Goal: Task Accomplishment & Management: Manage account settings

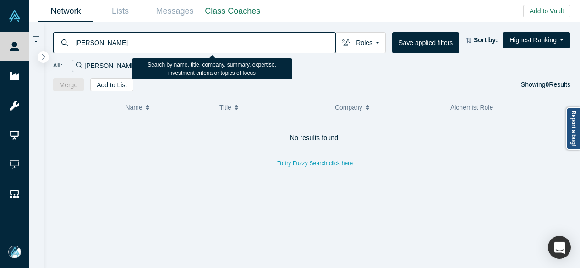
drag, startPoint x: 126, startPoint y: 44, endPoint x: 66, endPoint y: 47, distance: 59.2
click at [66, 47] on div "Ryan Sequeira" at bounding box center [194, 42] width 283 height 21
click at [99, 45] on input "Isil Gulin Yilmaz" at bounding box center [204, 43] width 261 height 22
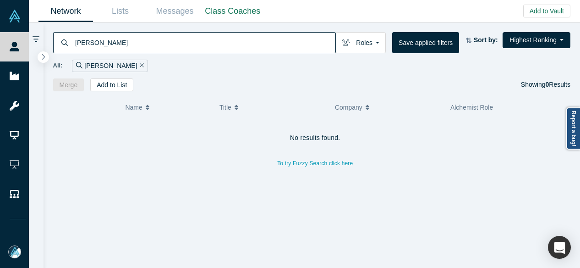
drag, startPoint x: 117, startPoint y: 41, endPoint x: 60, endPoint y: 39, distance: 57.3
click at [60, 39] on div "Isil Yilmaz" at bounding box center [194, 42] width 283 height 21
type input "codelock"
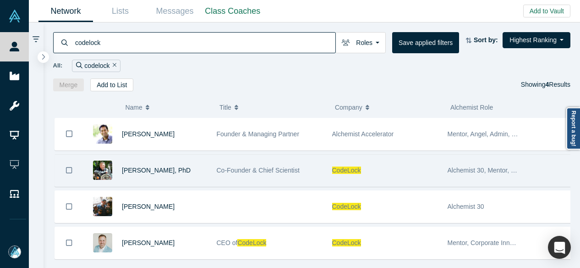
click at [354, 170] on span "CodeLock" at bounding box center [346, 169] width 29 height 7
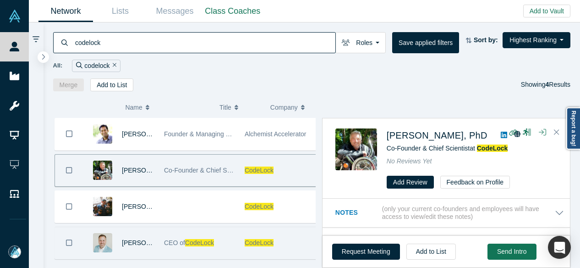
click at [189, 240] on span "CodeLock" at bounding box center [199, 242] width 29 height 7
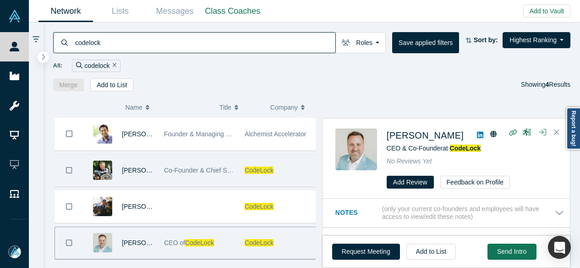
click at [189, 240] on span "CodeLock" at bounding box center [199, 242] width 29 height 7
click at [470, 147] on span "CodeLock" at bounding box center [465, 147] width 31 height 7
click at [270, 66] on div "All: codelock" at bounding box center [312, 66] width 518 height 12
click at [331, 83] on div "Merge Add to List Showing 4 Results" at bounding box center [312, 84] width 518 height 13
click at [368, 82] on div "Merge Add to List Showing 4 Results" at bounding box center [312, 84] width 518 height 13
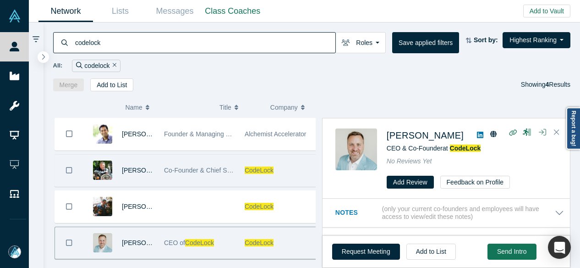
click at [303, 77] on div "codelock Roles Founders Faculty Mentors Alumni Mentor Angels VCs Corporate Inno…" at bounding box center [312, 56] width 537 height 69
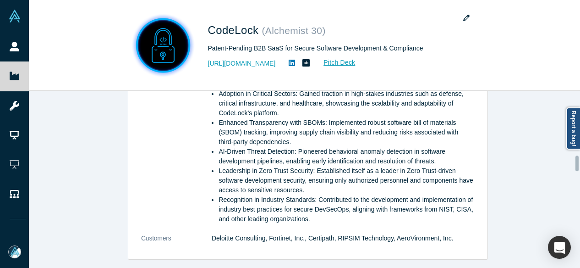
scroll to position [916, 0]
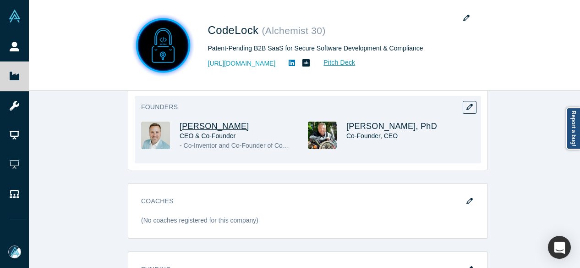
click at [204, 121] on span "Brian Gallagher" at bounding box center [215, 125] width 70 height 9
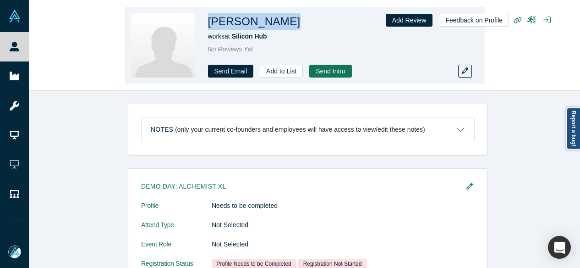
drag, startPoint x: 212, startPoint y: 21, endPoint x: 292, endPoint y: 22, distance: 79.8
click at [293, 22] on div "[PERSON_NAME]" at bounding box center [336, 21] width 257 height 16
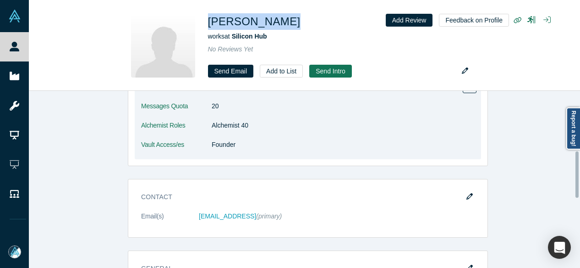
scroll to position [321, 0]
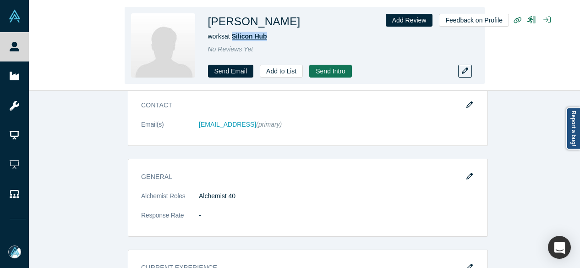
drag, startPoint x: 269, startPoint y: 35, endPoint x: 234, endPoint y: 34, distance: 35.3
click at [234, 34] on div "works at [GEOGRAPHIC_DATA]" at bounding box center [336, 37] width 257 height 10
copy span "Silicon Hub"
click at [254, 39] on span "Silicon Hub" at bounding box center [249, 36] width 35 height 7
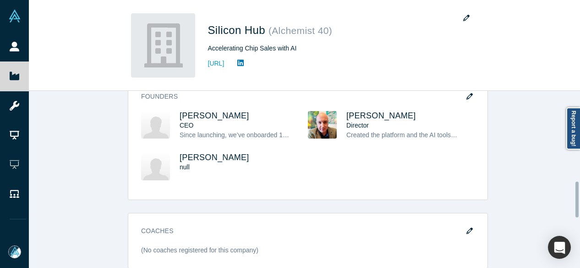
scroll to position [458, 0]
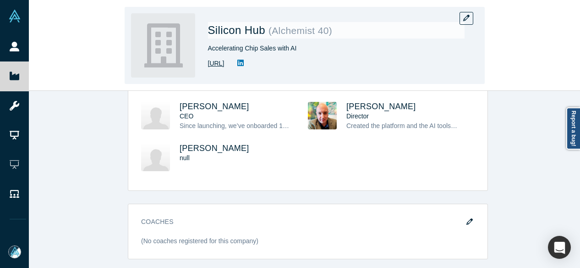
click at [225, 66] on link "[URL]" at bounding box center [216, 64] width 16 height 10
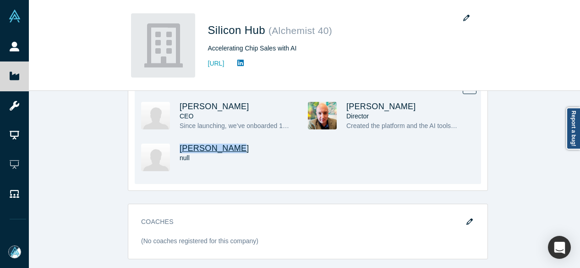
drag, startPoint x: 227, startPoint y: 147, endPoint x: 177, endPoint y: 149, distance: 50.5
click at [180, 149] on h3 "[PERSON_NAME]" at bounding box center [236, 148] width 112 height 10
copy span "[PERSON_NAME]"
click at [199, 147] on span "[PERSON_NAME]" at bounding box center [215, 147] width 70 height 9
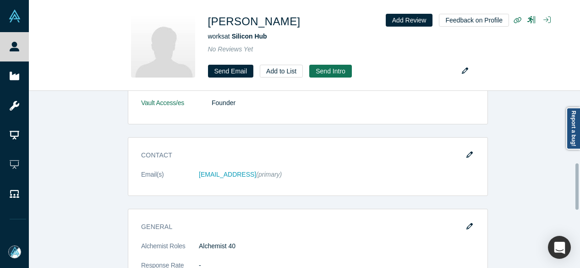
scroll to position [275, 0]
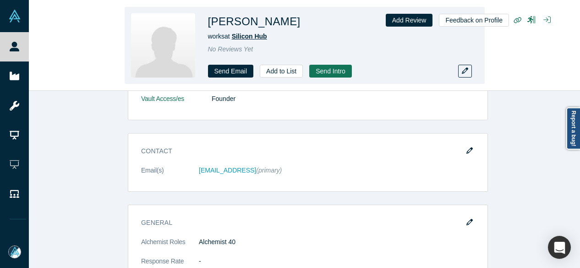
click at [248, 35] on span "Silicon Hub" at bounding box center [249, 36] width 35 height 7
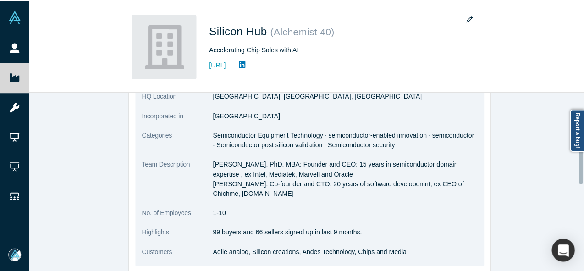
scroll to position [239, 0]
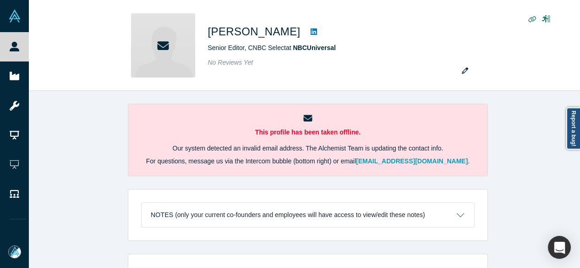
click at [540, 197] on div "This profile has been taken offline. Our system detected an invalid email addre…" at bounding box center [308, 183] width 558 height 184
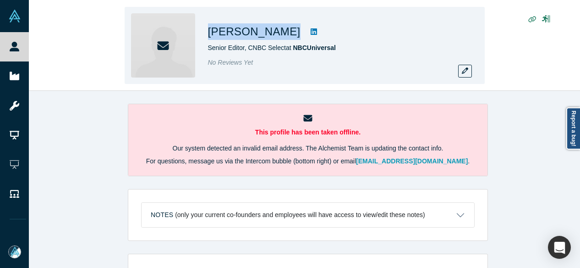
drag, startPoint x: 207, startPoint y: 33, endPoint x: 269, endPoint y: 36, distance: 61.9
click at [269, 36] on div "Loren Savini Senior Editor, CNBC Select at NBCUniversal No Reviews Yet" at bounding box center [305, 45] width 360 height 77
copy div "Loren Savini"
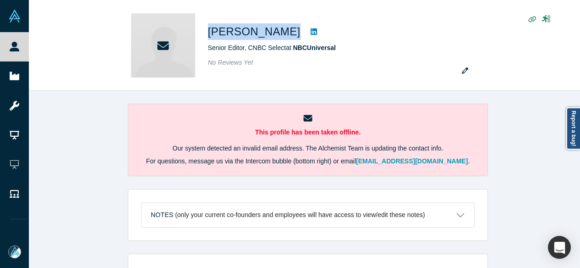
drag, startPoint x: 42, startPoint y: 50, endPoint x: 80, endPoint y: 53, distance: 37.7
click at [36, 50] on link "People" at bounding box center [18, 46] width 36 height 29
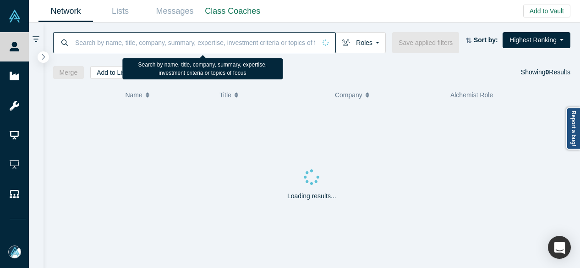
click at [142, 43] on input at bounding box center [195, 43] width 242 height 22
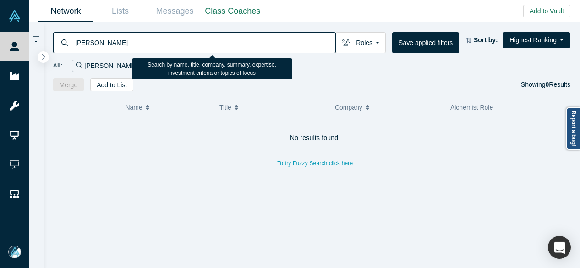
drag, startPoint x: 104, startPoint y: 42, endPoint x: 113, endPoint y: 59, distance: 19.9
click at [104, 42] on input "camilo roxas" at bounding box center [204, 43] width 261 height 22
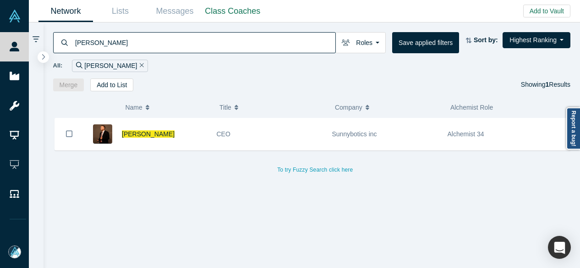
type input "camilo rojas"
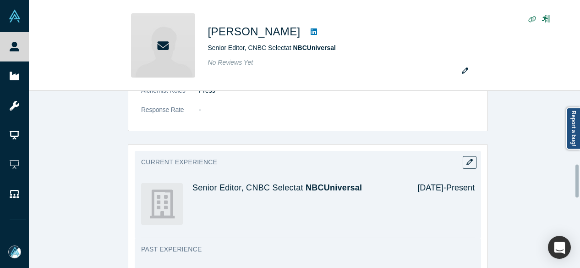
scroll to position [412, 0]
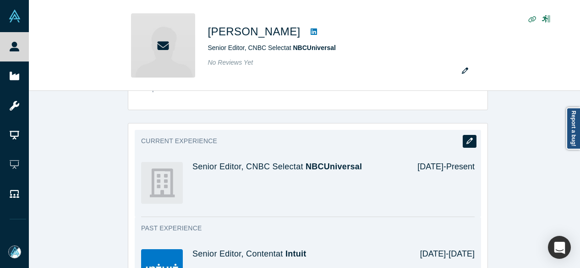
click at [469, 137] on icon "button" at bounding box center [469, 140] width 6 height 6
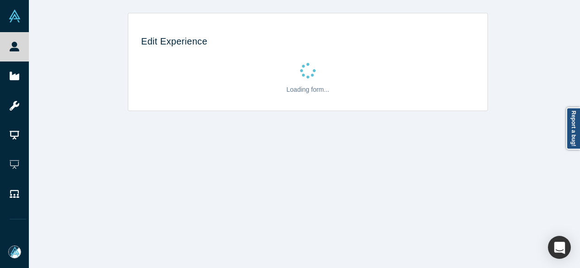
scroll to position [0, 0]
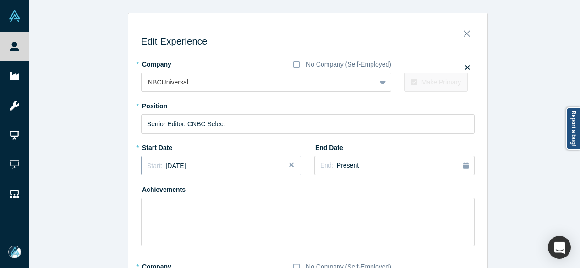
click at [213, 167] on div "Start: September 2024" at bounding box center [221, 166] width 148 height 10
drag, startPoint x: 230, startPoint y: 124, endPoint x: 126, endPoint y: 119, distance: 104.2
paste input "Editorial Director, CNBC Select"
type input "Editorial Director, CNBC Select"
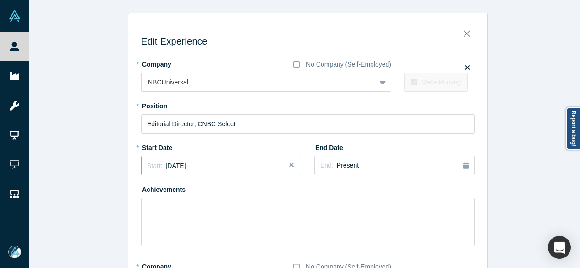
click at [181, 162] on span "September 2024" at bounding box center [175, 165] width 20 height 7
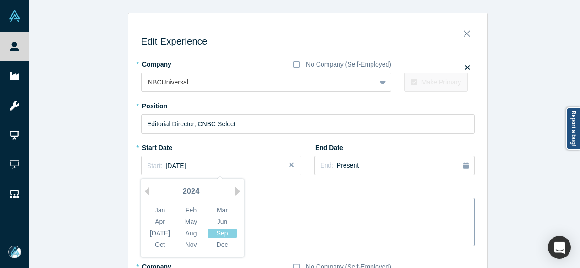
click at [213, 222] on div "Jun" at bounding box center [222, 222] width 29 height 10
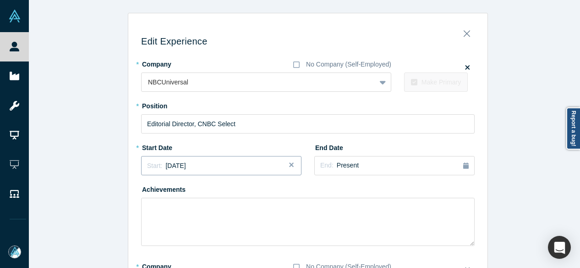
click at [213, 172] on button "Start: June 2024" at bounding box center [221, 165] width 160 height 19
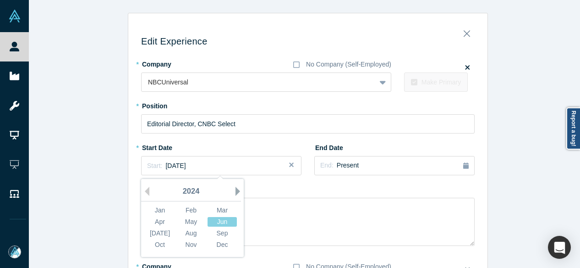
click at [236, 192] on button "Next Year" at bounding box center [240, 191] width 9 height 9
click at [224, 221] on div "Jun" at bounding box center [222, 222] width 29 height 10
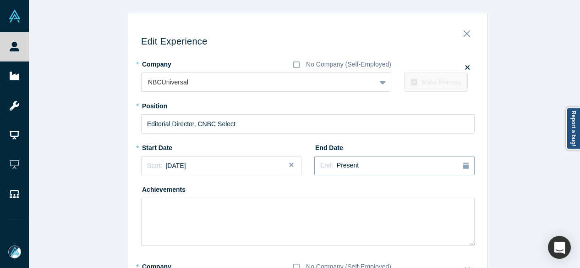
click at [340, 169] on div "End: Present" at bounding box center [339, 165] width 38 height 10
click at [465, 232] on div "Jul Aug Sep" at bounding box center [422, 232] width 93 height 11
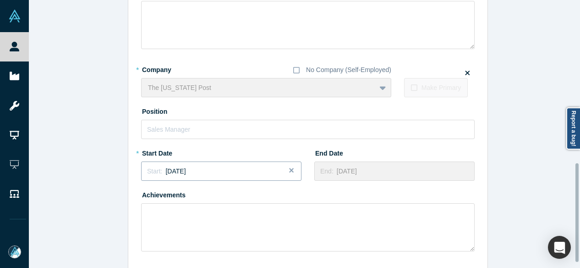
scroll to position [457, 0]
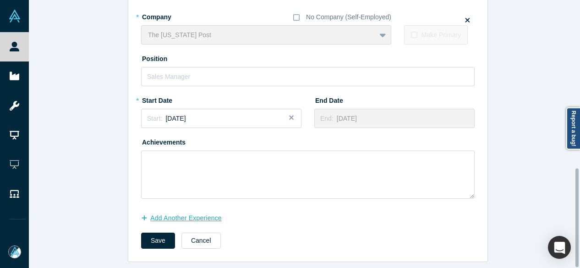
click at [163, 210] on button "Add Another Experience" at bounding box center [186, 218] width 90 height 16
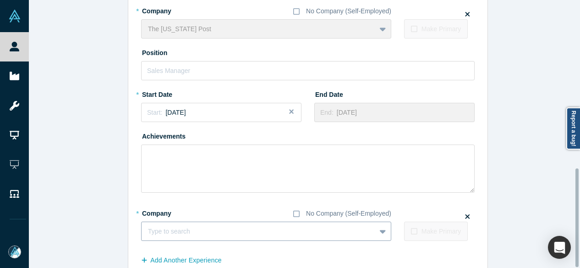
click at [170, 228] on div at bounding box center [258, 230] width 221 height 11
paste input "New Orleans Saints logo Director of Digital Content Director of Digital Content…"
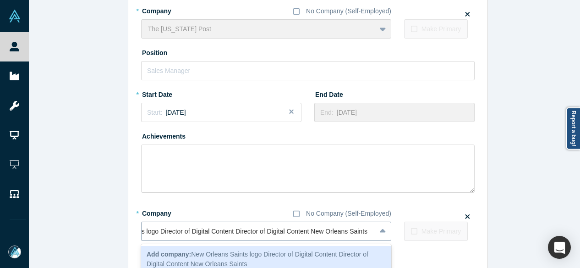
scroll to position [0, 59]
drag, startPoint x: 311, startPoint y: 233, endPoint x: 119, endPoint y: 233, distance: 191.5
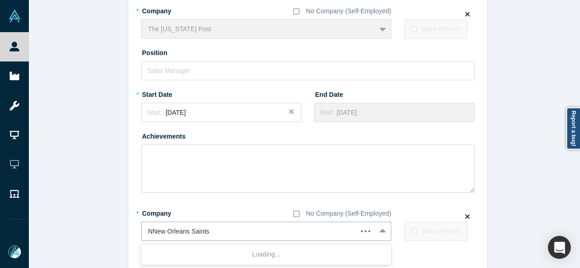
type input "New Orleans Saints"
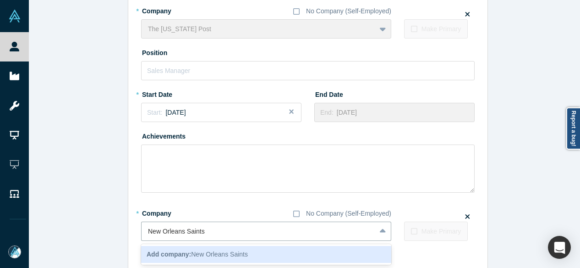
click at [219, 253] on span "Add company: New Orleans Saints" at bounding box center [197, 253] width 101 height 7
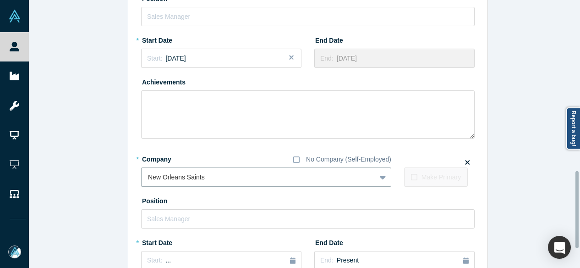
scroll to position [595, 0]
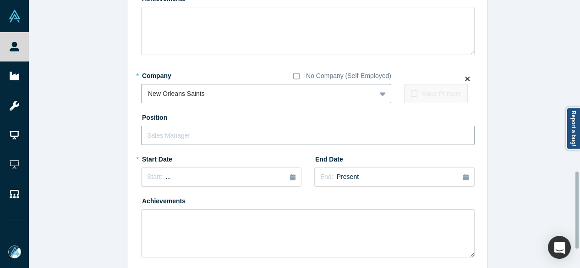
click at [194, 135] on input "text" at bounding box center [308, 135] width 334 height 19
paste input "s Saints logo Director of Digital Content Director of Digital Content"
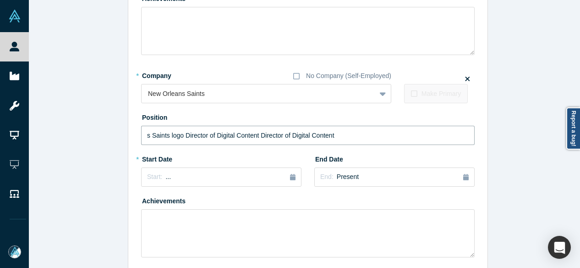
drag, startPoint x: 256, startPoint y: 135, endPoint x: 82, endPoint y: 138, distance: 174.6
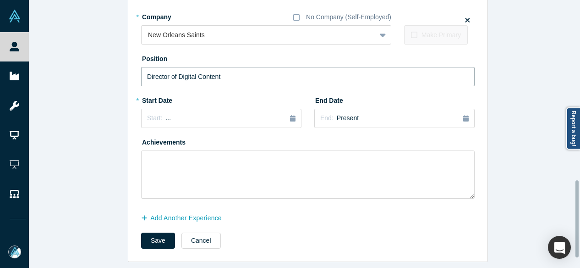
scroll to position [659, 0]
type input "Director of Digital Content"
click at [203, 113] on div "Start: ..." at bounding box center [221, 118] width 148 height 10
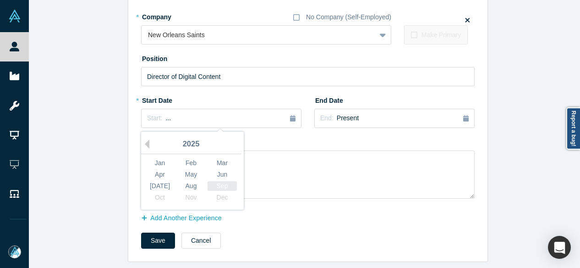
click at [214, 181] on div "Sep" at bounding box center [222, 186] width 29 height 10
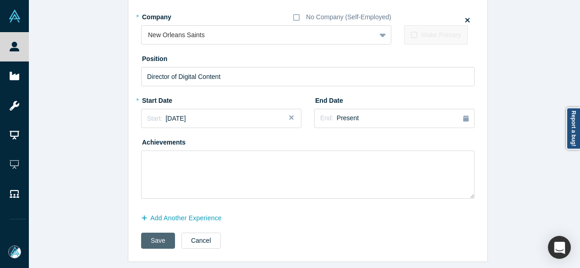
click at [160, 236] on button "Save" at bounding box center [158, 240] width 34 height 16
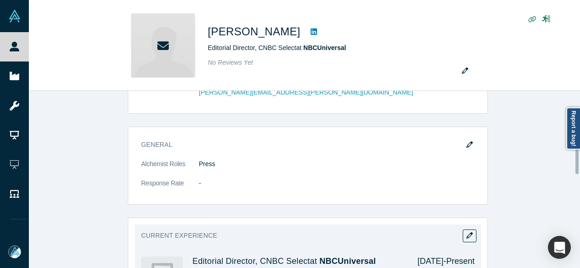
scroll to position [412, 0]
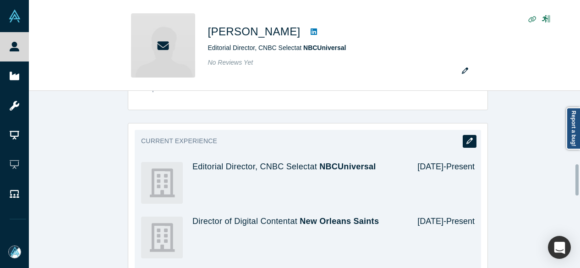
click at [467, 137] on icon "button" at bounding box center [469, 140] width 6 height 6
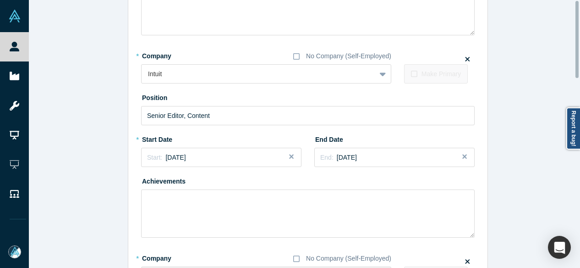
scroll to position [0, 0]
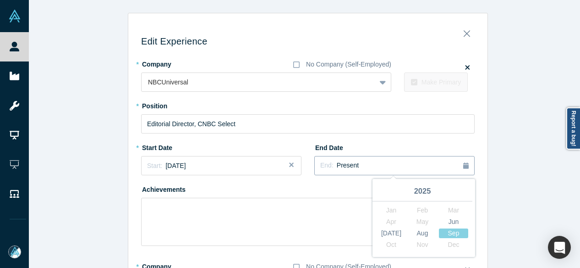
click at [358, 165] on div "End: Present" at bounding box center [394, 165] width 148 height 10
click at [442, 230] on div "Sep" at bounding box center [453, 233] width 29 height 10
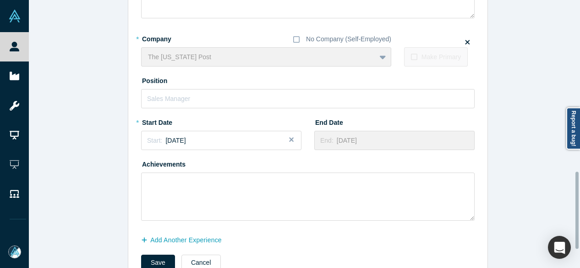
scroll to position [659, 0]
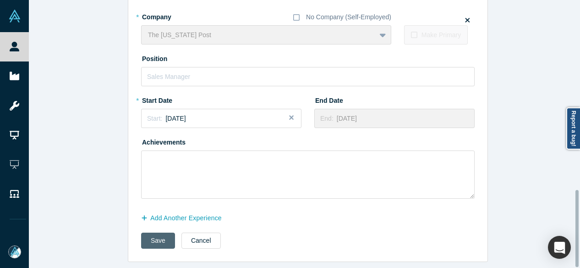
click at [156, 236] on button "Save" at bounding box center [158, 240] width 34 height 16
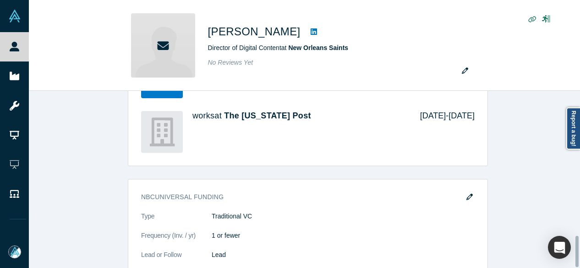
scroll to position [0, 0]
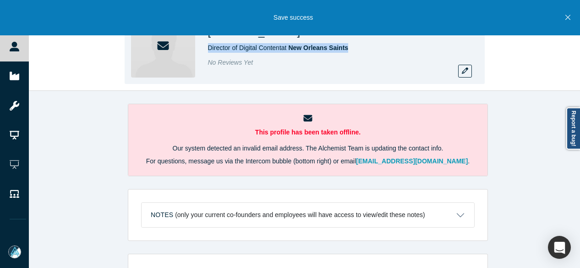
drag, startPoint x: 214, startPoint y: 46, endPoint x: 365, endPoint y: 50, distance: 151.3
click at [380, 50] on div "Loren Savini Director of Digital Content at New Orleans Saints No Reviews Yet" at bounding box center [305, 45] width 360 height 77
copy span "Director of Digital Content at New Orleans Saints"
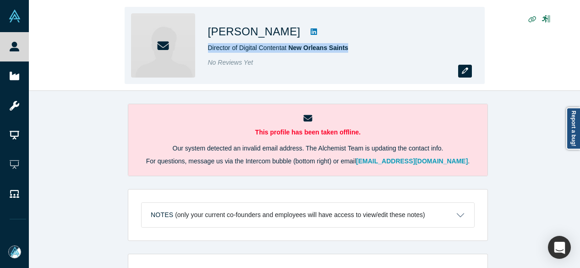
click at [463, 71] on icon "button" at bounding box center [465, 70] width 6 height 6
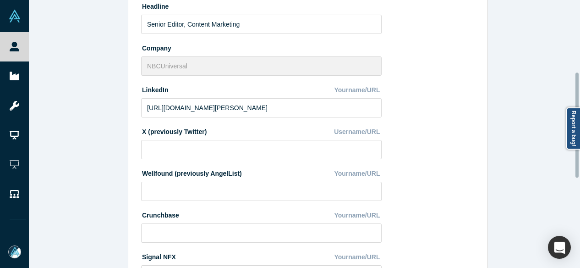
scroll to position [411, 0]
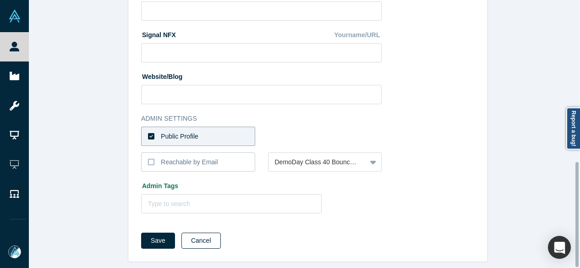
click at [203, 233] on button "Cancel" at bounding box center [200, 240] width 39 height 16
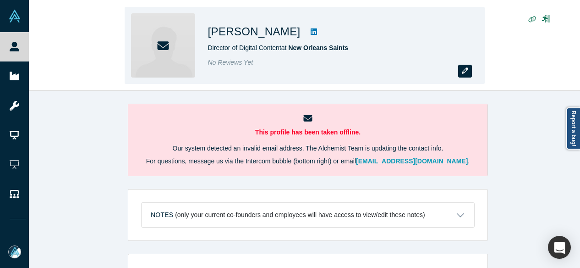
click at [467, 71] on icon "button" at bounding box center [465, 70] width 6 height 6
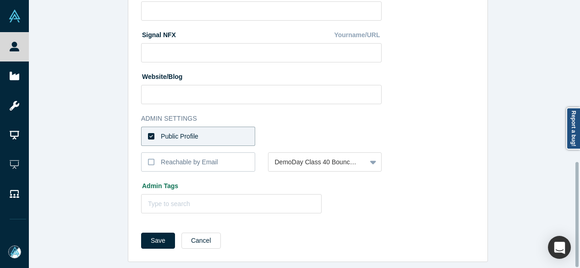
click at [200, 130] on label "Public Profile" at bounding box center [198, 135] width 114 height 19
click at [0, 0] on input "Public Profile" at bounding box center [0, 0] width 0 height 0
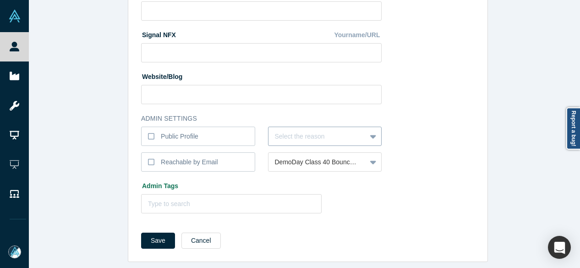
click at [298, 131] on div at bounding box center [317, 136] width 85 height 11
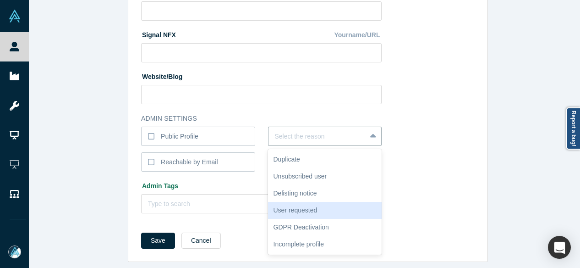
type input "i"
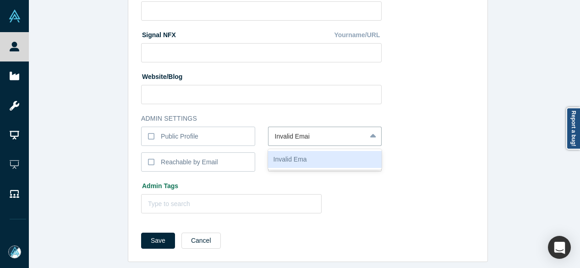
type input "Invalid Email"
click at [343, 154] on div "Invalid Email" at bounding box center [325, 159] width 114 height 17
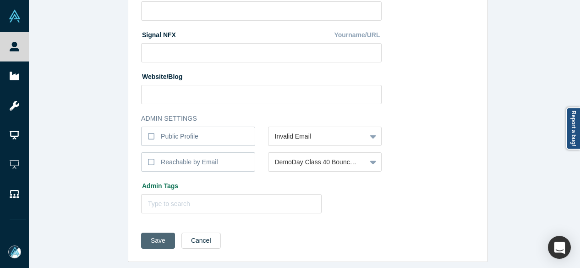
click at [157, 237] on button "Save" at bounding box center [158, 240] width 34 height 16
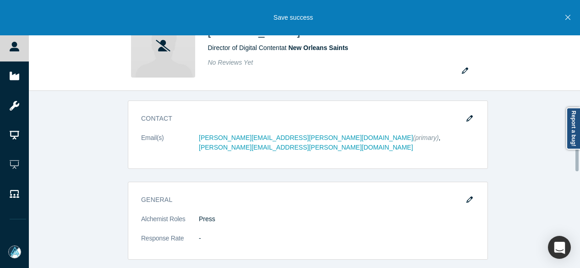
scroll to position [275, 0]
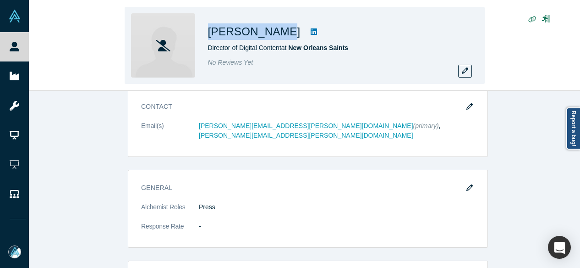
drag, startPoint x: 205, startPoint y: 35, endPoint x: 268, endPoint y: 34, distance: 62.3
click at [268, 34] on div "Loren Savini Director of Digital Content at New Orleans Saints No Reviews Yet" at bounding box center [305, 45] width 360 height 77
copy h1 "Loren Savini"
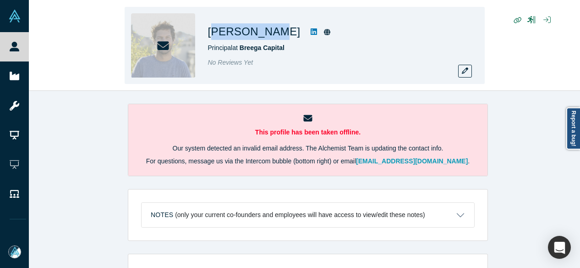
drag, startPoint x: 212, startPoint y: 34, endPoint x: 202, endPoint y: 34, distance: 10.1
click at [267, 35] on h1 "Victor Drault" at bounding box center [254, 31] width 93 height 16
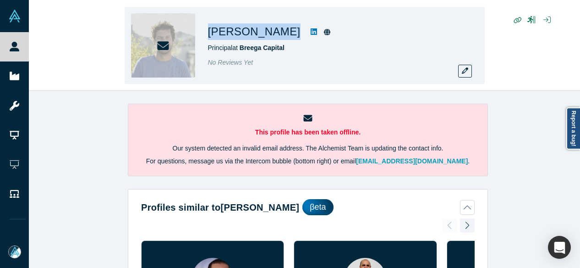
drag, startPoint x: 203, startPoint y: 34, endPoint x: 269, endPoint y: 32, distance: 66.5
click at [269, 32] on div "Victor Drault Principal at Breega Capital No Reviews Yet" at bounding box center [305, 45] width 360 height 77
copy h1 "Victor Drault"
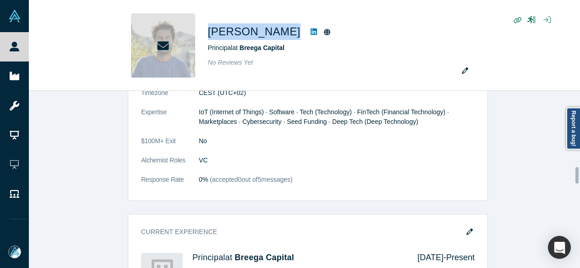
scroll to position [825, 0]
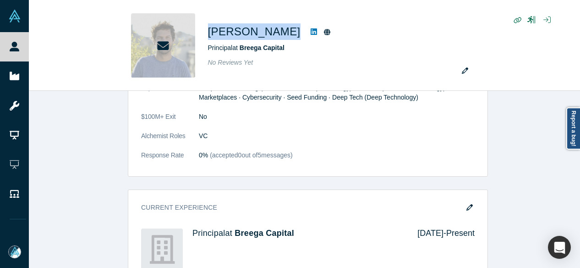
drag, startPoint x: 469, startPoint y: 203, endPoint x: 192, endPoint y: 126, distance: 287.3
click at [469, 203] on button "button" at bounding box center [470, 207] width 14 height 13
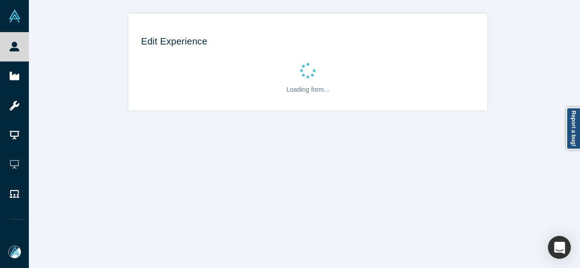
scroll to position [0, 0]
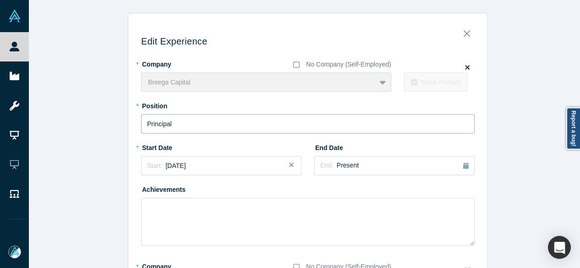
drag, startPoint x: 184, startPoint y: 125, endPoint x: 126, endPoint y: 125, distance: 58.7
paste input "artner"
type input "Partner"
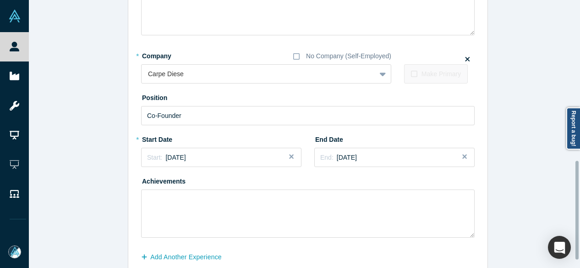
scroll to position [457, 0]
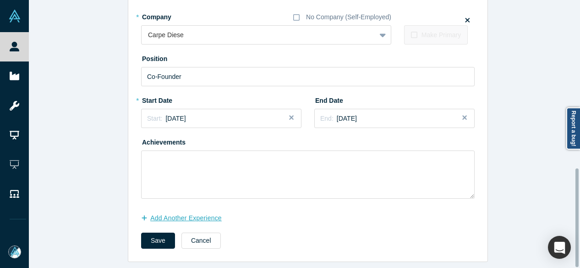
click at [207, 210] on button "Add Another Experience" at bounding box center [186, 218] width 90 height 16
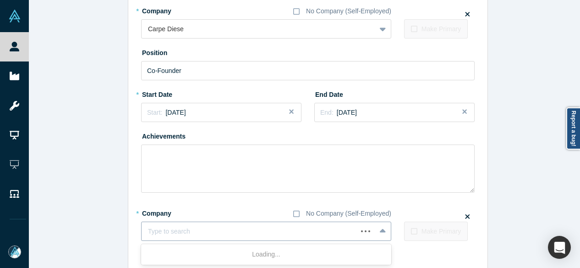
click at [224, 232] on div at bounding box center [249, 230] width 203 height 11
paste input "Co-founder Co-founder Carpe Dièse"
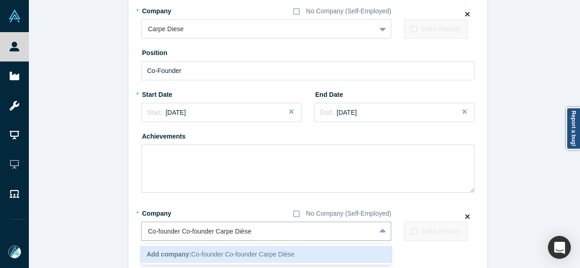
drag, startPoint x: 214, startPoint y: 232, endPoint x: 129, endPoint y: 232, distance: 84.3
type input "Carpe Dièse"
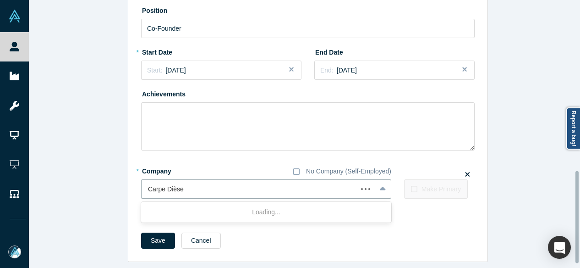
scroll to position [505, 0]
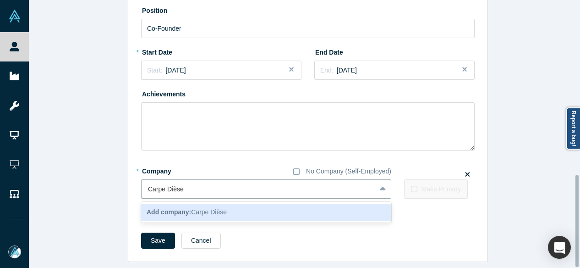
click at [169, 208] on b "Add company:" at bounding box center [169, 211] width 44 height 7
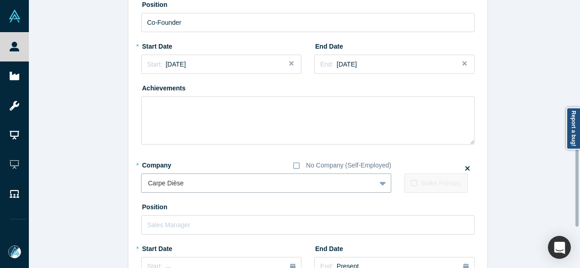
scroll to position [597, 0]
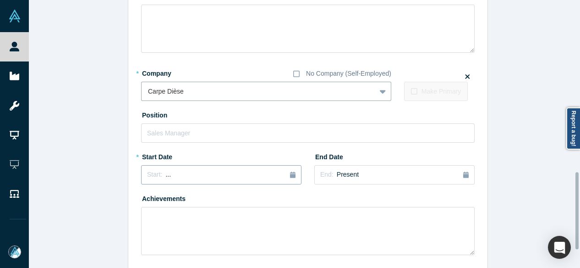
click at [173, 168] on button "Start: ..." at bounding box center [221, 174] width 160 height 19
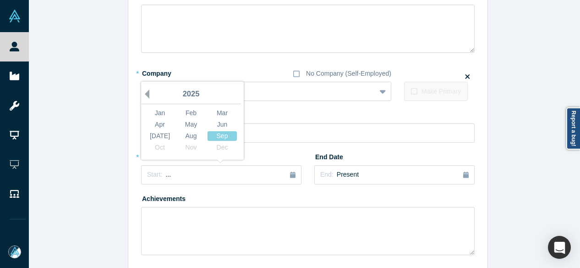
click at [142, 95] on button "Previous Year" at bounding box center [144, 93] width 9 height 9
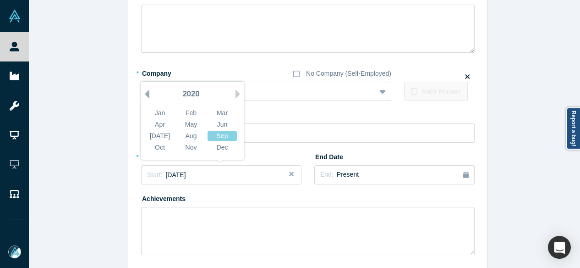
click at [142, 95] on button "Previous Year" at bounding box center [144, 93] width 9 height 9
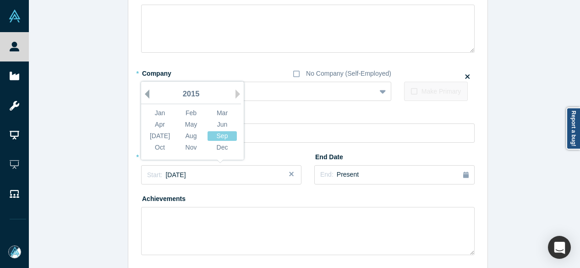
click at [142, 95] on button "Previous Year" at bounding box center [144, 93] width 9 height 9
click at [185, 110] on div "Feb" at bounding box center [190, 113] width 29 height 10
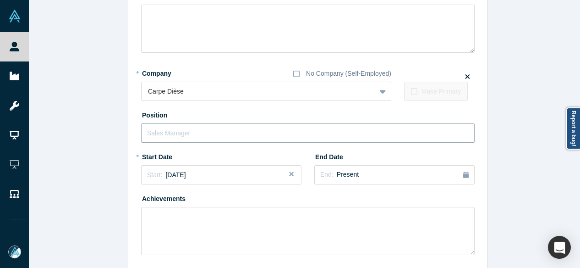
click at [181, 132] on input "text" at bounding box center [308, 132] width 334 height 19
paste input "Co-founder Co-founder"
drag, startPoint x: 178, startPoint y: 132, endPoint x: 234, endPoint y: 132, distance: 55.9
click at [234, 132] on input "Co-founder Co-founder" at bounding box center [308, 132] width 334 height 19
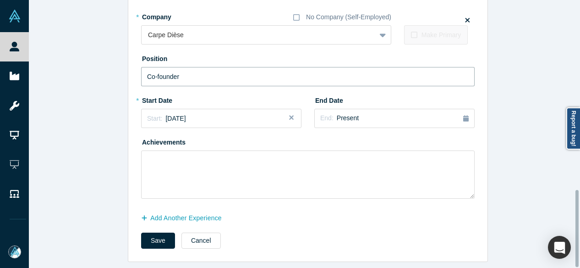
scroll to position [659, 0]
type input "Co-founder"
click at [159, 232] on button "Save" at bounding box center [158, 240] width 34 height 16
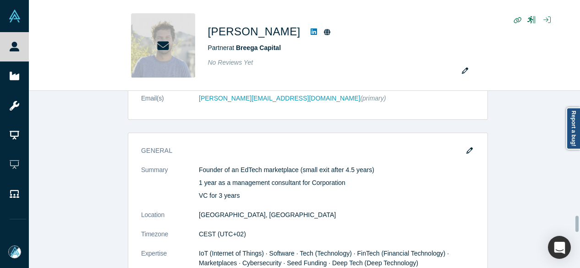
scroll to position [0, 0]
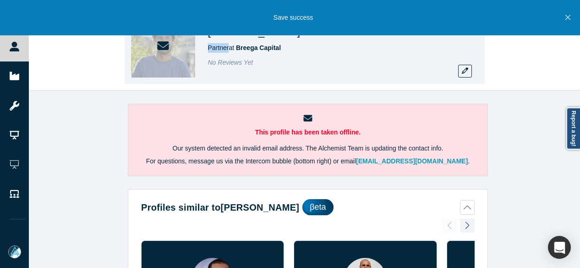
drag, startPoint x: 206, startPoint y: 48, endPoint x: 228, endPoint y: 49, distance: 22.5
click at [228, 49] on div "Victor Drault Partner at Breega Capital No Reviews Yet" at bounding box center [305, 45] width 360 height 77
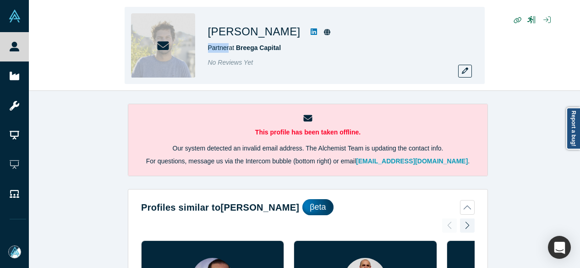
copy span "Partner"
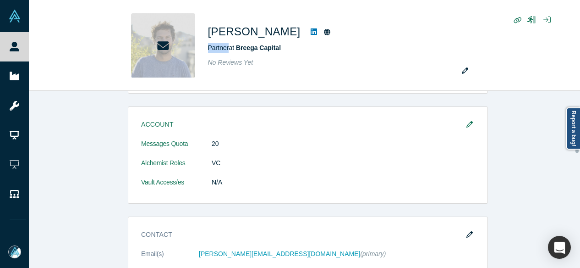
scroll to position [596, 0]
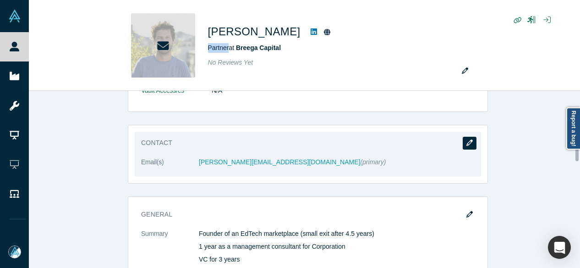
click at [470, 137] on button "button" at bounding box center [470, 143] width 14 height 13
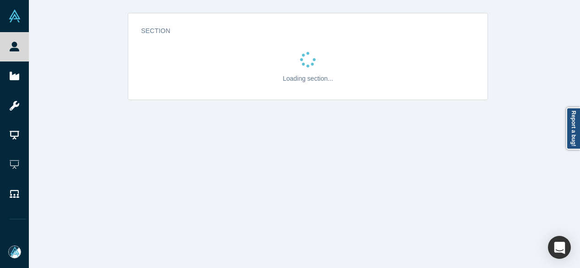
scroll to position [0, 0]
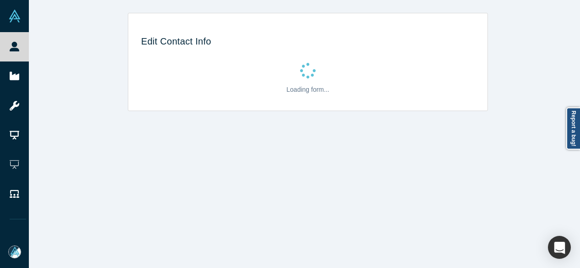
select select "US"
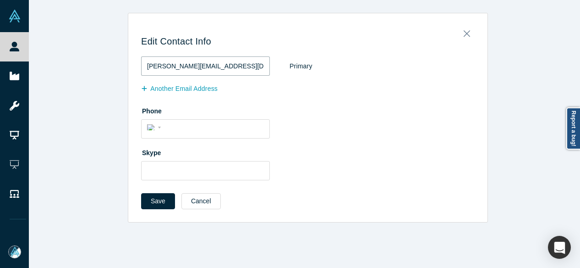
drag, startPoint x: 227, startPoint y: 67, endPoint x: 134, endPoint y: 62, distance: 92.7
click at [134, 62] on div "Edit Contact Info victor.drault@breega.com Primary Another Email Address Phone …" at bounding box center [307, 121] width 359 height 202
paste input "gmail"
type input "victor.drault@gmail.com"
click at [154, 198] on button "Save" at bounding box center [158, 201] width 34 height 16
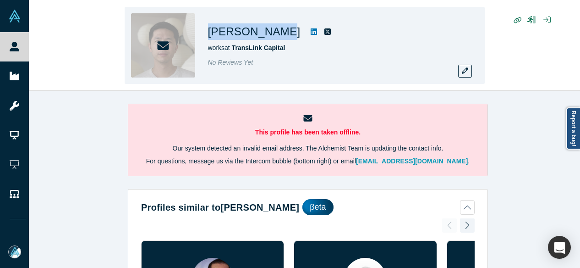
drag, startPoint x: 207, startPoint y: 25, endPoint x: 277, endPoint y: 28, distance: 70.2
click at [277, 28] on div "[PERSON_NAME] works at TransLink Capital No Reviews Yet" at bounding box center [305, 45] width 360 height 77
copy h1 "[PERSON_NAME]"
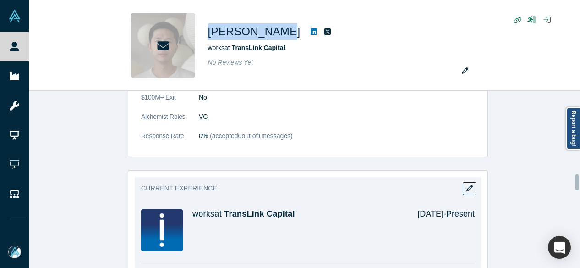
scroll to position [916, 0]
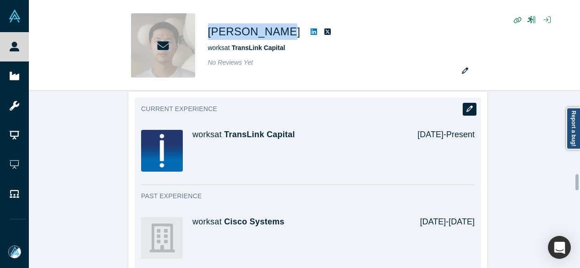
click at [466, 105] on icon "button" at bounding box center [469, 108] width 6 height 6
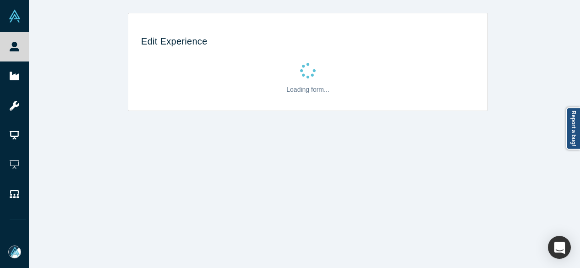
scroll to position [0, 0]
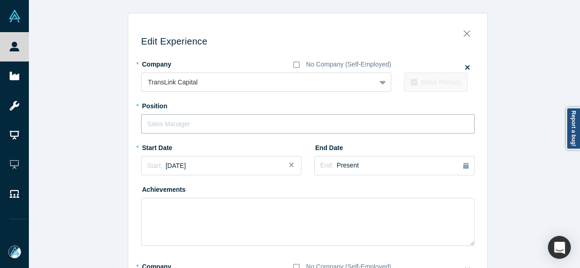
click at [170, 123] on input "text" at bounding box center [308, 123] width 334 height 19
paste input "Principal"
type input "Principal"
click at [181, 170] on div "Start: March 2019" at bounding box center [166, 166] width 39 height 10
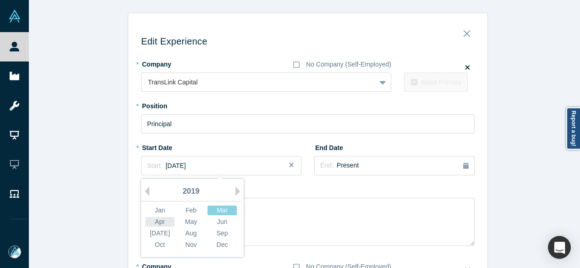
click at [158, 221] on div "Apr" at bounding box center [159, 222] width 29 height 10
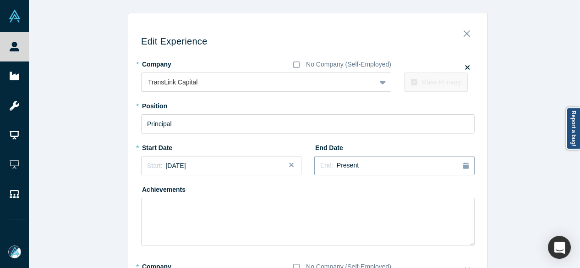
click at [331, 168] on div "End: Present" at bounding box center [339, 165] width 38 height 10
click at [375, 189] on button "Previous Year" at bounding box center [376, 191] width 9 height 9
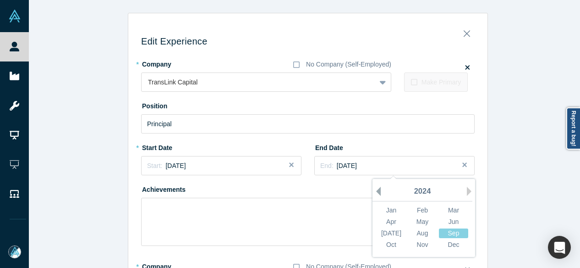
click at [375, 189] on button "Previous Year" at bounding box center [376, 191] width 9 height 9
click at [416, 228] on div "Aug" at bounding box center [422, 233] width 29 height 10
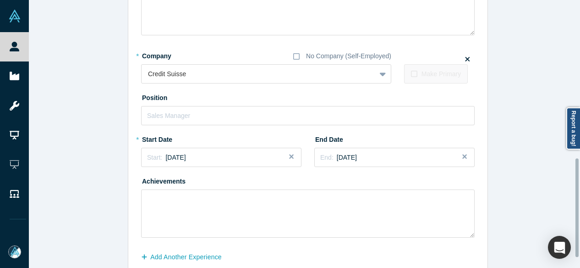
scroll to position [457, 0]
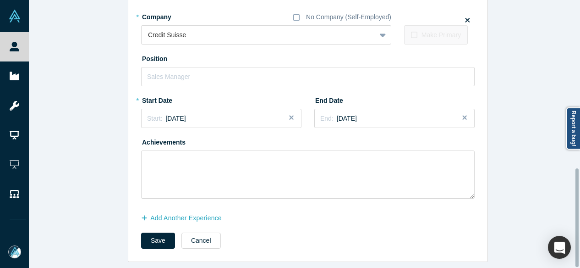
click at [197, 214] on button "Add Another Experience" at bounding box center [186, 218] width 90 height 16
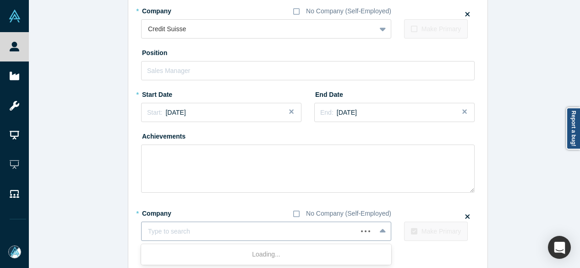
click at [187, 230] on div at bounding box center [249, 230] width 203 height 11
paste input "FitXR logo Chief Financial Officer Chief Financial Officer FitXR"
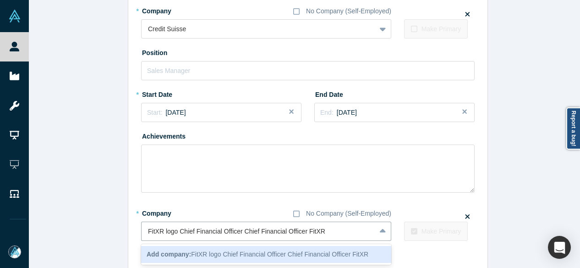
drag, startPoint x: 302, startPoint y: 232, endPoint x: 136, endPoint y: 230, distance: 166.8
type input "FitXR"
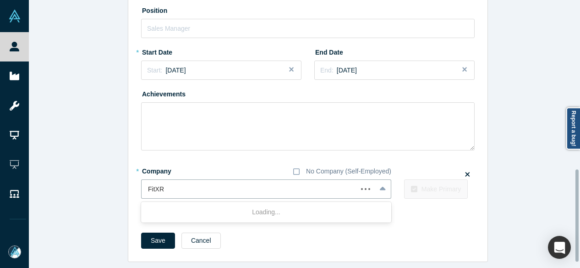
scroll to position [505, 0]
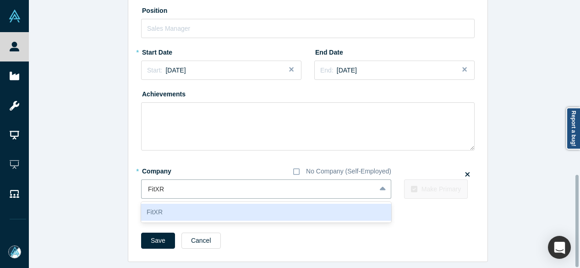
click at [177, 209] on div "FitXR" at bounding box center [266, 211] width 250 height 17
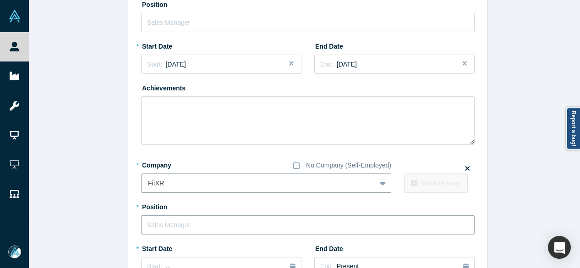
click at [183, 226] on input "text" at bounding box center [308, 224] width 334 height 19
paste input "FitXR logo Chief Financial Officer Chief Financial Officer"
drag, startPoint x: 237, startPoint y: 224, endPoint x: 119, endPoint y: 225, distance: 117.8
type input "Chief Financial Officer"
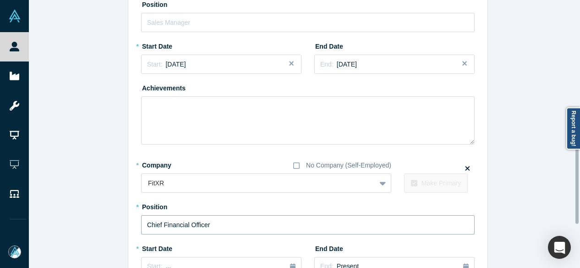
scroll to position [551, 0]
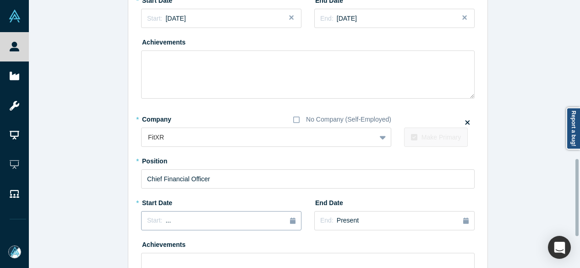
click at [204, 220] on div "Start: ..." at bounding box center [221, 220] width 148 height 10
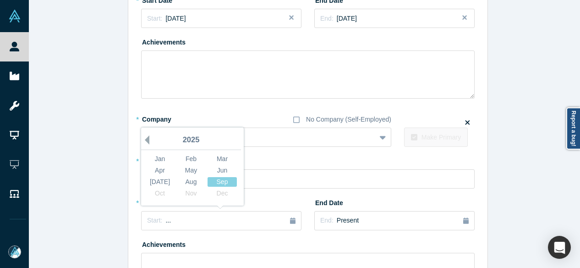
click at [142, 140] on button "Previous Year" at bounding box center [144, 139] width 9 height 9
click at [186, 159] on div "Feb" at bounding box center [190, 159] width 29 height 10
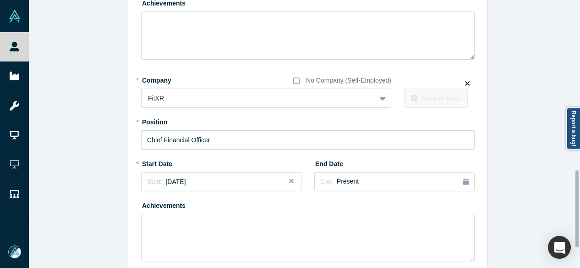
scroll to position [643, 0]
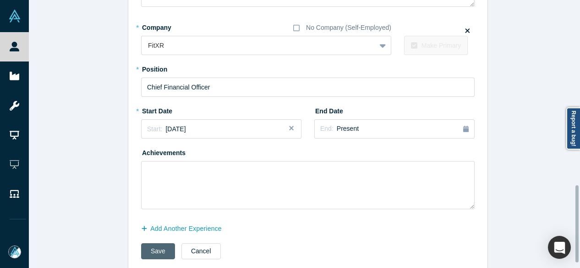
click at [154, 248] on button "Save" at bounding box center [158, 251] width 34 height 16
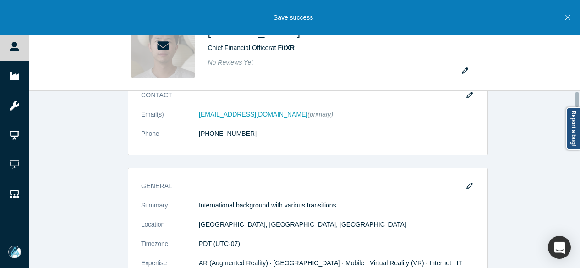
scroll to position [0, 0]
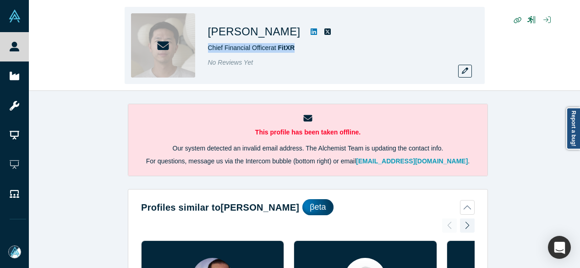
drag, startPoint x: 303, startPoint y: 45, endPoint x: 205, endPoint y: 47, distance: 98.5
click at [206, 47] on div "Stephen Chou Chief Financial Officer at FitXR No Reviews Yet" at bounding box center [305, 45] width 360 height 77
copy span "Chief Financial Officer at FitXR"
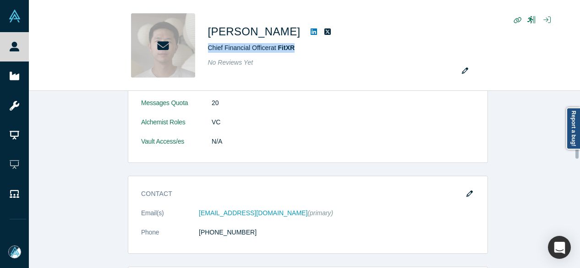
scroll to position [596, 0]
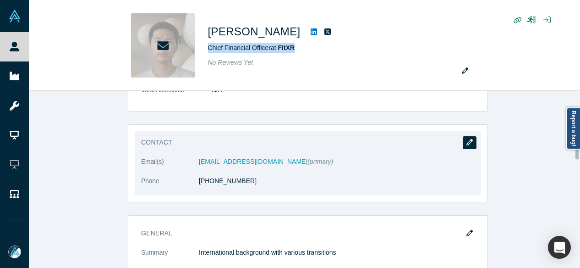
click at [466, 140] on icon "button" at bounding box center [469, 142] width 6 height 6
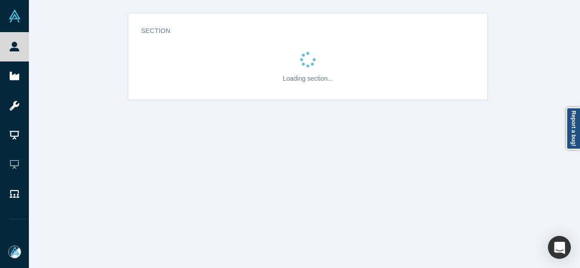
scroll to position [0, 0]
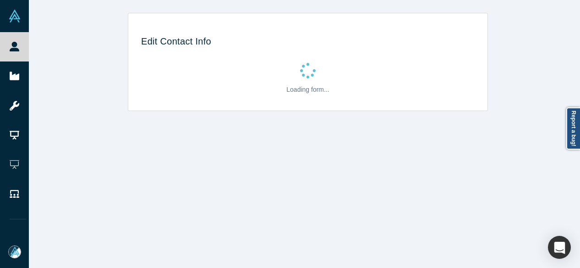
select select "US"
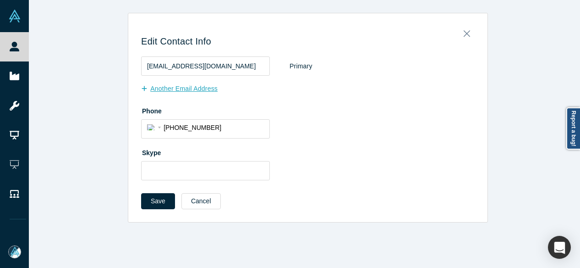
click at [182, 93] on button "Another Email Address" at bounding box center [184, 89] width 86 height 16
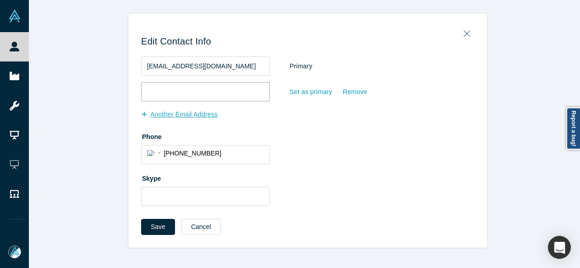
click at [183, 93] on input "email" at bounding box center [205, 91] width 129 height 19
paste input "schou@translinkcapital.com"
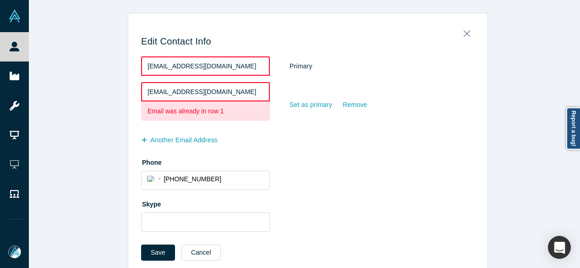
drag, startPoint x: 226, startPoint y: 93, endPoint x: 131, endPoint y: 85, distance: 96.1
click at [131, 85] on div "Edit Contact Info schou@translinkcapital.com Primary schou@translinkcapital.com…" at bounding box center [307, 146] width 359 height 253
paste input "schou12@gmai"
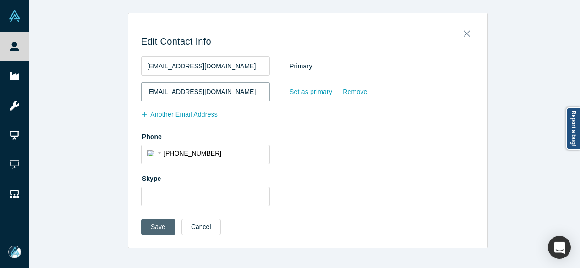
type input "sschou12@gmail.com"
click at [157, 230] on button "Save" at bounding box center [158, 227] width 34 height 16
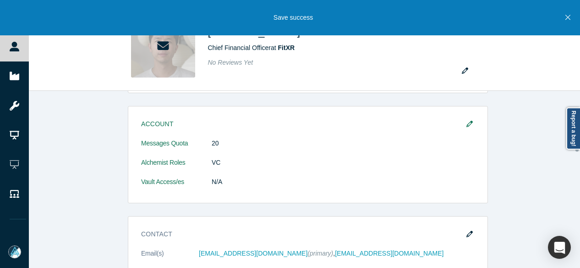
scroll to position [550, 0]
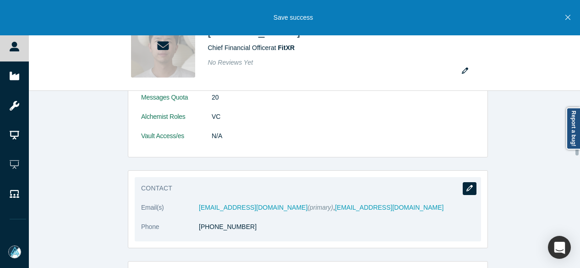
click at [466, 185] on icon "button" at bounding box center [469, 188] width 6 height 6
select select "US"
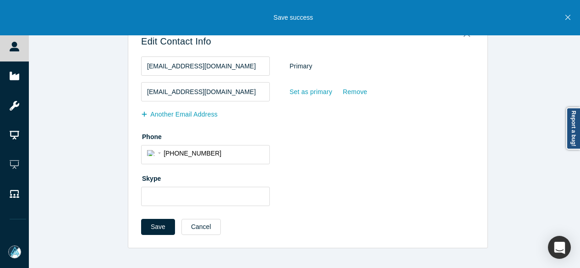
scroll to position [0, 0]
click at [311, 95] on div "Set as primary" at bounding box center [311, 92] width 44 height 16
click at [0, 0] on input "Set as primary" at bounding box center [0, 0] width 0 height 0
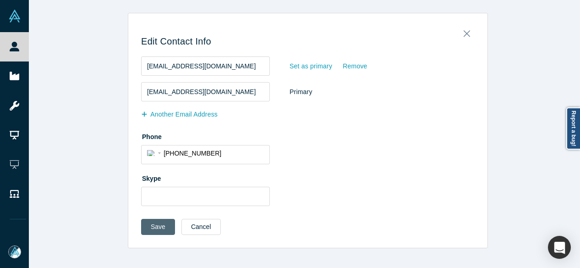
click at [158, 229] on button "Save" at bounding box center [158, 227] width 34 height 16
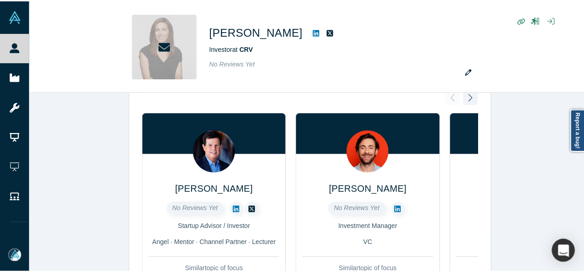
scroll to position [183, 0]
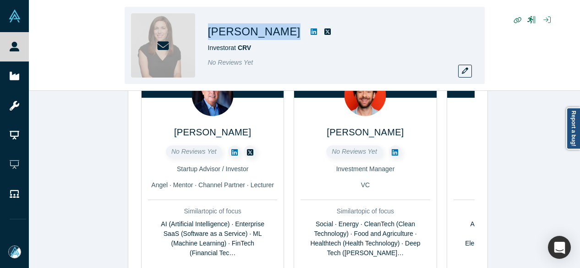
drag, startPoint x: 207, startPoint y: 36, endPoint x: 274, endPoint y: 37, distance: 66.9
click at [274, 37] on div "[PERSON_NAME] Investor at CRV No Reviews Yet" at bounding box center [305, 45] width 360 height 77
copy h1 "[PERSON_NAME]"
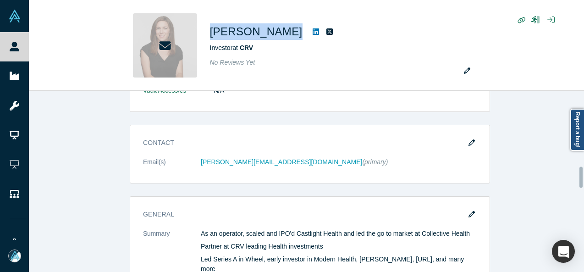
scroll to position [779, 0]
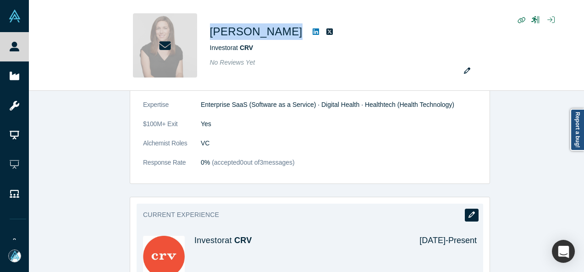
click at [468, 211] on icon "button" at bounding box center [471, 214] width 6 height 6
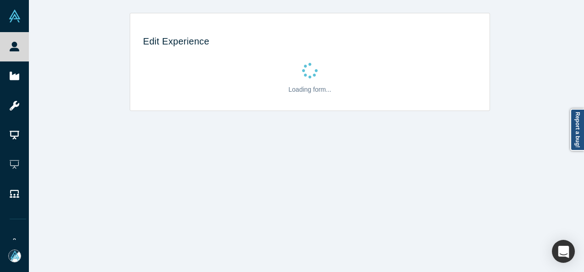
scroll to position [0, 0]
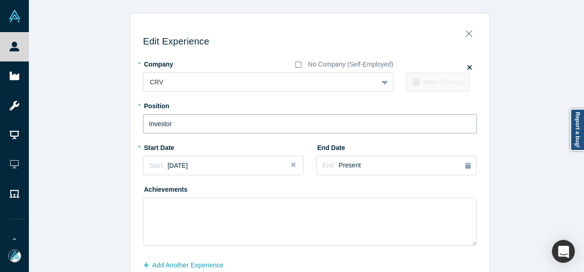
drag, startPoint x: 183, startPoint y: 126, endPoint x: 114, endPoint y: 128, distance: 69.2
click at [114, 128] on div "Edit Experience * Company No Company (Self-Employed) CRV To pick up a draggable…" at bounding box center [310, 161] width 562 height 296
paste input "CRV logo General [PERSON_NAME]"
click at [197, 127] on input "CRV logo General Partner" at bounding box center [310, 123] width 334 height 19
drag, startPoint x: 173, startPoint y: 127, endPoint x: 108, endPoint y: 123, distance: 65.2
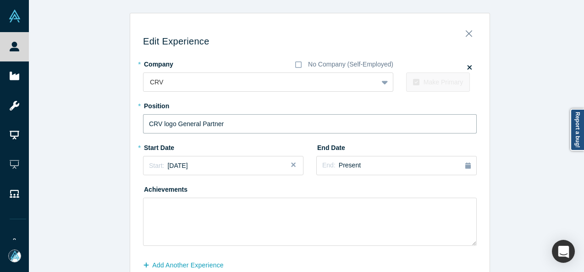
click at [108, 126] on div "Edit Experience * Company No Company (Self-Employed) CRV To pick up a draggable…" at bounding box center [310, 161] width 562 height 296
click at [217, 126] on input "General Partner" at bounding box center [310, 123] width 334 height 19
type input "General Partner"
click at [384, 167] on div "End: Present" at bounding box center [396, 165] width 148 height 10
click at [377, 191] on button "Previous Year" at bounding box center [377, 191] width 9 height 9
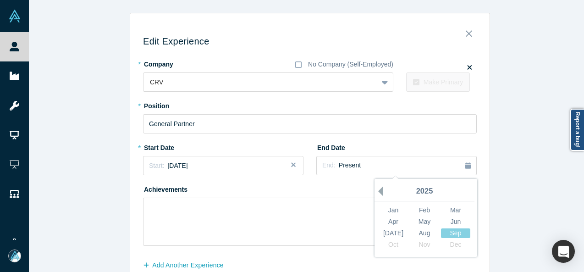
click at [377, 191] on button "Previous Year" at bounding box center [377, 191] width 9 height 9
click at [451, 219] on div "Jun" at bounding box center [455, 222] width 29 height 10
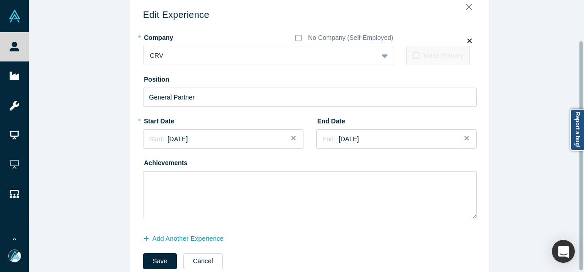
scroll to position [49, 0]
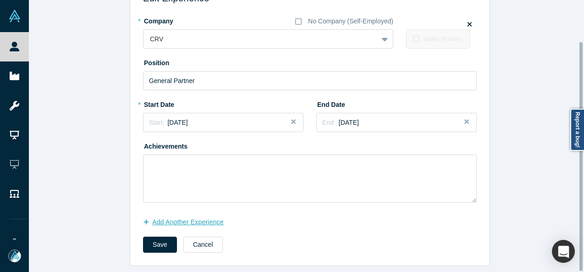
click at [218, 219] on button "Add Another Experience" at bounding box center [188, 222] width 90 height 16
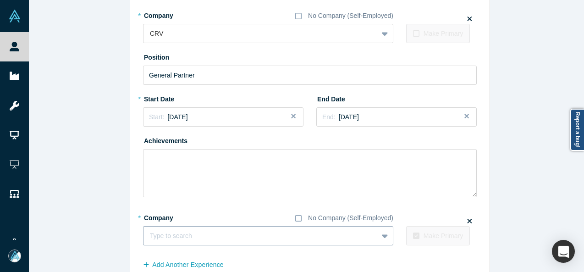
click at [191, 239] on div at bounding box center [260, 235] width 221 height 11
paste input "Co-founder & Managing Partner Co-founder & Managing Partner [GEOGRAPHIC_DATA]"
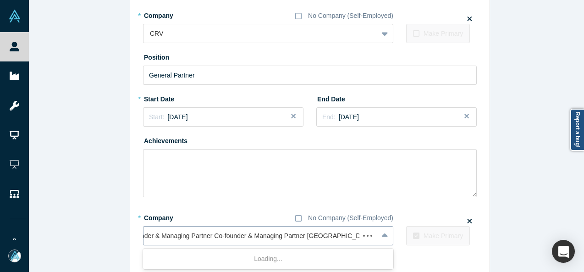
scroll to position [0, 18]
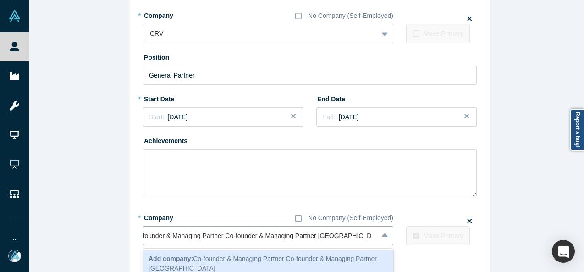
drag, startPoint x: 315, startPoint y: 236, endPoint x: 104, endPoint y: 236, distance: 211.7
click at [104, 236] on div "Edit Experience * Company No Company (Self-Employed) CRV To pick up a draggable…" at bounding box center [310, 136] width 562 height 344
type input "[GEOGRAPHIC_DATA]"
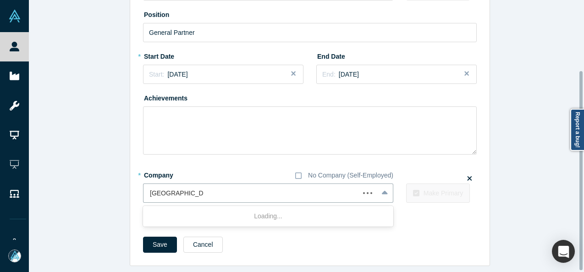
scroll to position [97, 0]
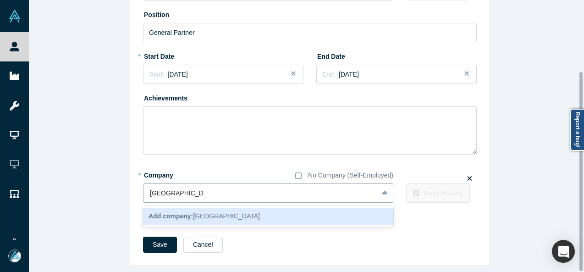
click at [170, 215] on div "Add company: BAM Corner Point" at bounding box center [268, 216] width 250 height 17
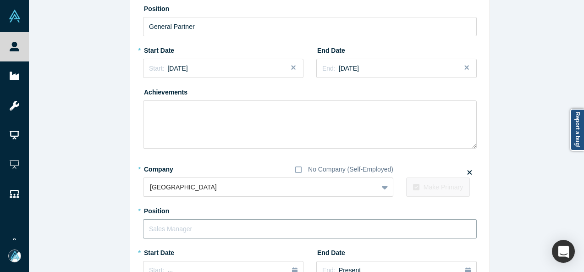
click at [197, 231] on input "text" at bounding box center [310, 228] width 334 height 19
paste input "Co-founder & Managing Partner Co-founder & Managing Partner"
drag, startPoint x: 241, startPoint y: 228, endPoint x: 377, endPoint y: 229, distance: 136.1
click at [381, 225] on input "Co-founder & Managing Partner Co-founder & Managing Partner" at bounding box center [310, 228] width 334 height 19
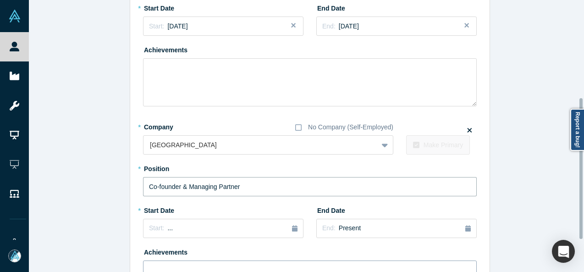
scroll to position [189, 0]
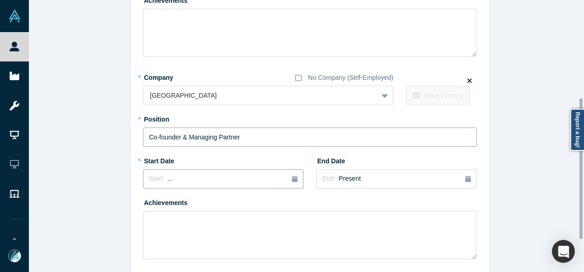
type input "Co-founder & Managing Partner"
click at [177, 183] on div "Start: ..." at bounding box center [223, 179] width 148 height 10
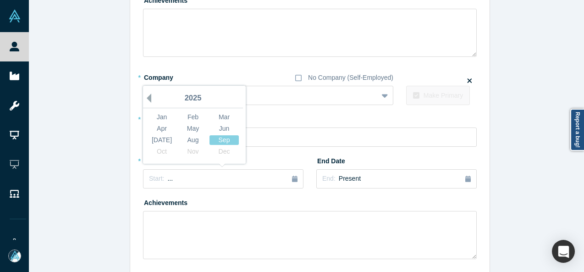
click at [146, 99] on button "Previous Year" at bounding box center [146, 97] width 9 height 9
click at [145, 99] on button "Previous Year" at bounding box center [146, 97] width 9 height 9
drag, startPoint x: 216, startPoint y: 139, endPoint x: 209, endPoint y: 143, distance: 8.0
click at [216, 139] on div "Sep" at bounding box center [223, 140] width 29 height 10
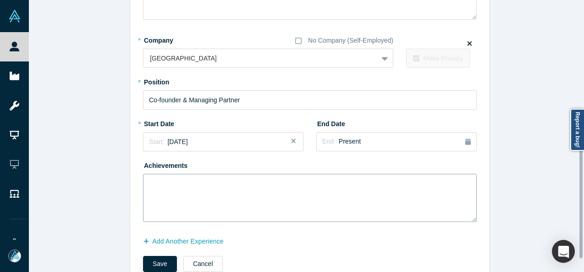
scroll to position [251, 0]
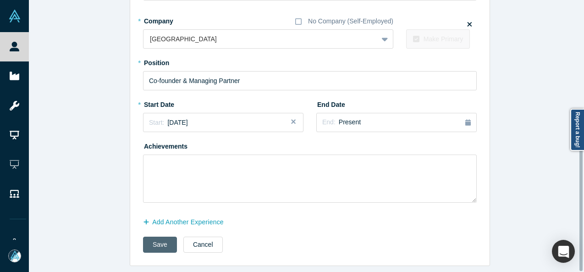
click at [149, 241] on button "Save" at bounding box center [160, 244] width 34 height 16
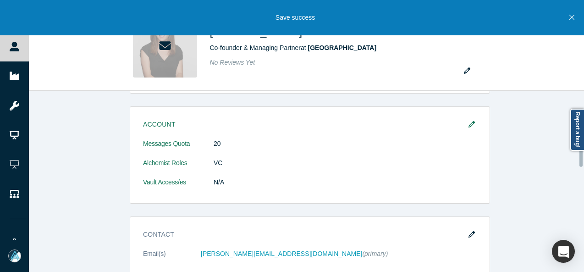
scroll to position [550, 0]
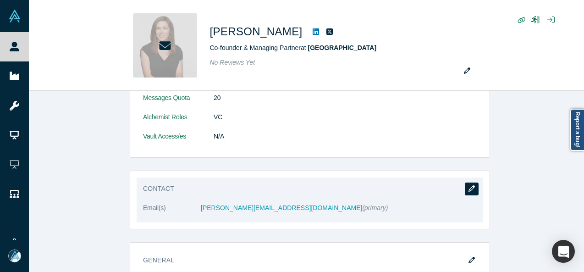
click at [468, 187] on icon "button" at bounding box center [471, 188] width 6 height 6
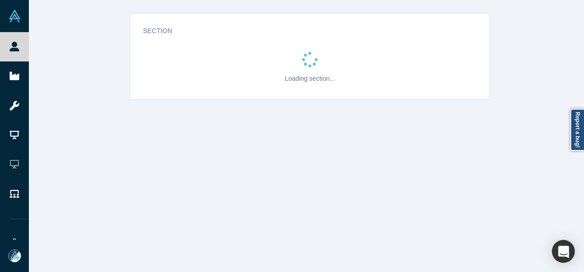
scroll to position [0, 0]
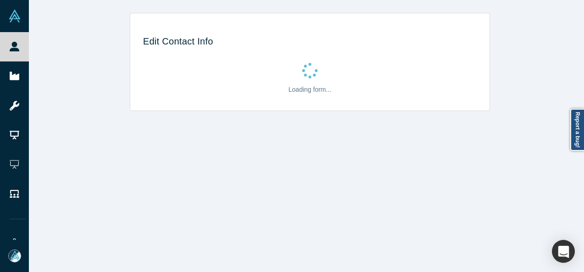
select select "US"
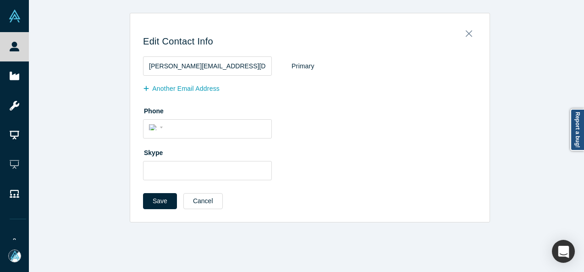
click at [159, 93] on button "Another Email Address" at bounding box center [186, 89] width 86 height 16
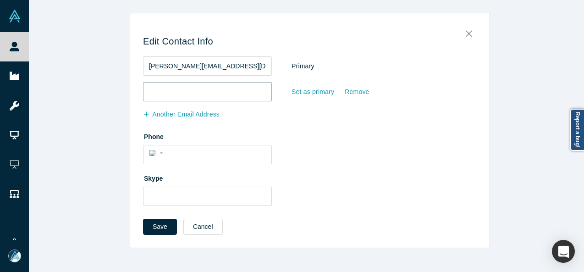
click at [159, 95] on input "email" at bounding box center [207, 91] width 129 height 19
paste input "kristin@bamcornerpoint.com"
type input "kristin@bamcornerpoint.com"
click at [315, 97] on div "Set as primary" at bounding box center [313, 92] width 44 height 16
click at [0, 0] on input "Set as primary" at bounding box center [0, 0] width 0 height 0
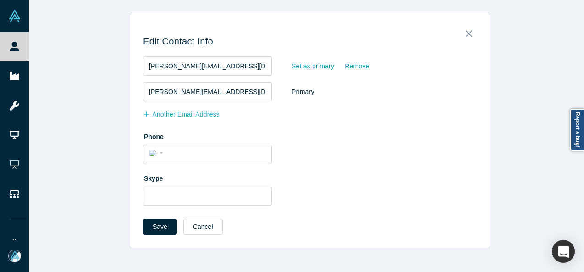
click at [192, 115] on button "Another Email Address" at bounding box center [186, 114] width 86 height 16
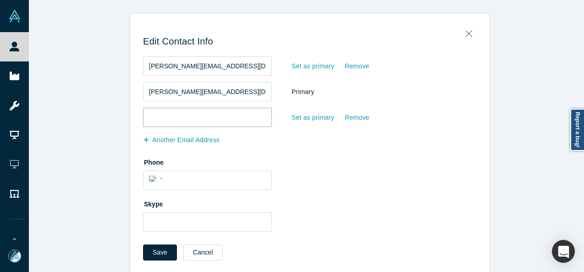
click at [193, 115] on input "email" at bounding box center [207, 117] width 129 height 19
paste input "baker.kristin@gmail.com"
type input "baker.kristin@gmail.com"
click at [156, 252] on button "Save" at bounding box center [160, 252] width 34 height 16
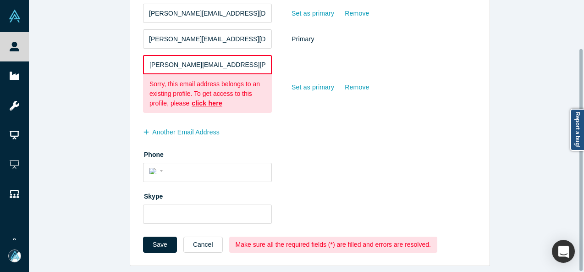
scroll to position [59, 0]
click at [358, 83] on div "Remove" at bounding box center [356, 87] width 25 height 16
click at [0, 0] on input "Remove" at bounding box center [0, 0] width 0 height 0
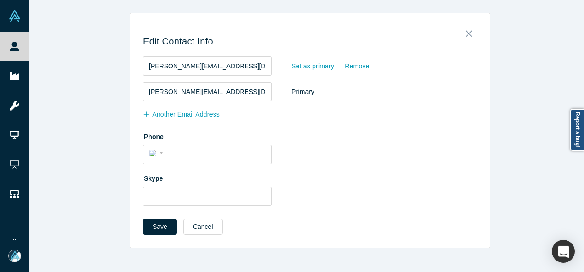
scroll to position [0, 0]
click at [151, 224] on button "Save" at bounding box center [160, 227] width 34 height 16
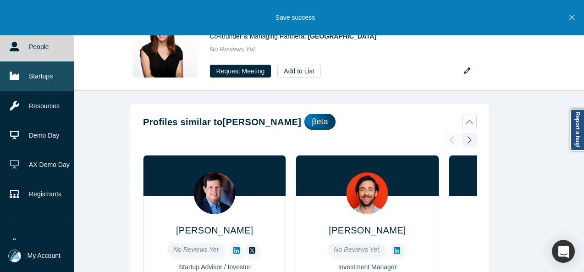
click at [33, 76] on link "Startups" at bounding box center [40, 75] width 81 height 29
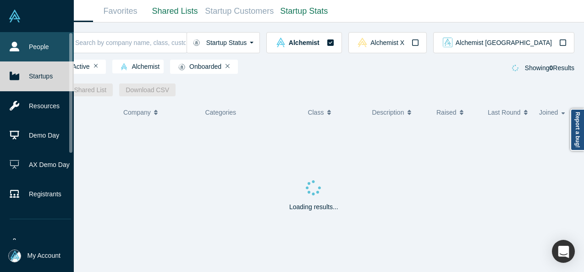
drag, startPoint x: 13, startPoint y: 39, endPoint x: 26, endPoint y: 42, distance: 13.0
click at [13, 39] on link "People" at bounding box center [40, 46] width 81 height 29
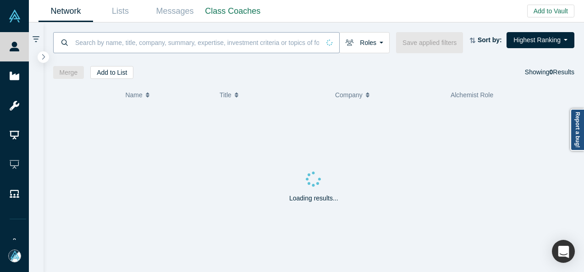
click at [106, 41] on input at bounding box center [197, 43] width 246 height 22
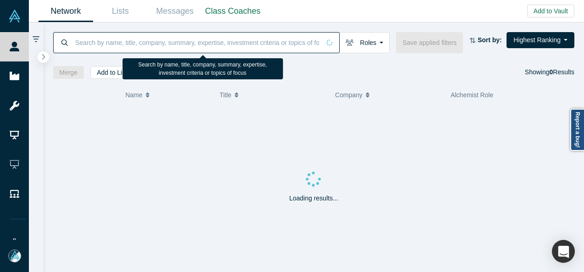
paste input "baker.kristin@gmail.com"
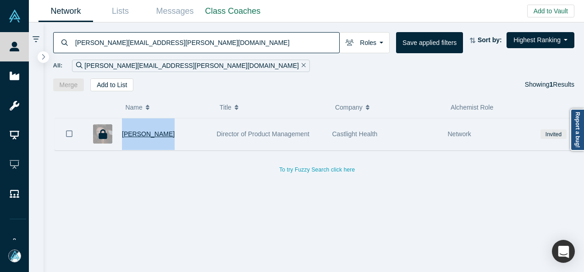
drag, startPoint x: 166, startPoint y: 133, endPoint x: 122, endPoint y: 132, distance: 43.5
click at [122, 132] on div "kristin spohn" at bounding box center [164, 134] width 85 height 32
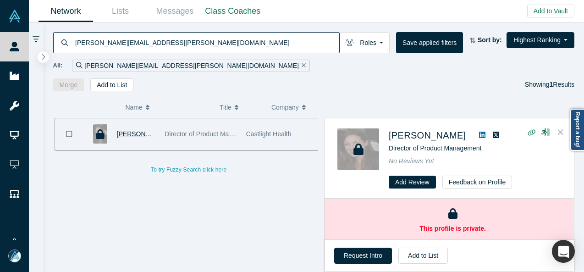
copy span "kristin spohn"
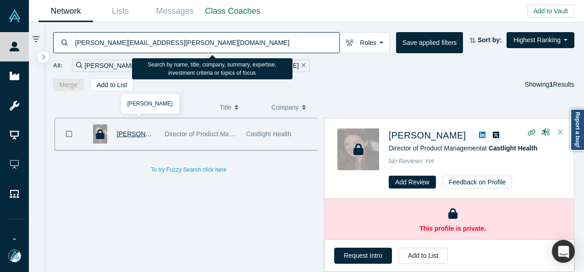
drag, startPoint x: 152, startPoint y: 43, endPoint x: 74, endPoint y: 40, distance: 78.4
click at [74, 40] on input "baker.kristin@gmail.com" at bounding box center [206, 43] width 265 height 22
click at [157, 42] on input "baker.kristin@gmail.com" at bounding box center [206, 43] width 265 height 22
drag, startPoint x: 167, startPoint y: 42, endPoint x: 75, endPoint y: 38, distance: 91.8
click at [75, 38] on input "baker.kristin@gmail.com" at bounding box center [206, 43] width 265 height 22
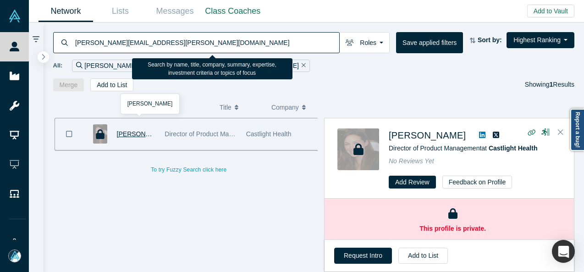
paste input "Kristin Spohn"
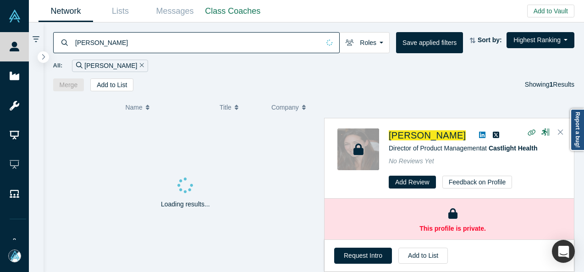
type input "Kristin Spohn"
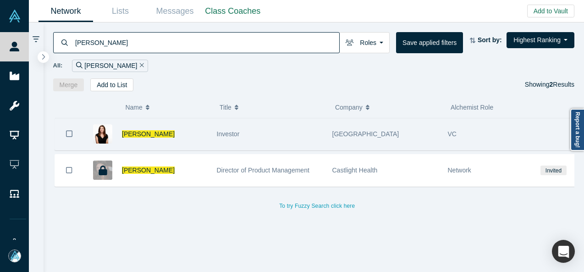
click at [71, 132] on icon "Bookmark" at bounding box center [69, 133] width 6 height 9
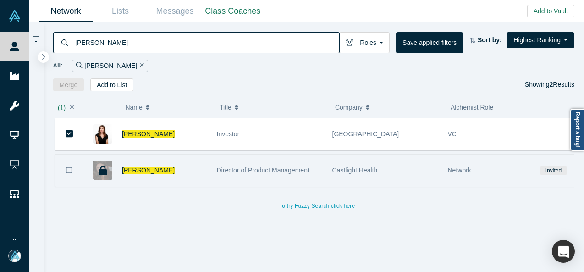
click at [68, 169] on icon "Bookmark" at bounding box center [69, 170] width 6 height 9
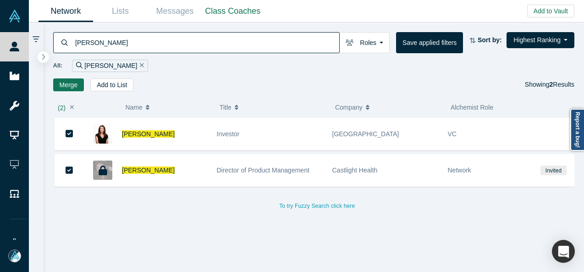
click at [69, 83] on button "Merge" at bounding box center [68, 84] width 31 height 13
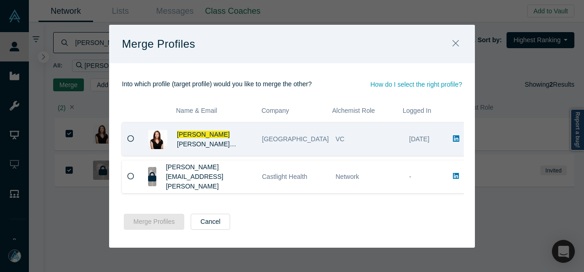
click at [128, 138] on icon at bounding box center [130, 138] width 7 height 7
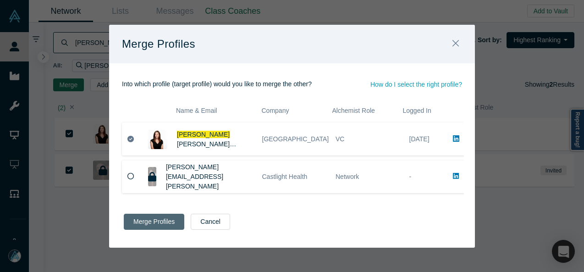
click at [165, 223] on button "Merge Profiles" at bounding box center [154, 222] width 60 height 16
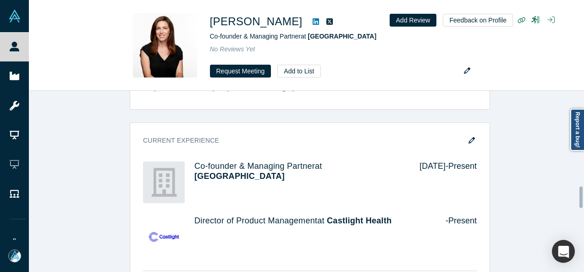
scroll to position [814, 0]
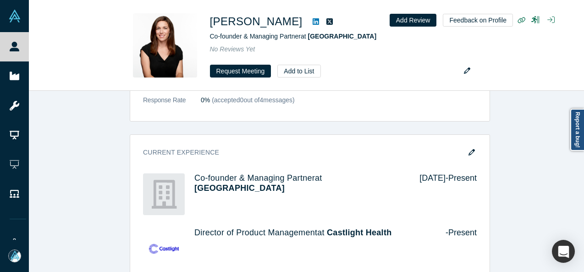
click at [468, 149] on icon "button" at bounding box center [471, 152] width 6 height 6
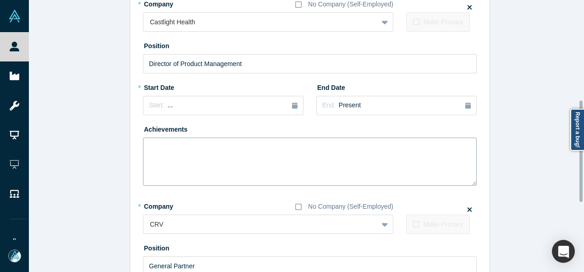
scroll to position [275, 0]
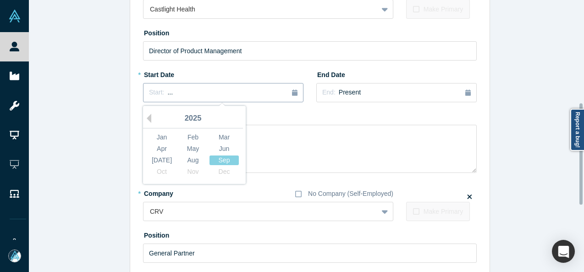
click at [190, 95] on div "Start: ..." at bounding box center [223, 93] width 148 height 10
click at [144, 118] on button "Previous Year" at bounding box center [146, 118] width 9 height 9
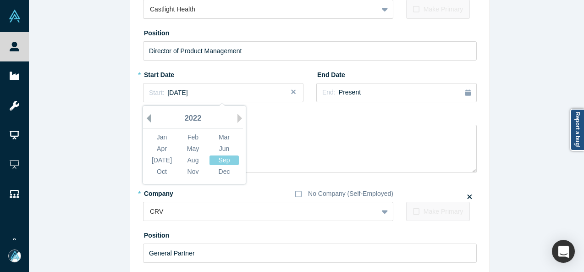
click at [144, 118] on button "Previous Year" at bounding box center [146, 118] width 9 height 9
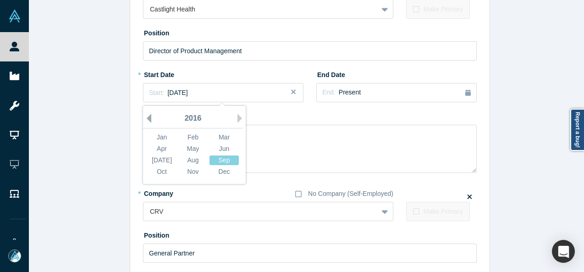
click at [144, 118] on button "Previous Year" at bounding box center [146, 118] width 9 height 9
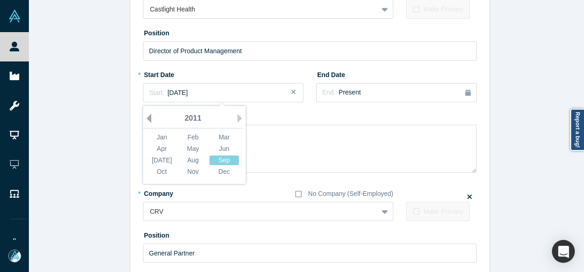
click at [144, 118] on button "Previous Year" at bounding box center [146, 118] width 9 height 9
click at [212, 138] on div "Mar" at bounding box center [223, 137] width 29 height 10
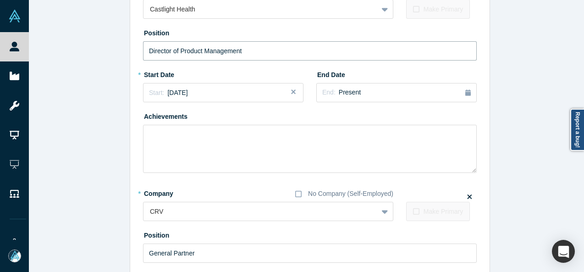
drag, startPoint x: 260, startPoint y: 54, endPoint x: 115, endPoint y: 44, distance: 145.6
click at [115, 44] on div "Edit Experience * Company No Company (Self-Employed) BAM Corner Point To pick u…" at bounding box center [310, 88] width 562 height 700
paste input "Business Development, Finance & IR"
type input "Business Development, Finance & IR"
click at [339, 93] on span "Present" at bounding box center [350, 91] width 22 height 7
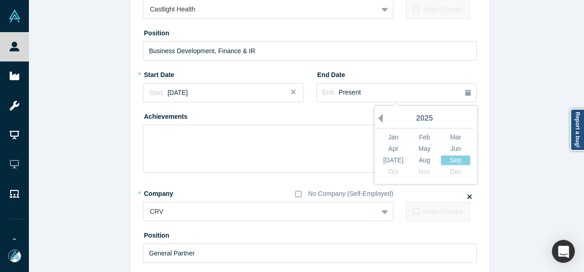
click at [378, 118] on button "Previous Year" at bounding box center [377, 118] width 9 height 9
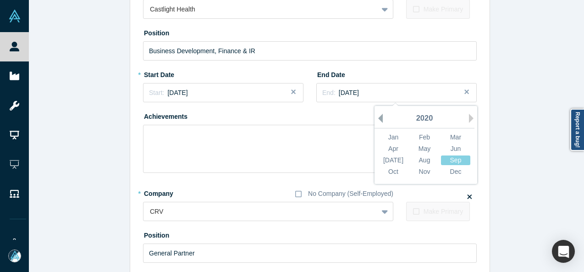
click at [378, 118] on button "Previous Year" at bounding box center [377, 118] width 9 height 9
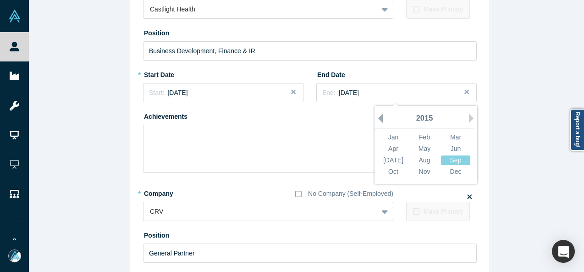
click at [378, 118] on button "Previous Year" at bounding box center [377, 118] width 9 height 9
click at [425, 160] on div "Aug" at bounding box center [424, 160] width 29 height 10
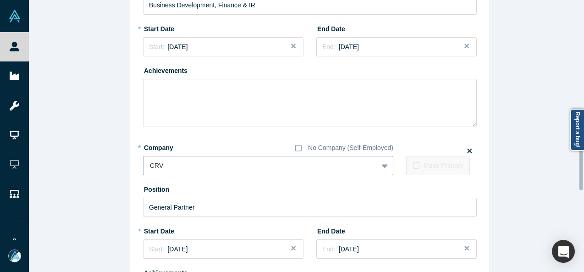
scroll to position [453, 0]
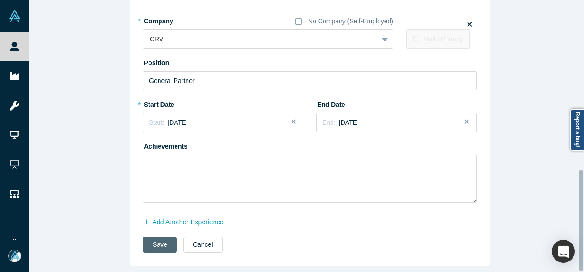
click at [148, 236] on button "Save" at bounding box center [160, 244] width 34 height 16
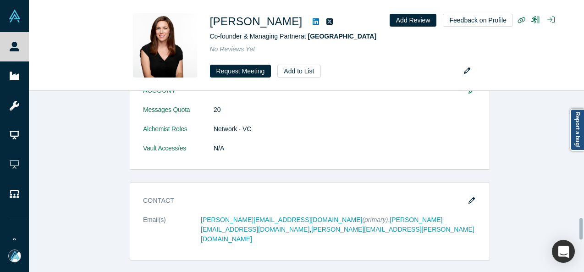
scroll to position [0, 0]
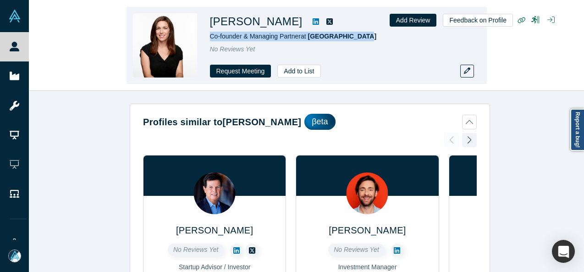
drag, startPoint x: 207, startPoint y: 39, endPoint x: 372, endPoint y: 33, distance: 165.5
click at [372, 33] on div "Kristin Spohn Co-founder & Managing Partner at BAM Corner Point No Reviews Yet …" at bounding box center [306, 45] width 360 height 77
copy span "Co-founder & Managing Partner at BAM Corner Point"
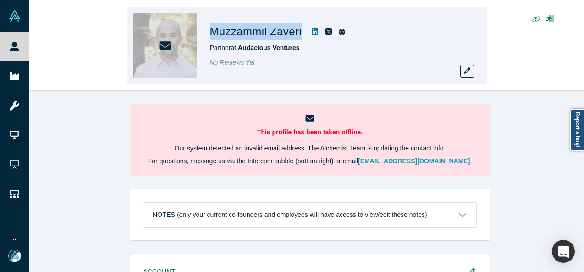
drag, startPoint x: 210, startPoint y: 33, endPoint x: 303, endPoint y: 35, distance: 93.1
click at [303, 35] on div "Muzzammil Zaveri" at bounding box center [338, 31] width 257 height 16
copy div "Muzzammil Zaveri"
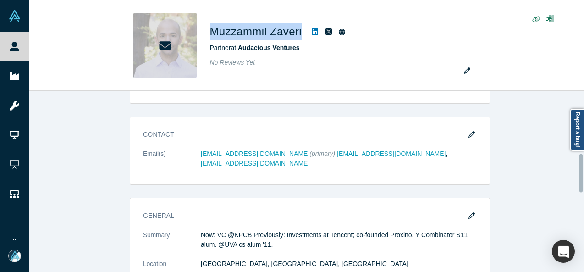
scroll to position [229, 0]
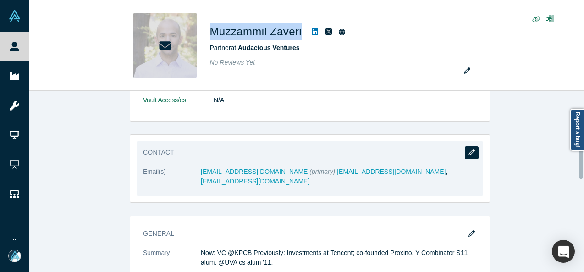
click at [473, 149] on button "button" at bounding box center [472, 152] width 14 height 13
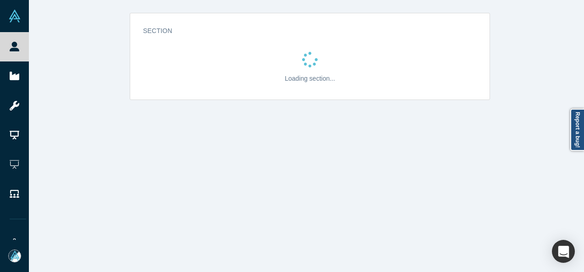
scroll to position [0, 0]
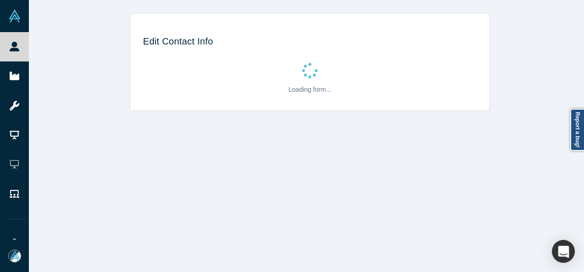
select select "US"
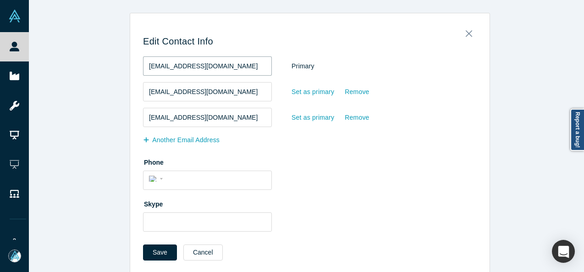
drag, startPoint x: 212, startPoint y: 67, endPoint x: 120, endPoint y: 65, distance: 92.1
click at [120, 65] on div "Edit Contact Info [EMAIL_ADDRESS][DOMAIN_NAME] Primary [EMAIL_ADDRESS][DOMAIN_N…" at bounding box center [310, 143] width 562 height 261
paste input "mz"
type input "[EMAIL_ADDRESS][DOMAIN_NAME]"
click at [160, 254] on button "Save" at bounding box center [160, 252] width 34 height 16
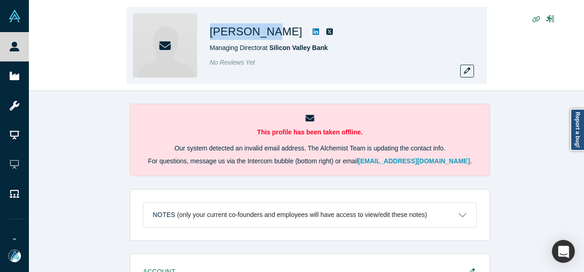
drag, startPoint x: 207, startPoint y: 23, endPoint x: 263, endPoint y: 33, distance: 56.3
click at [263, 33] on div "[PERSON_NAME] Managing Director at Silicon Valley Bank No Reviews Yet" at bounding box center [306, 45] width 360 height 77
copy h1 "[PERSON_NAME]"
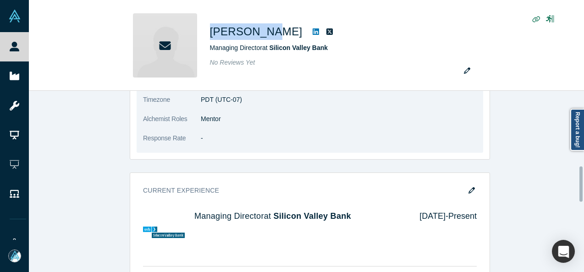
scroll to position [412, 0]
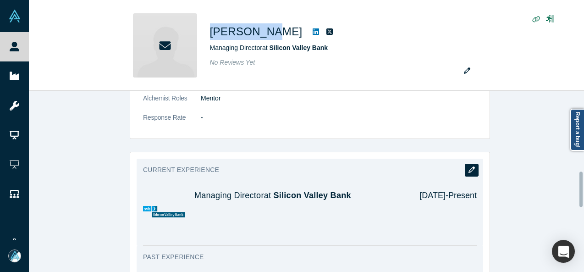
click at [469, 164] on button "button" at bounding box center [472, 170] width 14 height 13
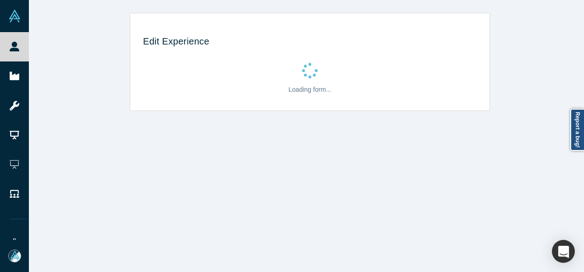
scroll to position [0, 0]
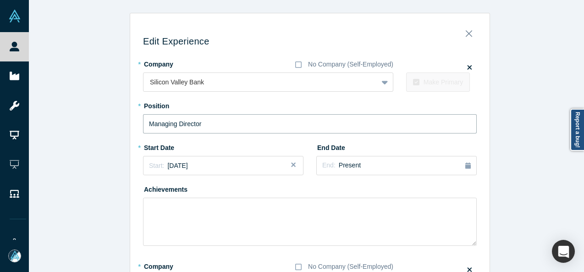
drag, startPoint x: 214, startPoint y: 127, endPoint x: 133, endPoint y: 127, distance: 80.2
click at [134, 127] on div "Edit Experience * Company No Company (Self-Employed) Silicon Valley Bank To pic…" at bounding box center [309, 265] width 359 height 491
paste input "Senior Market Manager - Head of National Enterprise Software"
type input "Senior Market Manager - Head of National Enterprise Software"
click at [215, 164] on div "Start: [DATE]" at bounding box center [223, 166] width 148 height 10
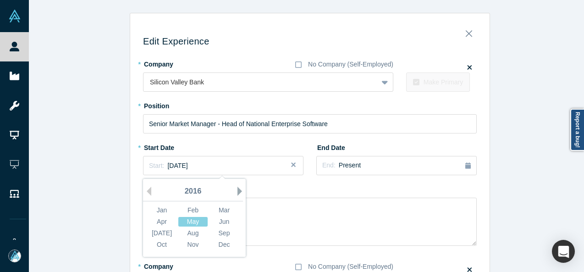
click at [237, 192] on button "Next Year" at bounding box center [241, 191] width 9 height 9
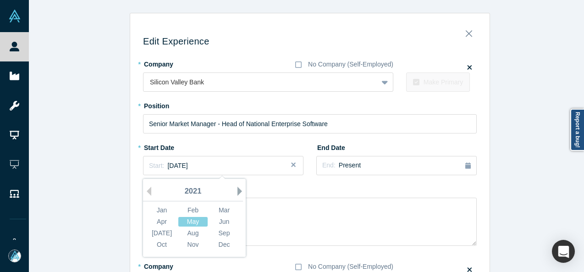
click at [237, 192] on button "Next Year" at bounding box center [241, 191] width 9 height 9
click at [161, 206] on div "Jan" at bounding box center [161, 210] width 29 height 10
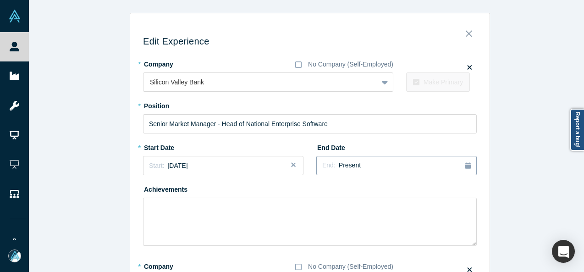
click at [347, 161] on span "Present" at bounding box center [350, 164] width 22 height 7
click at [377, 191] on button "Previous Year" at bounding box center [377, 191] width 9 height 9
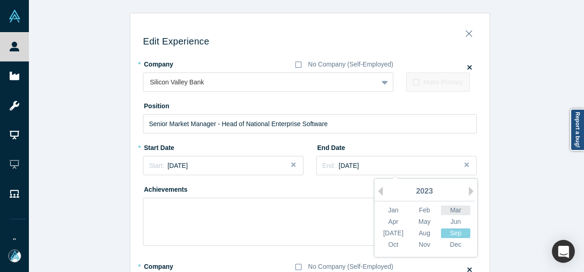
click at [454, 209] on div "Mar" at bounding box center [455, 210] width 29 height 10
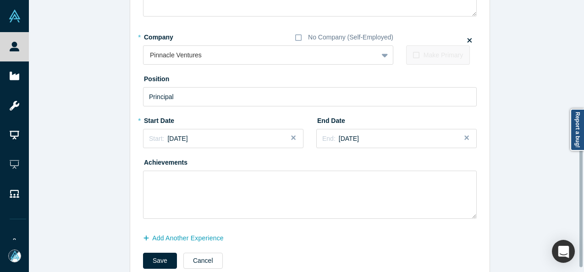
scroll to position [251, 0]
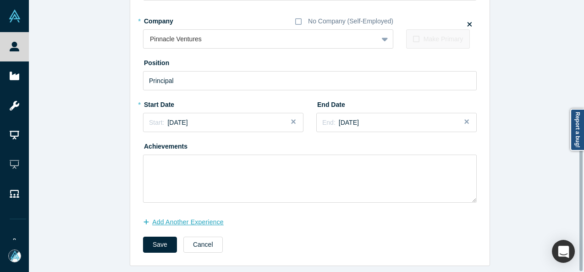
click at [181, 215] on button "Add Another Experience" at bounding box center [188, 222] width 90 height 16
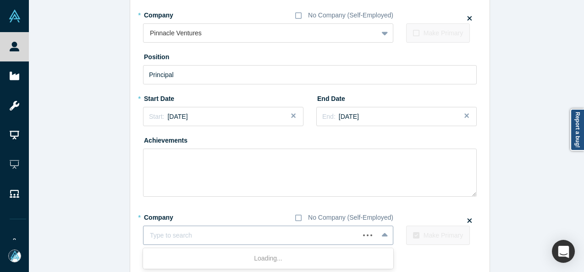
click at [207, 236] on div at bounding box center [251, 235] width 203 height 11
paste input "Managing Director, Venture Banking Managing Director, Venture Banking Stifel Ba…"
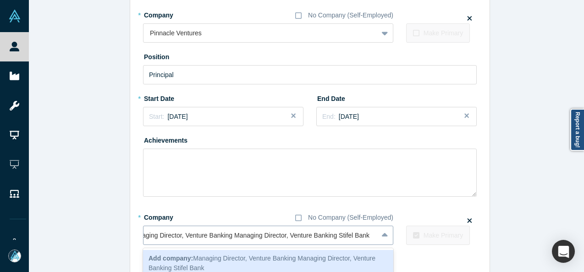
scroll to position [0, 18]
drag, startPoint x: 337, startPoint y: 236, endPoint x: 110, endPoint y: 231, distance: 227.3
click at [110, 231] on div "Edit Experience * Company No Company (Self-Employed) Silicon Valley Bank To pic…" at bounding box center [310, 35] width 562 height 546
type input "Stifel Bank"
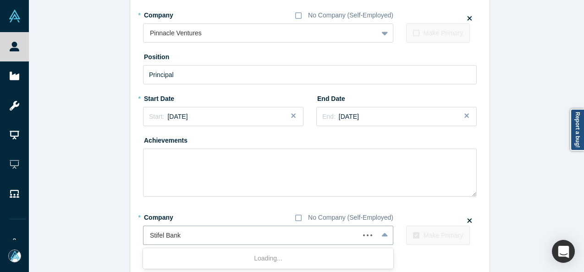
scroll to position [0, 0]
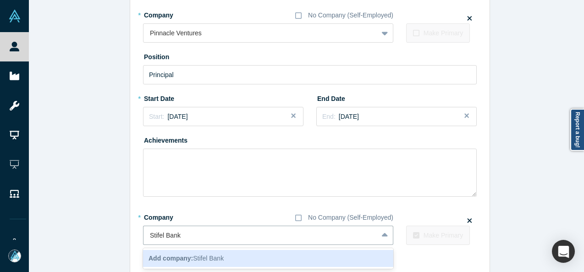
click at [179, 252] on div "Add company: Stifel Bank" at bounding box center [268, 258] width 250 height 17
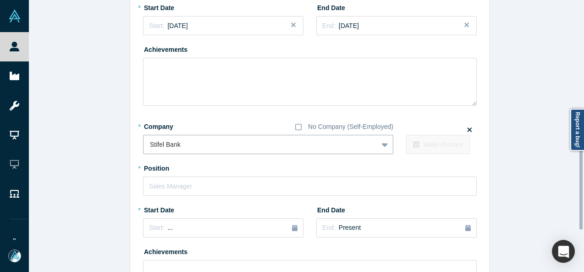
scroll to position [343, 0]
click at [190, 190] on input "text" at bounding box center [310, 185] width 334 height 19
paste input "Managing Director, Venture Banking Managing Director, Venture Banking"
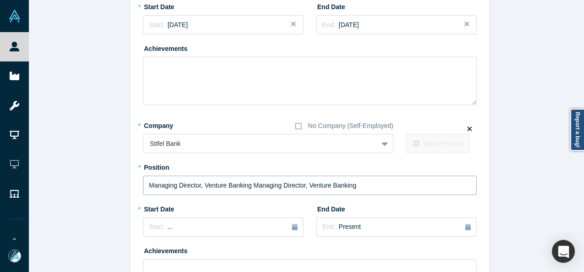
drag, startPoint x: 247, startPoint y: 184, endPoint x: 403, endPoint y: 180, distance: 155.8
click at [403, 180] on input "Managing Director, Venture Banking Managing Director, Venture Banking" at bounding box center [310, 185] width 334 height 19
type input "Managing Director, Venture Banking"
click at [202, 225] on div "Start: ..." at bounding box center [223, 227] width 148 height 10
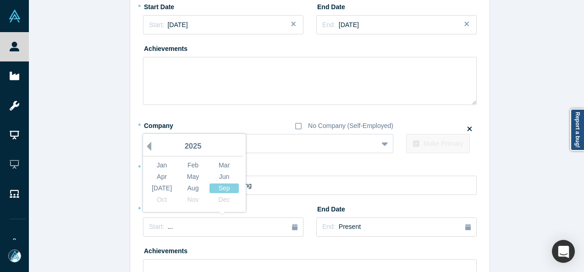
click at [146, 146] on button "Previous Year" at bounding box center [146, 146] width 9 height 9
click at [221, 162] on div "Mar" at bounding box center [223, 165] width 29 height 10
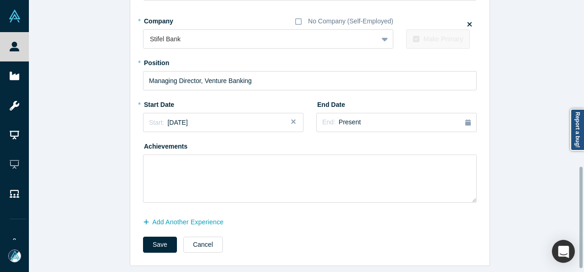
scroll to position [453, 0]
click at [151, 239] on button "Save" at bounding box center [160, 244] width 34 height 16
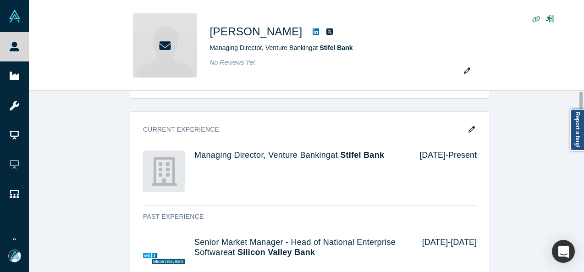
scroll to position [0, 0]
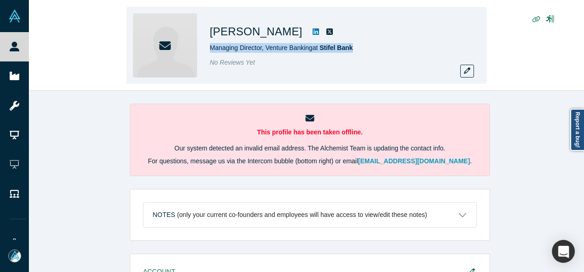
drag, startPoint x: 210, startPoint y: 49, endPoint x: 386, endPoint y: 48, distance: 175.5
click at [386, 48] on div "Managing Director, Venture Banking at Stifel Bank" at bounding box center [338, 48] width 257 height 10
copy span "Managing Director, Venture Banking at Stifel Bank"
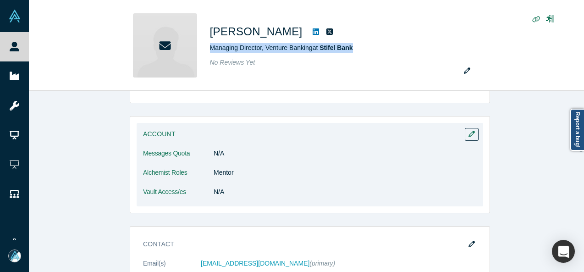
scroll to position [229, 0]
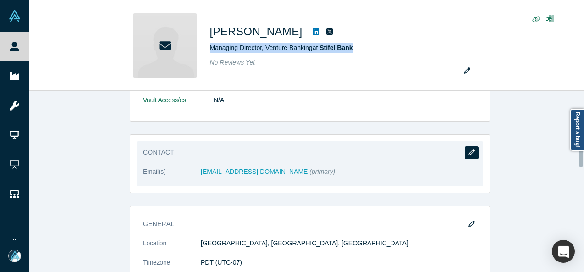
click at [468, 150] on icon "button" at bounding box center [471, 152] width 6 height 6
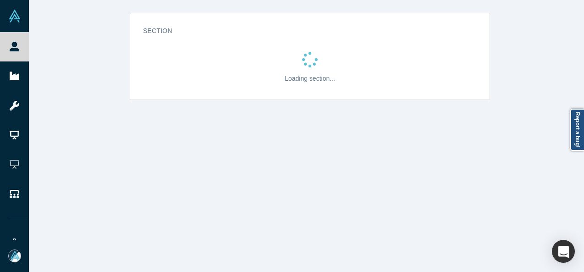
scroll to position [0, 0]
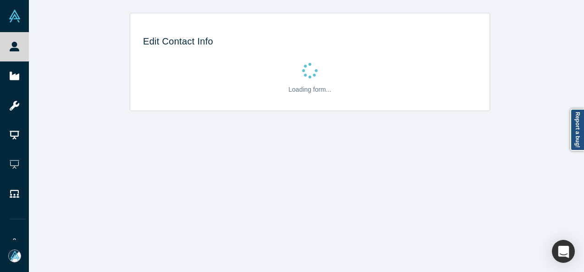
select select "US"
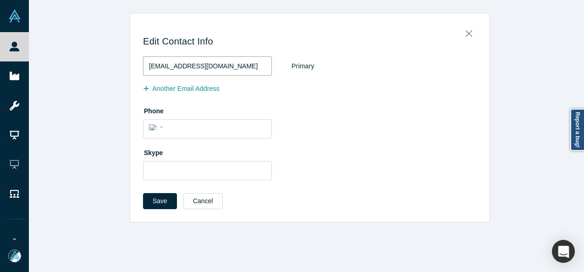
drag, startPoint x: 212, startPoint y: 65, endPoint x: 131, endPoint y: 58, distance: 81.4
click at [131, 58] on div "Edit Contact Info twilson@svb.com Primary Another Email Address Phone Internati…" at bounding box center [309, 121] width 359 height 202
paste input "tifel"
type input "twilson@stifel.com"
click at [158, 202] on button "Save" at bounding box center [160, 201] width 34 height 16
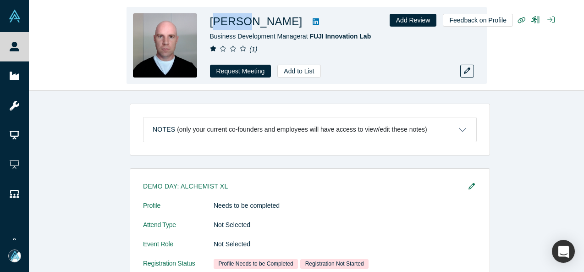
drag, startPoint x: 229, startPoint y: 21, endPoint x: 239, endPoint y: 26, distance: 11.5
click at [242, 23] on h1 "[PERSON_NAME]" at bounding box center [256, 21] width 93 height 16
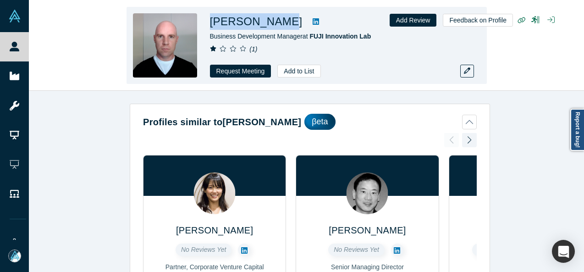
drag, startPoint x: 211, startPoint y: 23, endPoint x: 275, endPoint y: 27, distance: 64.3
click at [275, 27] on h1 "[PERSON_NAME]" at bounding box center [256, 21] width 93 height 16
copy h1 "[PERSON_NAME]"
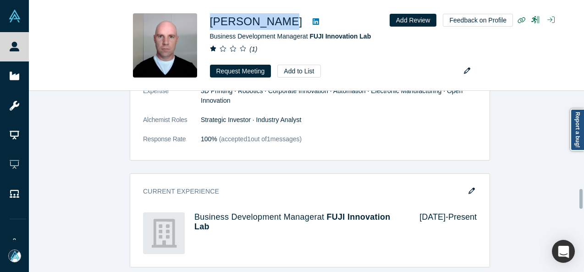
scroll to position [916, 0]
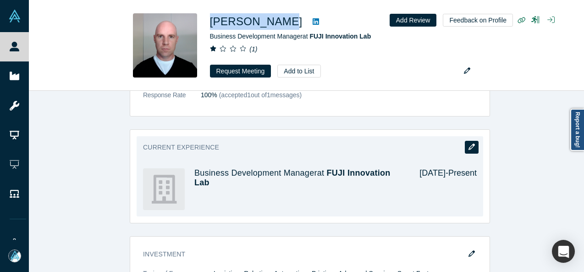
click at [468, 147] on icon "button" at bounding box center [471, 146] width 6 height 6
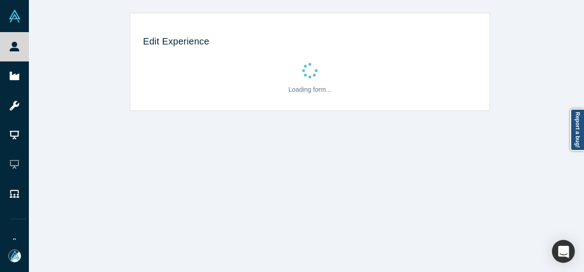
scroll to position [0, 0]
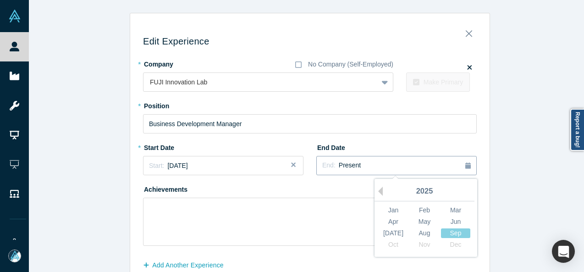
click at [367, 166] on div "End: Present" at bounding box center [396, 165] width 148 height 10
click at [395, 234] on div "[DATE]" at bounding box center [393, 233] width 29 height 10
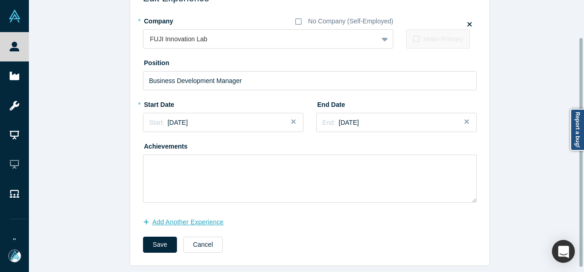
scroll to position [49, 0]
click at [171, 217] on button "Add Another Experience" at bounding box center [188, 222] width 90 height 16
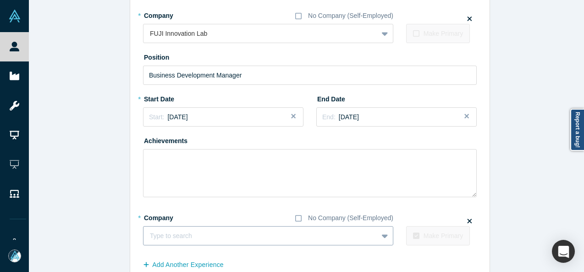
click at [226, 233] on div at bounding box center [260, 235] width 221 height 11
paste input "FUJI CORPORATION logo Intellectual Property Specialist Intellectual Property Sp…"
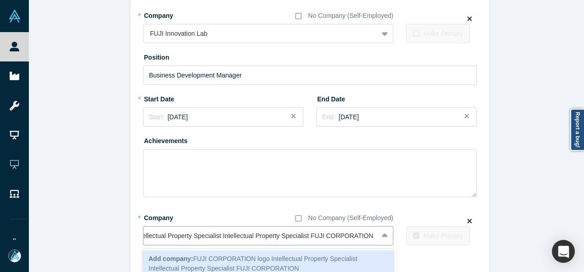
scroll to position [0, 82]
click at [300, 237] on input "FUJI CORPORATION logo Intellectual Property Specialist Intellectual Property Sp…" at bounding box center [226, 236] width 318 height 10
drag, startPoint x: 310, startPoint y: 237, endPoint x: 115, endPoint y: 230, distance: 195.8
click at [115, 230] on div "Edit Experience * Company No Company (Self-Employed) FUJI Innovation Lab To pic…" at bounding box center [310, 136] width 562 height 344
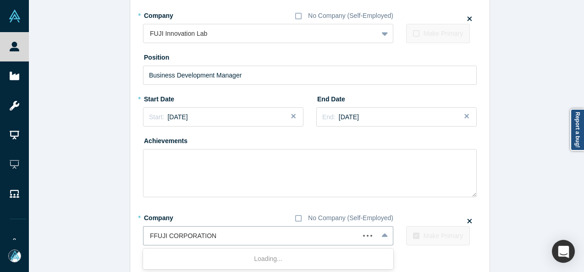
type input "FUJI CORPORATION"
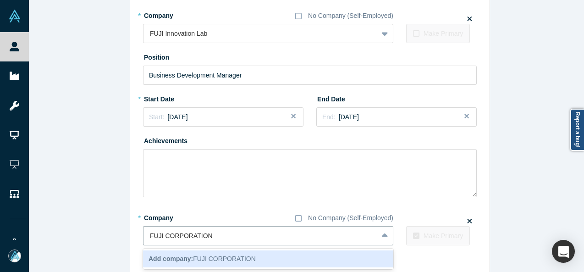
click at [176, 255] on b "Add company:" at bounding box center [170, 258] width 44 height 7
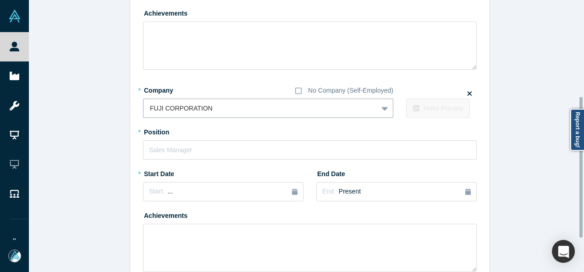
scroll to position [186, 0]
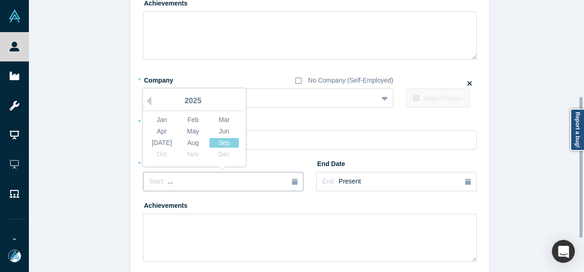
click at [190, 180] on div "Start: ..." at bounding box center [223, 181] width 148 height 10
click at [187, 144] on div "Aug" at bounding box center [192, 143] width 29 height 10
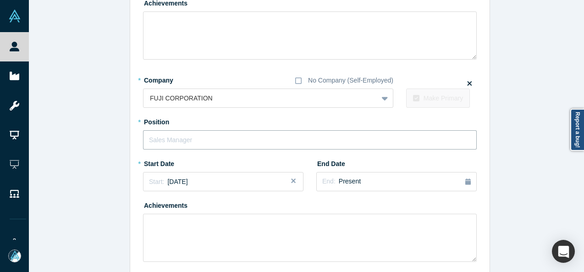
click at [187, 137] on input "text" at bounding box center [310, 139] width 334 height 19
paste input "N logo Intellectual Property Specialist Intellectual Property Specialist"
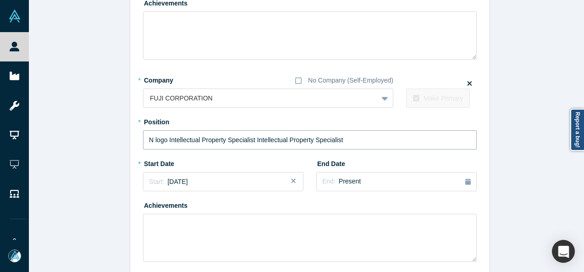
drag, startPoint x: 252, startPoint y: 139, endPoint x: 88, endPoint y: 148, distance: 164.7
click at [88, 148] on div "Edit Experience * Company No Company (Self-Employed) FUJI Innovation Lab To pic…" at bounding box center [310, 76] width 562 height 498
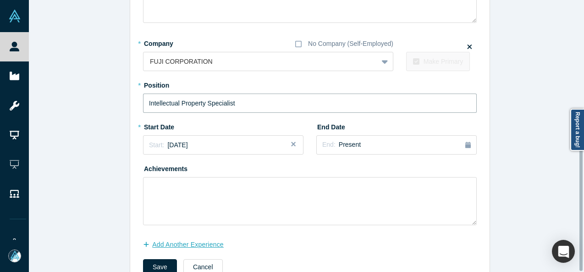
scroll to position [251, 0]
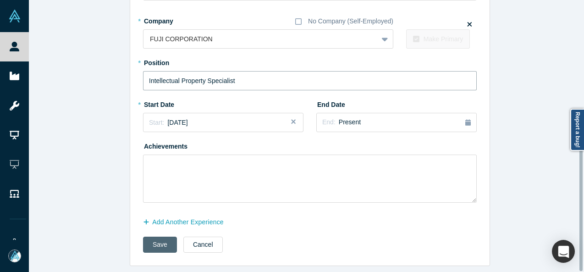
type input "Intellectual Property Specialist"
click at [155, 237] on button "Save" at bounding box center [160, 244] width 34 height 16
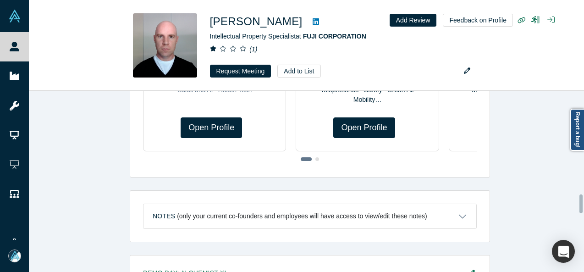
scroll to position [0, 0]
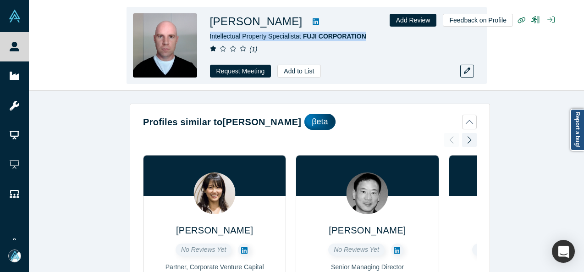
drag, startPoint x: 207, startPoint y: 39, endPoint x: 365, endPoint y: 37, distance: 158.6
click at [365, 37] on div "[PERSON_NAME] Intellectual Property Specialist at FUJI CORPORATION ( 1 ) Reques…" at bounding box center [306, 45] width 360 height 77
copy span "Intellectual Property Specialist at FUJI CORPORATION"
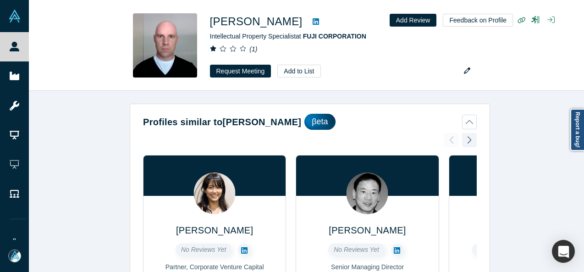
click at [519, 115] on div "Profiles similar to [PERSON_NAME] [PERSON_NAME] No Reviews Yet Partner, Corpora…" at bounding box center [310, 185] width 562 height 188
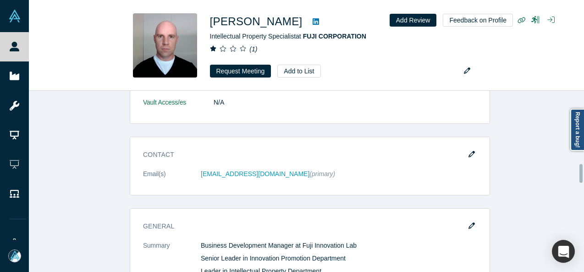
scroll to position [596, 0]
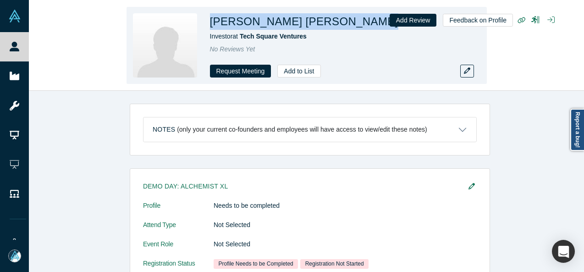
drag, startPoint x: 211, startPoint y: 24, endPoint x: 295, endPoint y: 22, distance: 84.3
click at [306, 27] on div "Arrington W. Farrar Investor at Tech Square Ventures No Reviews Yet Request Mee…" at bounding box center [306, 45] width 360 height 77
copy div "Arrington W. Farrar"
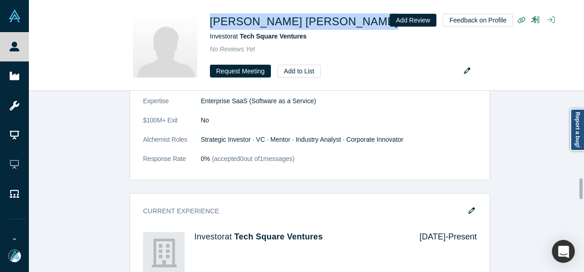
scroll to position [779, 0]
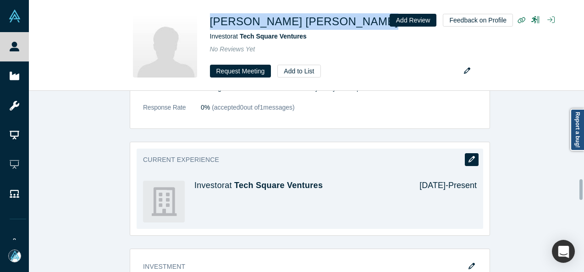
click at [470, 156] on icon "button" at bounding box center [471, 159] width 6 height 6
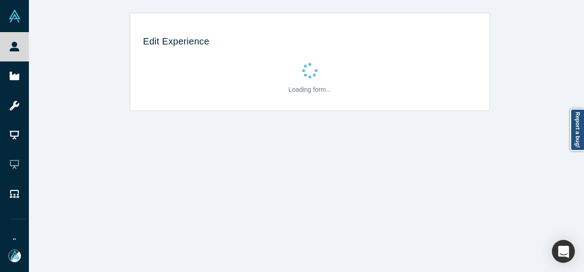
scroll to position [0, 0]
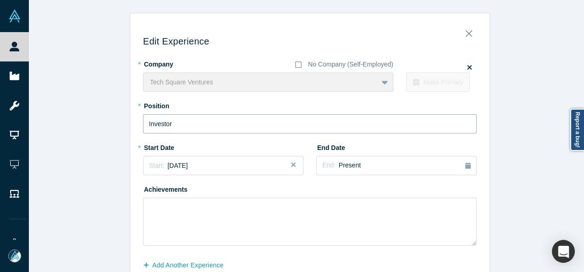
drag, startPoint x: 173, startPoint y: 123, endPoint x: 116, endPoint y: 125, distance: 56.4
click at [116, 125] on div "Edit Experience * Company No Company (Self-Employed) Tech Square Ventures To pi…" at bounding box center [310, 161] width 562 height 296
paste input "Tech Square Ventures logo Senior Analyst"
drag, startPoint x: 223, startPoint y: 124, endPoint x: 133, endPoint y: 124, distance: 89.8
click at [133, 124] on div "Edit Experience * Company No Company (Self-Employed) Tech Square Ventures To pi…" at bounding box center [309, 164] width 359 height 289
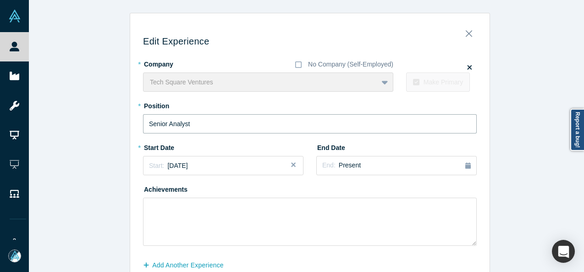
type input "Senior Analyst"
click at [354, 161] on div "End: Present" at bounding box center [396, 165] width 148 height 10
click at [377, 190] on button "Previous Year" at bounding box center [377, 191] width 9 height 9
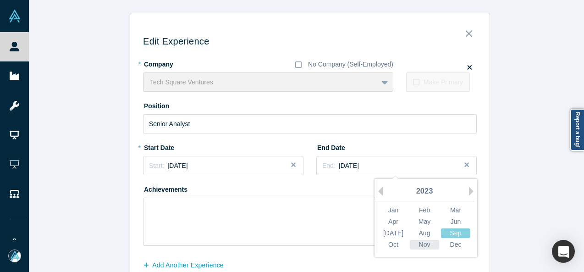
click at [417, 243] on div "Nov" at bounding box center [424, 245] width 29 height 10
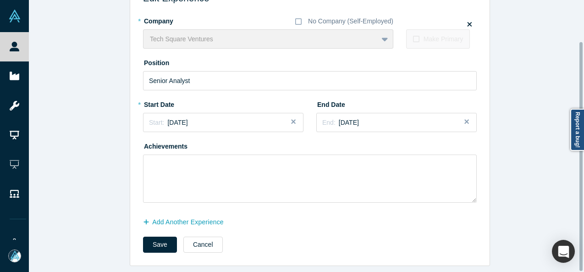
scroll to position [49, 0]
click at [203, 219] on button "Add Another Experience" at bounding box center [188, 222] width 90 height 16
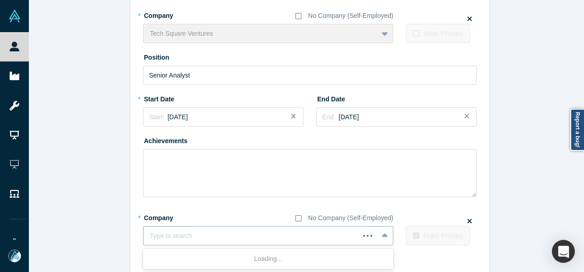
click at [198, 240] on div at bounding box center [251, 235] width 203 height 11
paste input "Senior Investment Analyst Senior Investment Analyst Peachtree Group"
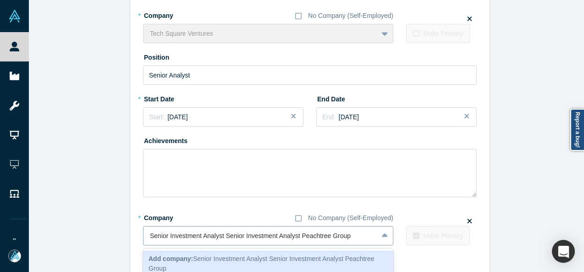
click at [298, 237] on input "Senior Investment Analyst Senior Investment Analyst Peachtree Group" at bounding box center [251, 236] width 203 height 10
drag, startPoint x: 296, startPoint y: 238, endPoint x: 117, endPoint y: 241, distance: 178.3
click at [117, 241] on div "Edit Experience * Company No Company (Self-Employed) Tech Square Ventures To pi…" at bounding box center [310, 136] width 562 height 344
type input "Peachtree Group"
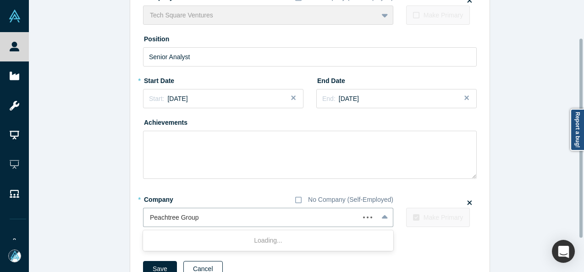
scroll to position [94, 0]
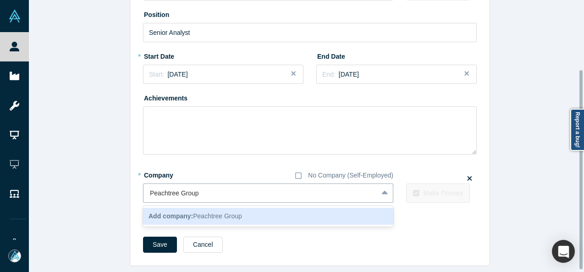
click at [173, 214] on b "Add company:" at bounding box center [170, 215] width 44 height 7
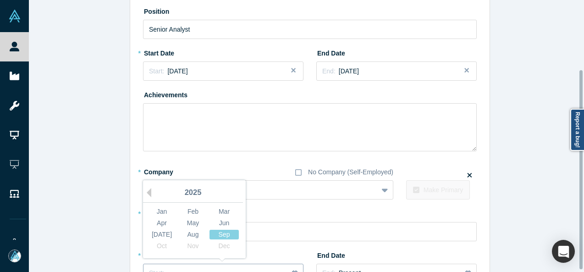
click at [174, 266] on button "Start: ..." at bounding box center [223, 272] width 160 height 19
click at [146, 192] on button "Previous Year" at bounding box center [146, 192] width 9 height 9
drag, startPoint x: 192, startPoint y: 242, endPoint x: 188, endPoint y: 238, distance: 5.6
click at [192, 243] on div "Nov" at bounding box center [192, 246] width 29 height 10
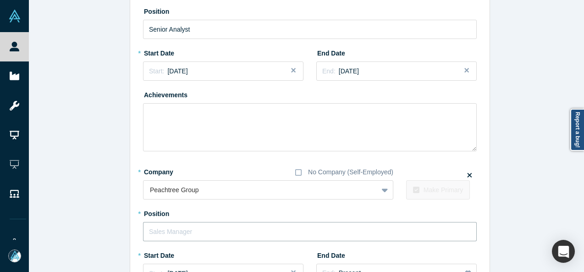
click at [187, 231] on input "text" at bounding box center [310, 231] width 334 height 19
paste input "Senior Investment Analyst Senior Investment Analyst"
drag, startPoint x: 221, startPoint y: 230, endPoint x: 326, endPoint y: 232, distance: 105.0
click at [326, 231] on input "Senior Investment Analyst Senior Investment Analyst" at bounding box center [310, 231] width 334 height 19
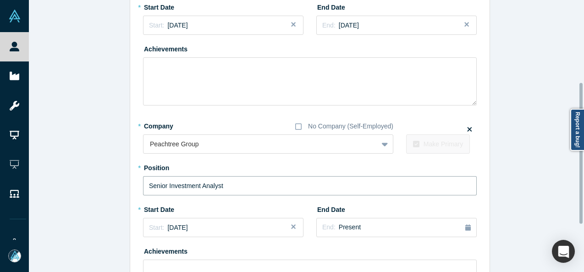
scroll to position [232, 0]
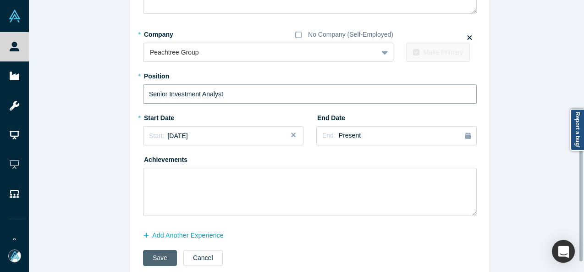
type input "Senior Investment Analyst"
click at [146, 254] on button "Save" at bounding box center [160, 258] width 34 height 16
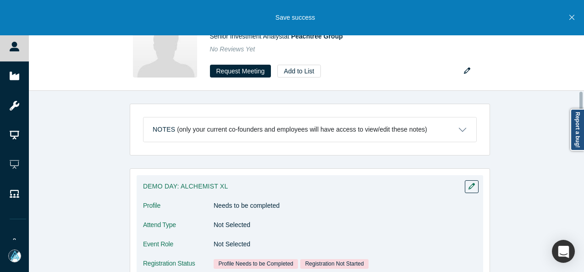
scroll to position [0, 0]
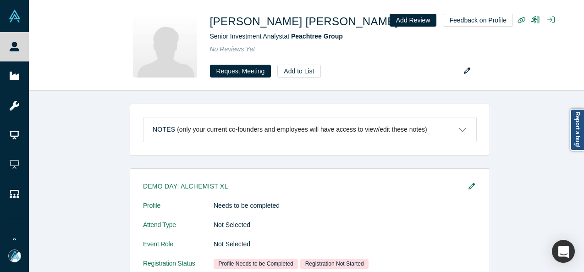
click at [571, 17] on div "Arrington W. Farrar Senior Investment Analyst at Peachtree Group No Reviews Yet…" at bounding box center [306, 45] width 555 height 90
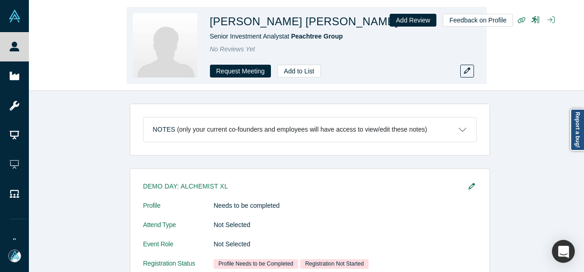
click at [543, 62] on div "Arrington W. Farrar Senior Investment Analyst at Peachtree Group No Reviews Yet…" at bounding box center [306, 45] width 555 height 90
drag, startPoint x: 207, startPoint y: 37, endPoint x: 344, endPoint y: 38, distance: 137.0
click at [344, 38] on div "Arrington W. Farrar Senior Investment Analyst at Peachtree Group No Reviews Yet…" at bounding box center [306, 45] width 360 height 77
copy span "Senior Investment Analyst at Peachtree Group"
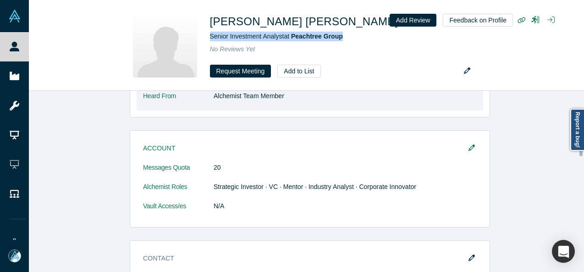
scroll to position [550, 0]
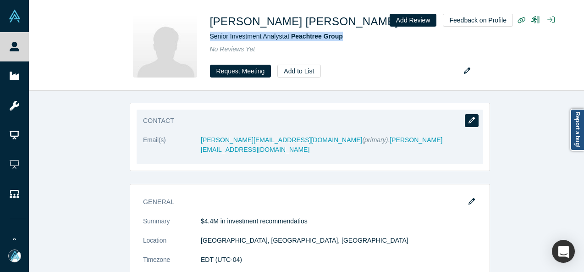
click at [471, 120] on icon "button" at bounding box center [471, 120] width 6 height 6
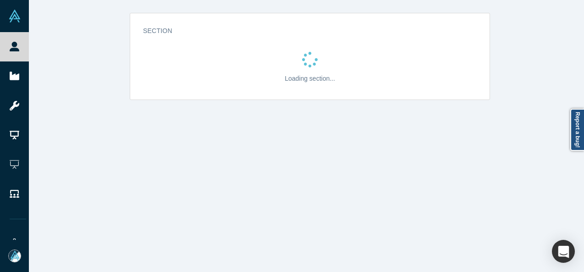
scroll to position [0, 0]
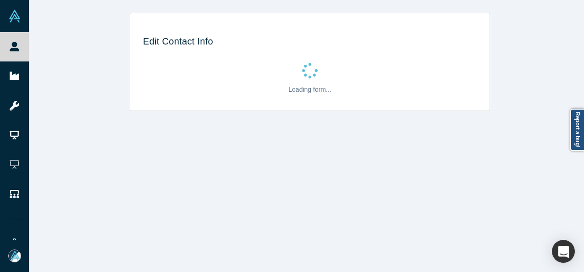
select select "US"
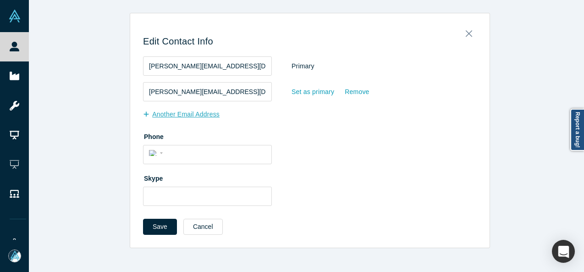
click at [212, 117] on button "Another Email Address" at bounding box center [186, 114] width 86 height 16
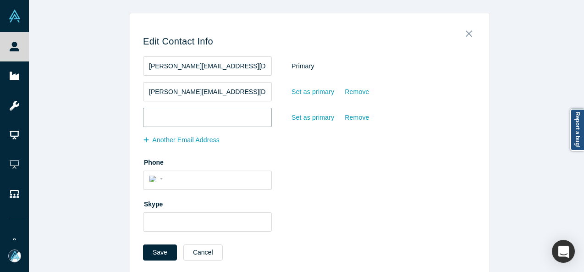
click at [212, 117] on input "email" at bounding box center [207, 117] width 129 height 19
paste input "arringtonfarrar3@gmail.com"
type input "arringtonfarrar3@gmail.com"
drag, startPoint x: 252, startPoint y: 96, endPoint x: 124, endPoint y: 90, distance: 128.0
click at [124, 90] on div "Edit Contact Info arrington.farrar3@gmail.com Primary arrington@techsquareventu…" at bounding box center [310, 143] width 562 height 261
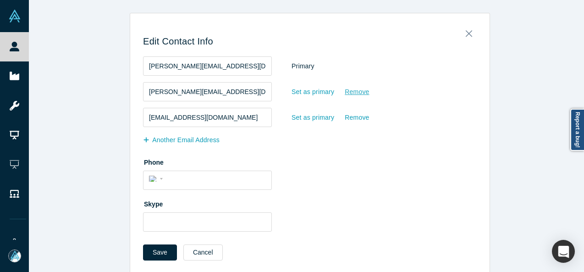
click at [353, 90] on div "Remove" at bounding box center [356, 92] width 25 height 16
click at [0, 0] on input "Remove" at bounding box center [0, 0] width 0 height 0
click at [160, 252] on button "Save" at bounding box center [160, 252] width 34 height 16
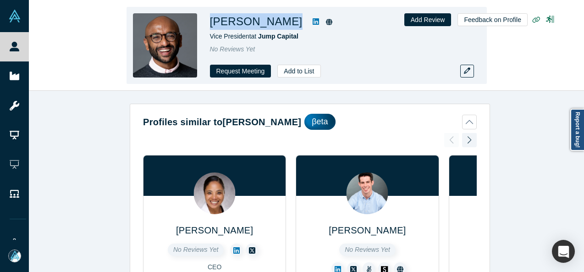
drag, startPoint x: 238, startPoint y: 19, endPoint x: 263, endPoint y: 19, distance: 25.2
click at [263, 19] on div "[PERSON_NAME] Vice President at Jump Capital No Reviews Yet Request Meeting Add…" at bounding box center [306, 45] width 360 height 77
copy div "[PERSON_NAME]"
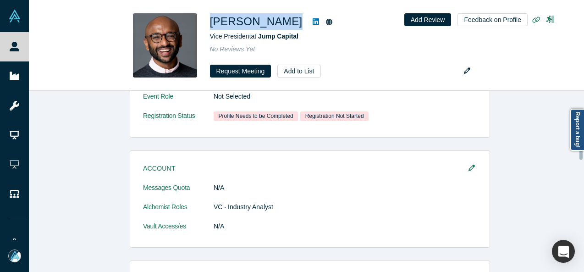
scroll to position [642, 0]
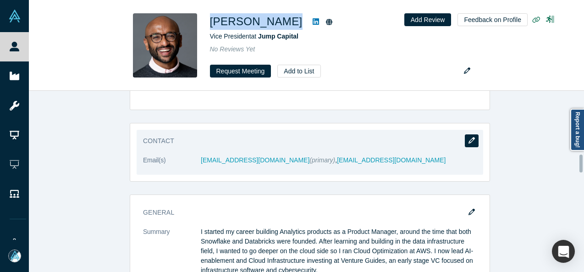
click at [468, 137] on icon "button" at bounding box center [471, 140] width 6 height 6
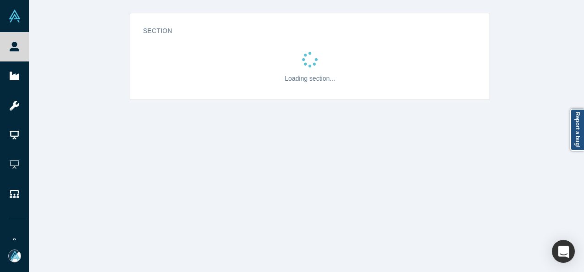
scroll to position [0, 0]
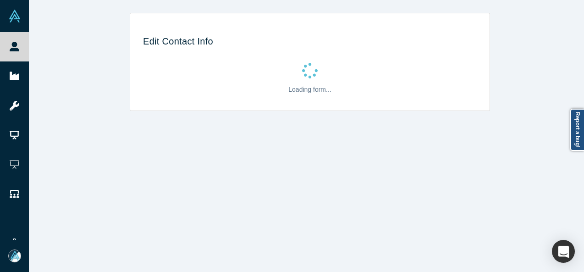
select select "US"
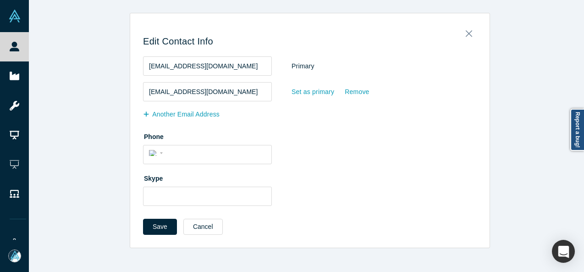
drag, startPoint x: 350, startPoint y: 95, endPoint x: 269, endPoint y: 134, distance: 90.6
click at [349, 95] on div "Remove" at bounding box center [356, 92] width 25 height 16
click at [0, 0] on input "Remove" at bounding box center [0, 0] width 0 height 0
click at [149, 228] on button "Save" at bounding box center [160, 227] width 34 height 16
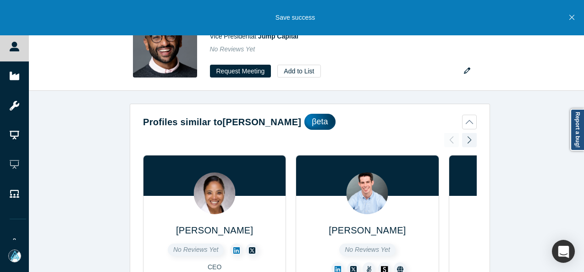
drag, startPoint x: 570, startPoint y: 16, endPoint x: 458, endPoint y: 17, distance: 111.4
click at [570, 16] on icon "Close" at bounding box center [571, 17] width 5 height 8
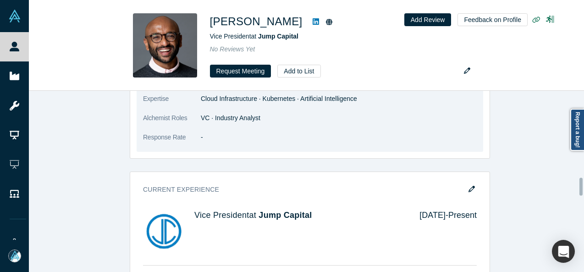
scroll to position [916, 0]
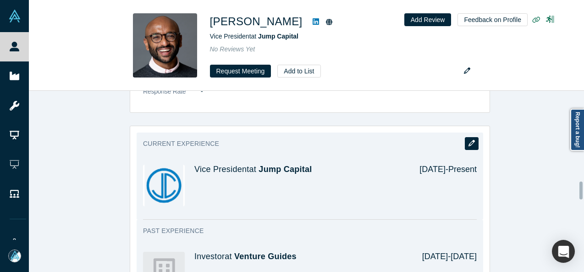
click at [471, 143] on icon "button" at bounding box center [471, 143] width 6 height 6
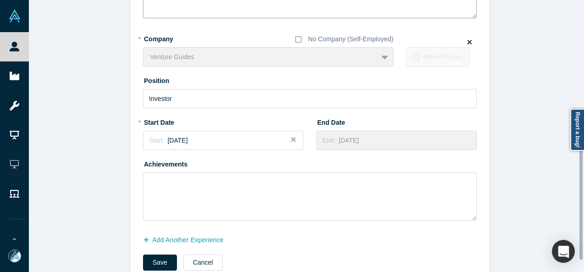
scroll to position [229, 0]
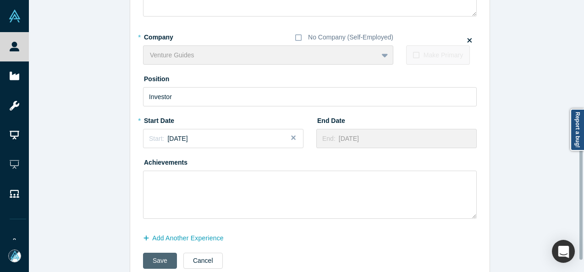
click at [154, 263] on button "Save" at bounding box center [160, 260] width 34 height 16
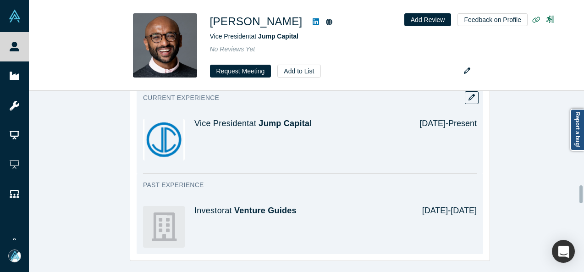
scroll to position [916, 0]
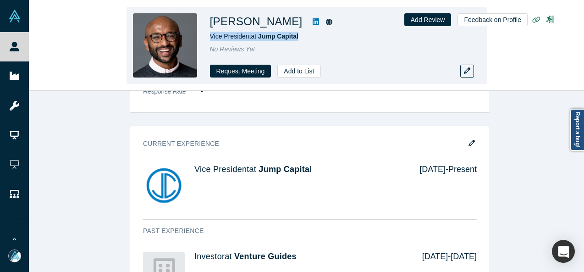
drag, startPoint x: 205, startPoint y: 37, endPoint x: 305, endPoint y: 39, distance: 100.4
click at [305, 39] on div "Aqil Pasha Vice President at Jump Capital No Reviews Yet Request Meeting Add to…" at bounding box center [306, 45] width 360 height 77
copy span "Vice President at Jump Capital"
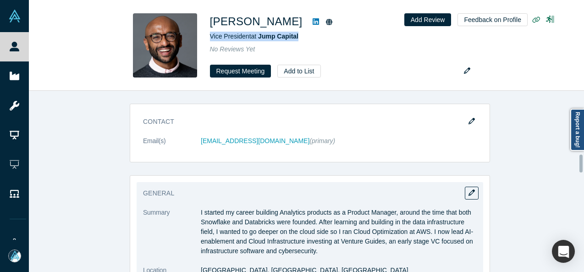
scroll to position [642, 0]
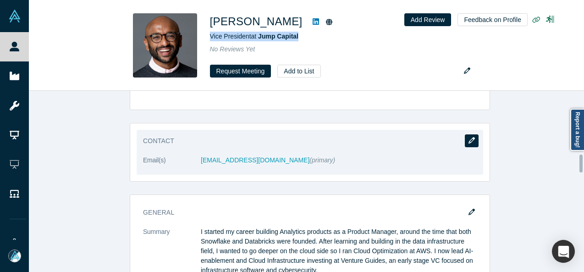
click at [469, 142] on button "button" at bounding box center [472, 140] width 14 height 13
select select "US"
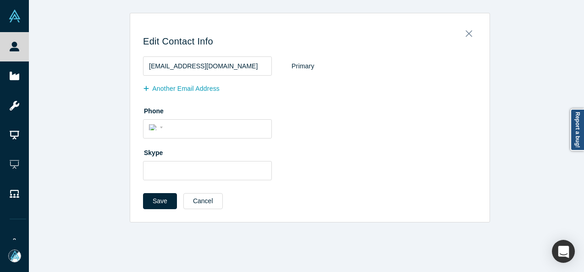
scroll to position [0, 0]
click at [200, 90] on button "Another Email Address" at bounding box center [186, 89] width 86 height 16
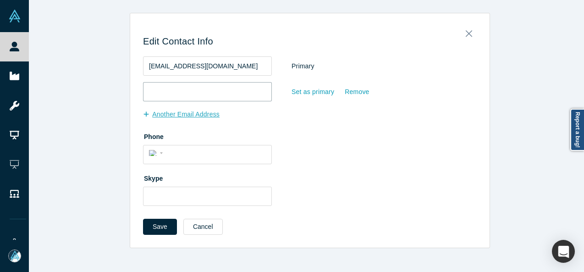
click at [200, 90] on input "email" at bounding box center [207, 91] width 129 height 19
paste input "aqilpasha@engineering.ucla.edu"
type input "aqilpasha@engineering.ucla.edu"
click at [318, 96] on div "Set as primary" at bounding box center [313, 92] width 44 height 16
click at [0, 0] on input "Set as primary" at bounding box center [0, 0] width 0 height 0
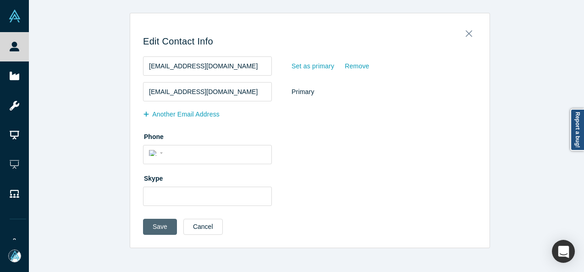
click at [167, 228] on button "Save" at bounding box center [160, 227] width 34 height 16
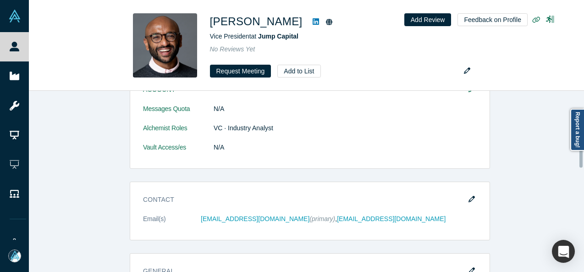
scroll to position [596, 0]
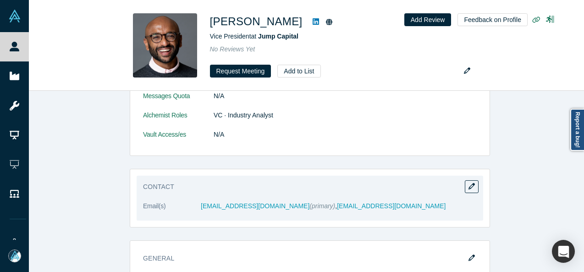
drag, startPoint x: 196, startPoint y: 208, endPoint x: 289, endPoint y: 209, distance: 93.5
click at [289, 209] on dl "Email(s) aqilpasha@engineering.ucla.edu (primary) , aqil@ventureguides.com" at bounding box center [310, 210] width 334 height 19
copy dl "aqilpasha@engineering.ucla.edu"
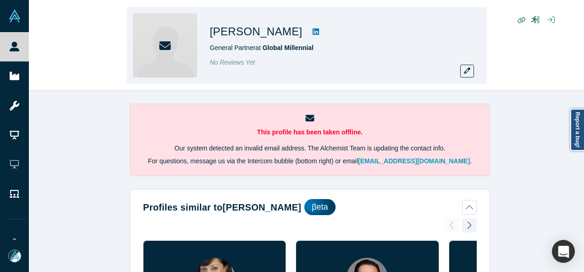
drag, startPoint x: 208, startPoint y: 28, endPoint x: 285, endPoint y: 31, distance: 76.6
click at [285, 31] on div "[PERSON_NAME] General Partner at Global Millennial No Reviews Yet" at bounding box center [306, 45] width 360 height 77
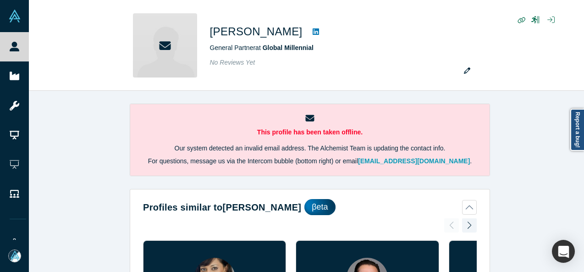
copy h1 "[PERSON_NAME]"
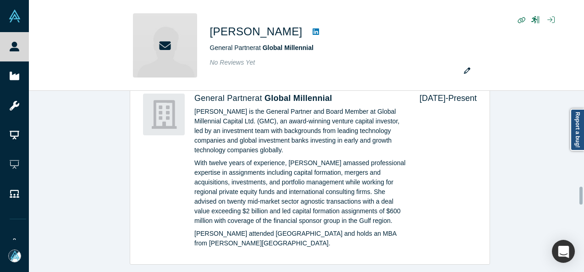
scroll to position [916, 0]
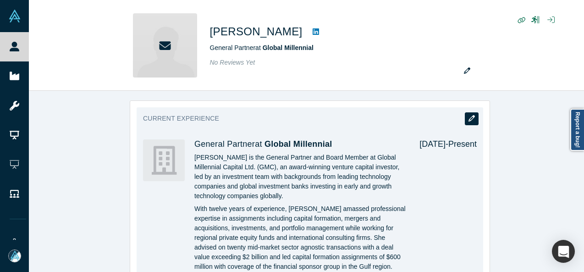
click at [468, 115] on icon "button" at bounding box center [471, 118] width 6 height 6
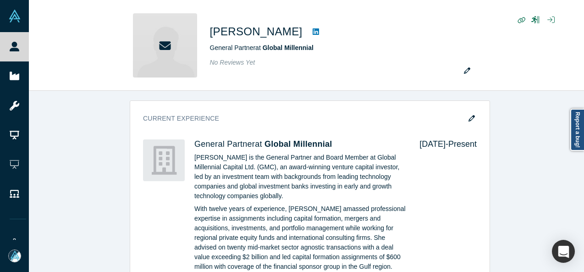
scroll to position [0, 0]
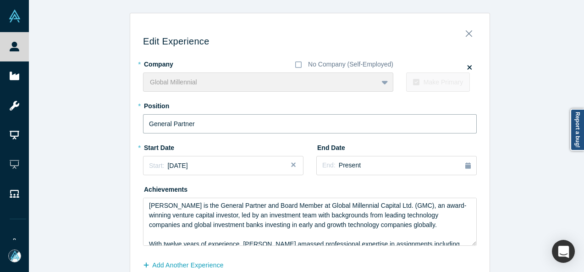
drag, startPoint x: 208, startPoint y: 123, endPoint x: 136, endPoint y: 123, distance: 72.4
click at [136, 123] on div "Edit Experience * Company No Company (Self-Employed) Global Millennial To pick …" at bounding box center [309, 164] width 359 height 289
paste input "I Head of Technology Investments"
type input "General Partner I Head of Technology Investments"
click at [214, 170] on button "Start: [DATE]" at bounding box center [223, 165] width 160 height 19
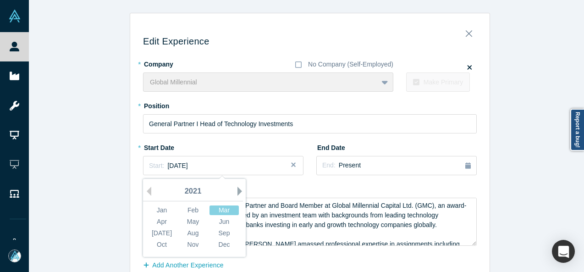
click at [237, 189] on button "Next Year" at bounding box center [241, 191] width 9 height 9
click at [165, 222] on div "Apr" at bounding box center [161, 222] width 29 height 10
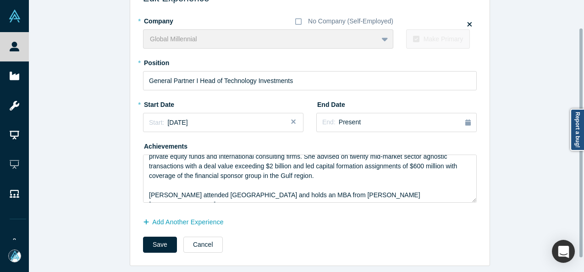
scroll to position [49, 0]
click at [152, 241] on button "Save" at bounding box center [160, 244] width 34 height 16
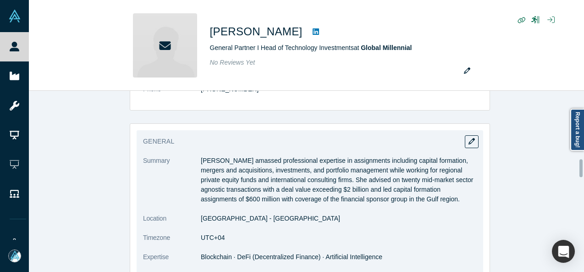
scroll to position [871, 0]
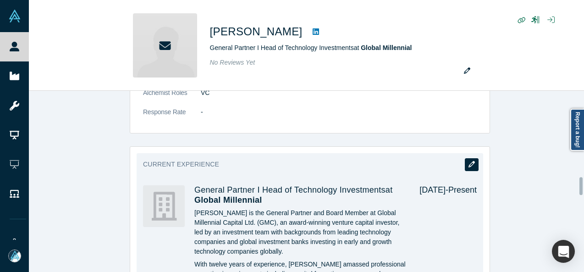
click at [468, 162] on icon "button" at bounding box center [471, 164] width 6 height 6
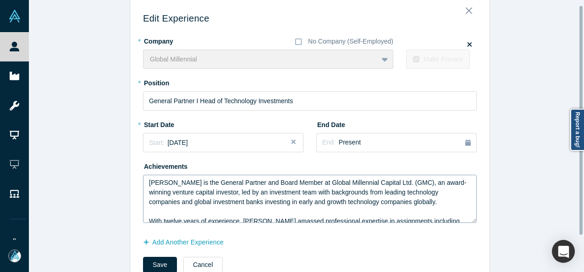
scroll to position [49, 0]
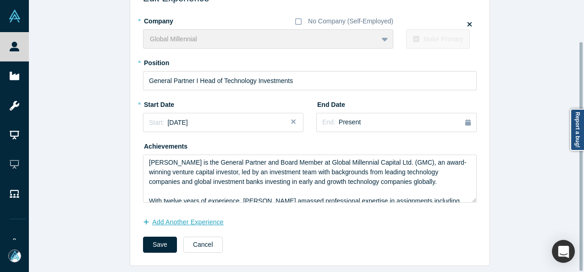
click at [202, 217] on button "Add Another Experience" at bounding box center [188, 222] width 90 height 16
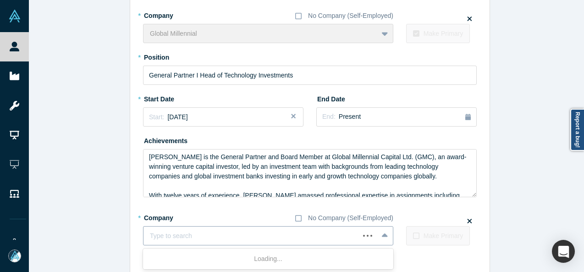
click at [190, 239] on div at bounding box center [251, 235] width 203 height 11
paste input "Investor I Pre-IPO Investor I Pre-IPO Figma"
drag, startPoint x: 249, startPoint y: 237, endPoint x: 139, endPoint y: 234, distance: 110.0
click at [143, 235] on div "Investor I Pre-IPO Investor I Pre-IPO Figma" at bounding box center [251, 235] width 216 height 15
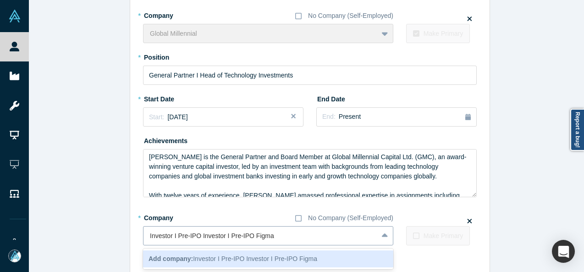
type input "Figma"
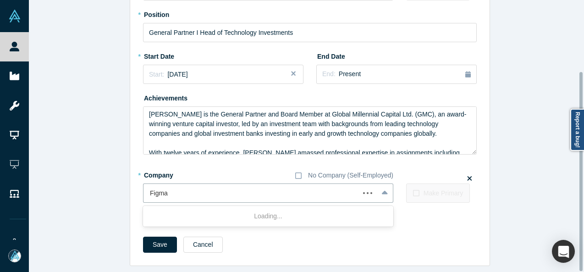
scroll to position [97, 0]
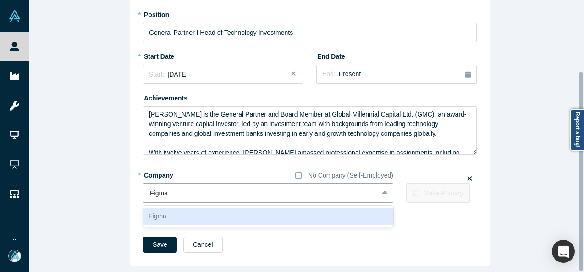
click at [196, 208] on div "Figma" at bounding box center [268, 216] width 250 height 17
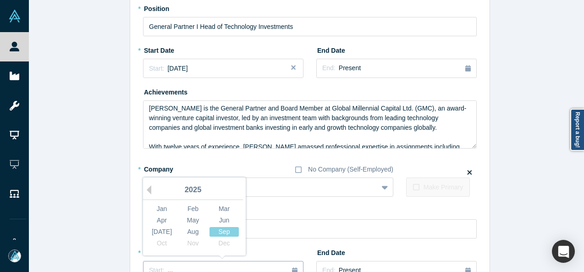
click at [176, 264] on button "Start: ..." at bounding box center [223, 270] width 160 height 19
click at [161, 231] on div "[DATE]" at bounding box center [161, 232] width 29 height 10
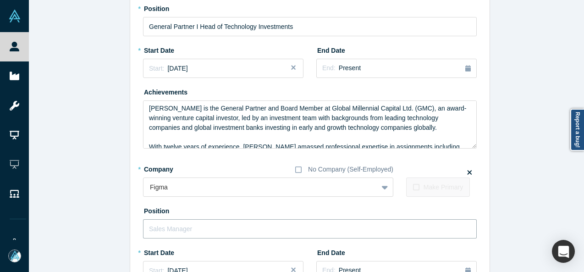
click at [180, 230] on input "text" at bounding box center [310, 228] width 334 height 19
paste input "Investor I Pre-IPO Investor I Pre-IPO"
drag, startPoint x: 194, startPoint y: 227, endPoint x: 274, endPoint y: 228, distance: 80.2
click at [274, 228] on input "Investor I Pre-IPO Investor I Pre-IPO" at bounding box center [310, 228] width 334 height 19
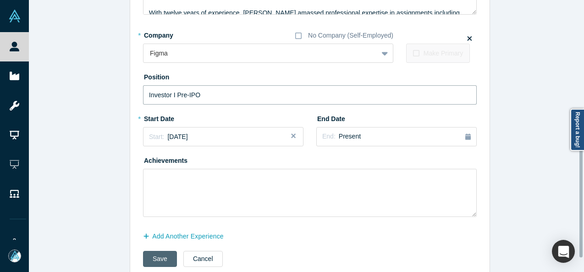
scroll to position [235, 0]
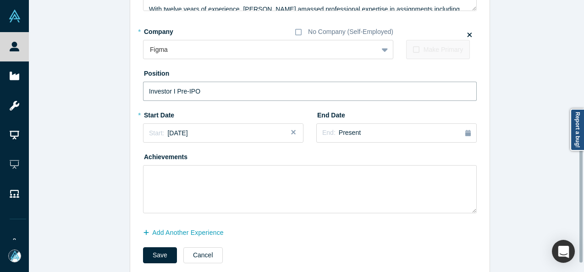
type input "Investor I Pre-IPO"
click at [202, 232] on button "Add Another Experience" at bounding box center [188, 233] width 90 height 16
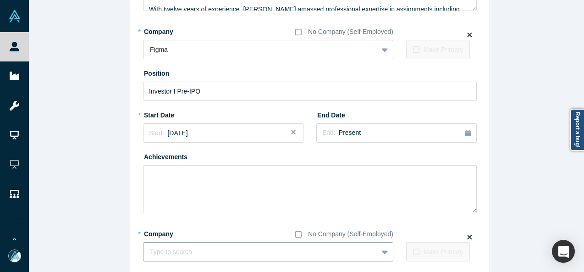
paste input "Investor I Board Member Investor I Board Member leonardo. impact"
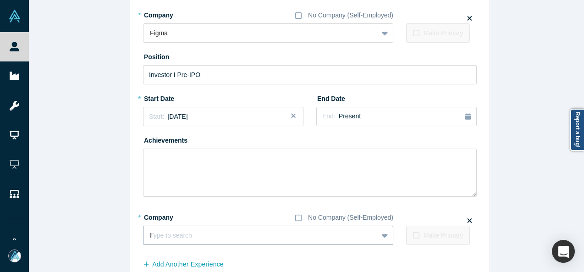
click at [210, 245] on div "Type to search Investor I Board Member Investor I Board Member leonardo. impact" at bounding box center [268, 234] width 250 height 19
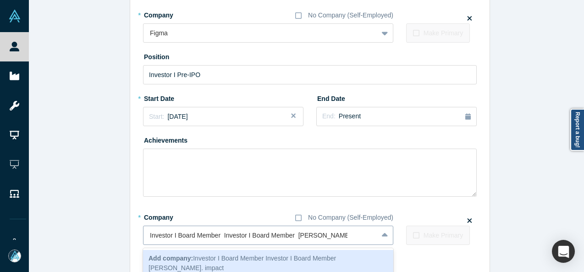
click at [296, 236] on input "Investor I Board Member Investor I Board Member leonardo. impact" at bounding box center [249, 235] width 198 height 10
drag, startPoint x: 294, startPoint y: 236, endPoint x: 127, endPoint y: 235, distance: 166.8
click at [130, 235] on div "Edit Experience * Company No Company (Self-Employed) Global Millennial To pick …" at bounding box center [309, 38] width 359 height 539
type input "leonardo. impact"
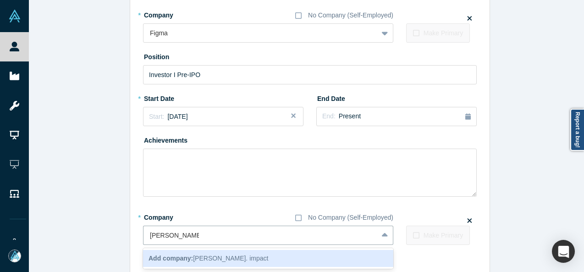
click at [187, 252] on div "Add company: leonardo. impact" at bounding box center [268, 258] width 250 height 17
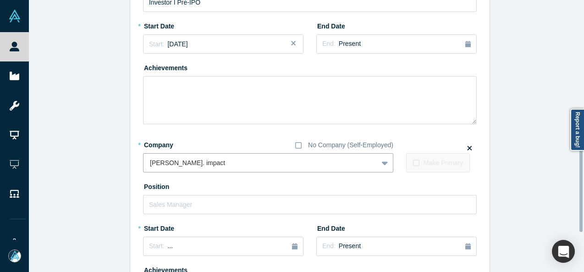
scroll to position [389, 0]
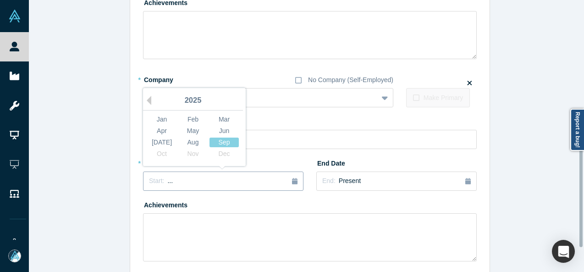
click at [176, 182] on div "Start: ..." at bounding box center [223, 181] width 148 height 10
click at [147, 102] on button "Previous Year" at bounding box center [146, 100] width 9 height 9
click at [221, 115] on div "Mar" at bounding box center [223, 120] width 29 height 10
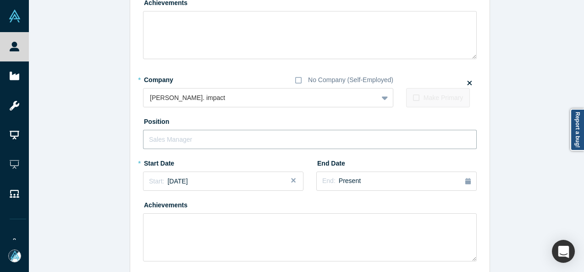
click at [205, 141] on input "text" at bounding box center [310, 139] width 334 height 19
paste input "Investor I Board Member Investor I Board Member"
drag, startPoint x: 216, startPoint y: 139, endPoint x: 309, endPoint y: 142, distance: 93.5
click at [309, 142] on input "Investor I Board Member Investor I Board Member" at bounding box center [310, 139] width 334 height 19
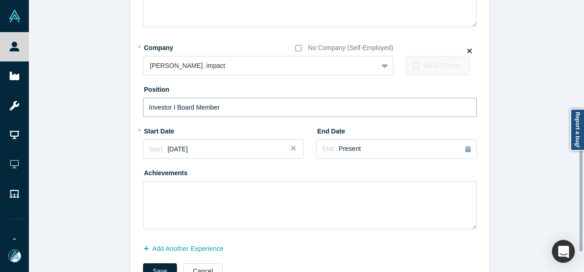
scroll to position [453, 0]
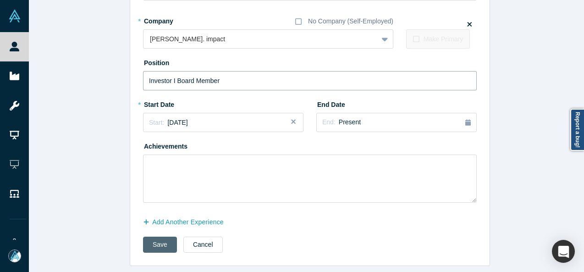
type input "Investor I Board Member"
click at [156, 241] on button "Save" at bounding box center [160, 244] width 34 height 16
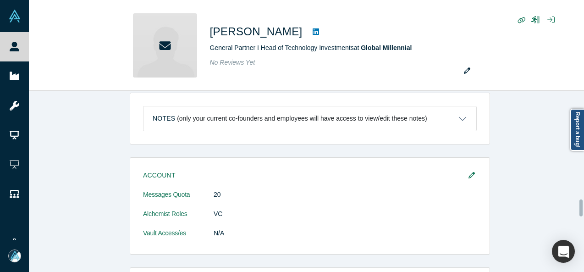
scroll to position [0, 0]
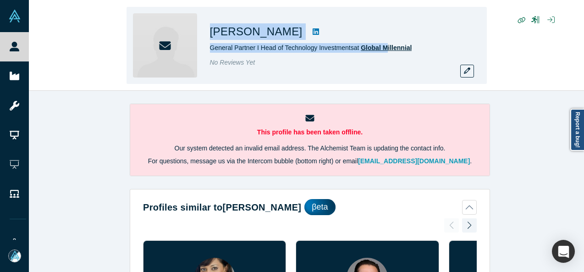
drag, startPoint x: 209, startPoint y: 33, endPoint x: 385, endPoint y: 50, distance: 177.3
click at [385, 50] on div "Andreea Danila General Partner I Head of Technology Investments at Global Mille…" at bounding box center [306, 45] width 360 height 77
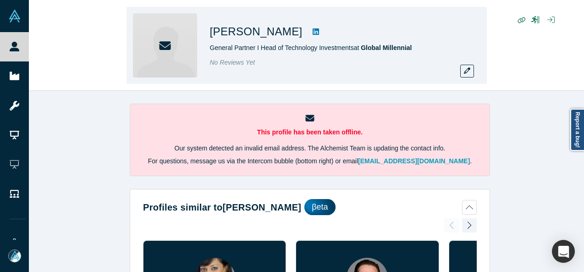
drag, startPoint x: 527, startPoint y: 44, endPoint x: 463, endPoint y: 44, distance: 63.2
click at [526, 44] on div "Andreea Danila General Partner I Head of Technology Investments at Global Mille…" at bounding box center [306, 45] width 555 height 90
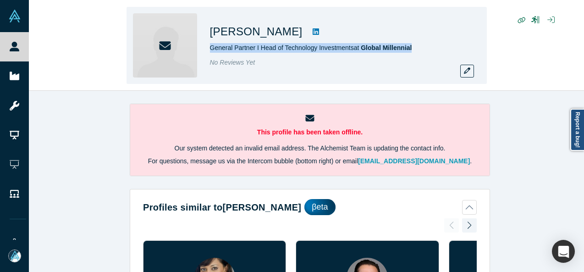
drag, startPoint x: 207, startPoint y: 42, endPoint x: 437, endPoint y: 45, distance: 230.1
click at [432, 45] on div "Andreea Danila General Partner I Head of Technology Investments at Global Mille…" at bounding box center [306, 45] width 360 height 77
copy span "General Partner I Head of Technology Investments at Global Millennial"
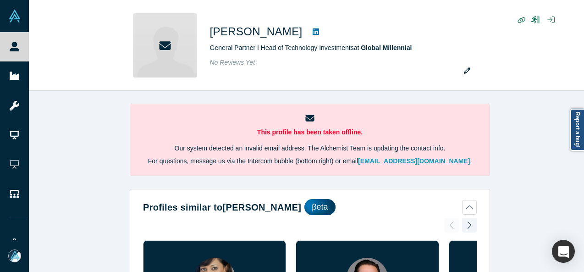
click at [514, 130] on div "This profile has been taken offline. Our system detected an invalid email addre…" at bounding box center [310, 185] width 562 height 188
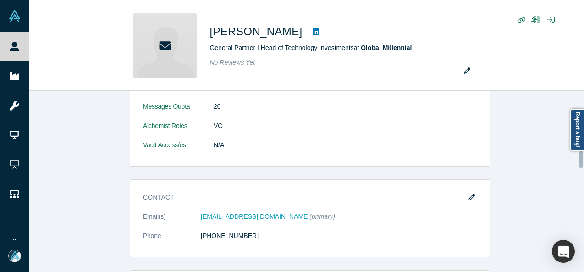
scroll to position [642, 0]
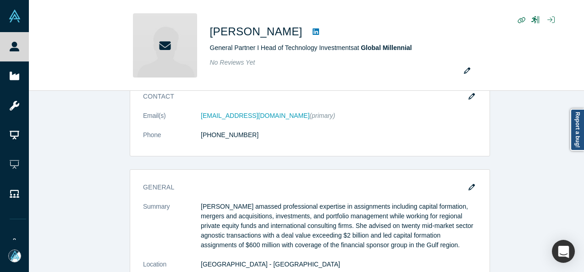
drag, startPoint x: 464, startPoint y: 94, endPoint x: 345, endPoint y: 144, distance: 129.8
click at [465, 94] on button "button" at bounding box center [472, 96] width 14 height 13
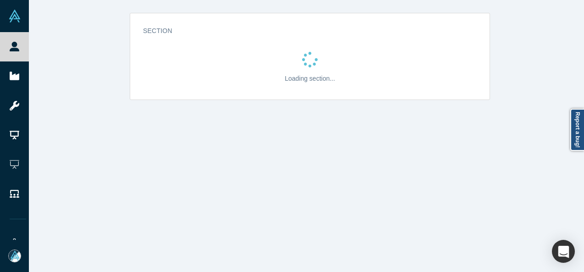
scroll to position [0, 0]
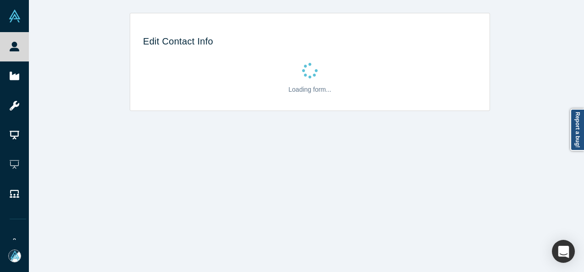
select select "AE"
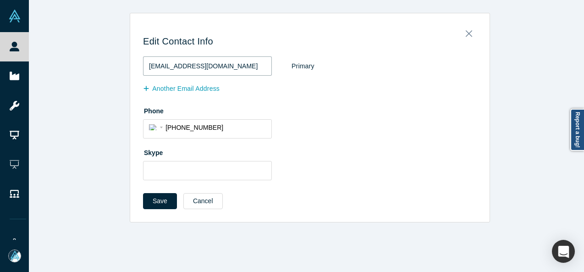
drag, startPoint x: 224, startPoint y: 71, endPoint x: 135, endPoint y: 71, distance: 89.4
click at [133, 71] on div "Edit Contact Info andreea@millennialvc.co Primary Another Email Address Phone I…" at bounding box center [309, 121] width 359 height 202
paste input "danila0@gmail.com"
type input "andreeadanila0@gmail.com"
click at [152, 199] on button "Save" at bounding box center [160, 201] width 34 height 16
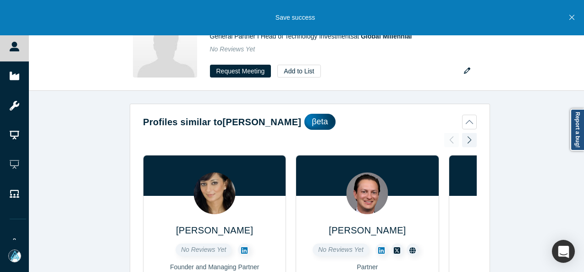
click at [572, 19] on icon "Close" at bounding box center [571, 17] width 5 height 5
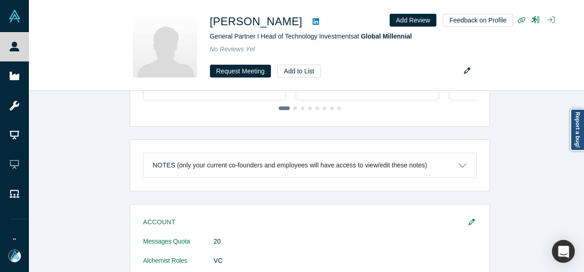
scroll to position [504, 0]
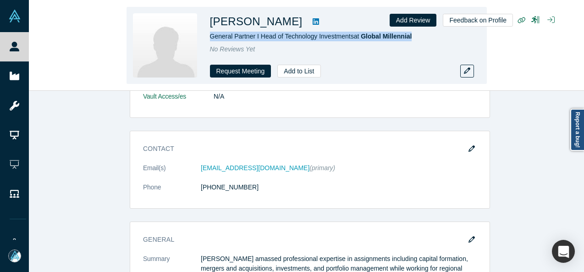
drag, startPoint x: 208, startPoint y: 38, endPoint x: 413, endPoint y: 41, distance: 205.8
click at [413, 41] on div "Andreea Danila General Partner I Head of Technology Investments at Global Mille…" at bounding box center [306, 45] width 360 height 77
copy span "General Partner I Head of Technology Investments at Global Millennial"
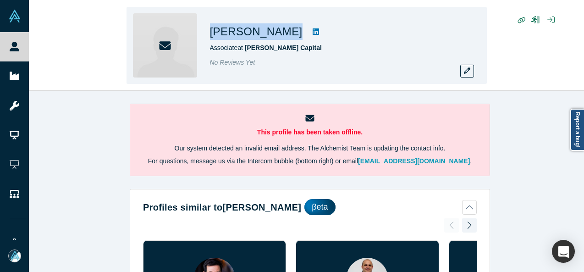
drag, startPoint x: 208, startPoint y: 37, endPoint x: 258, endPoint y: 38, distance: 49.5
click at [258, 38] on div "[PERSON_NAME] Associate at [PERSON_NAME] Capital No Reviews Yet" at bounding box center [306, 45] width 360 height 77
copy div "[PERSON_NAME]"
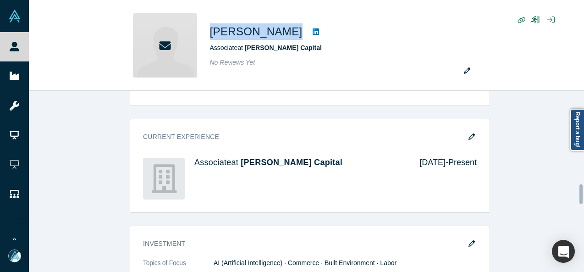
scroll to position [871, 0]
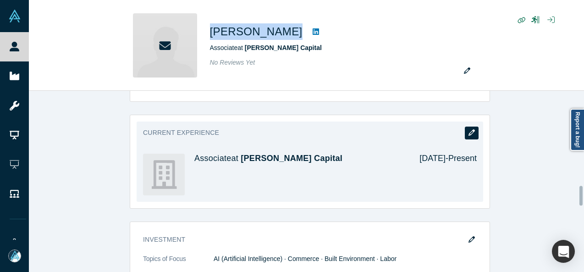
click at [473, 126] on button "button" at bounding box center [472, 132] width 14 height 13
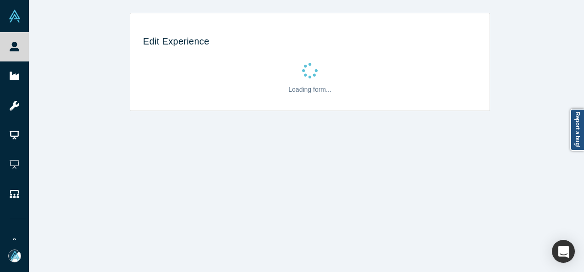
scroll to position [0, 0]
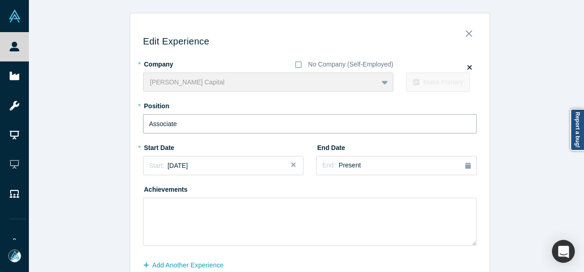
drag, startPoint x: 192, startPoint y: 122, endPoint x: 121, endPoint y: 121, distance: 70.6
click at [121, 121] on div "Edit Experience * Company No Company (Self-Employed) [PERSON_NAME] Capital To p…" at bounding box center [310, 161] width 562 height 296
paste input "[PERSON_NAME] Capital logo Investor"
drag, startPoint x: 217, startPoint y: 123, endPoint x: 134, endPoint y: 129, distance: 83.6
click at [134, 130] on div "Edit Experience * Company No Company (Self-Employed) [PERSON_NAME] Capital To p…" at bounding box center [309, 164] width 359 height 289
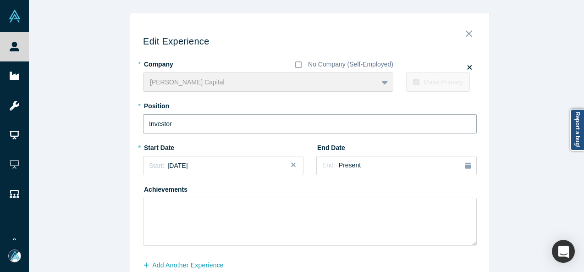
type input "Investor"
click at [355, 166] on div "End: Present" at bounding box center [396, 165] width 148 height 10
click at [379, 189] on button "Previous Year" at bounding box center [377, 191] width 9 height 9
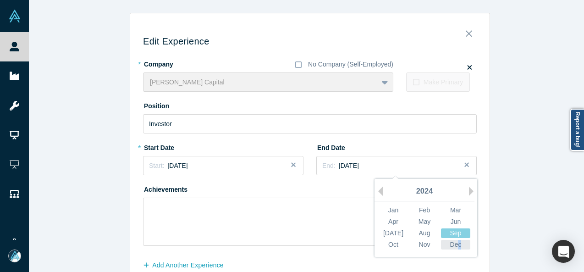
click at [455, 242] on div "Dec" at bounding box center [455, 245] width 29 height 10
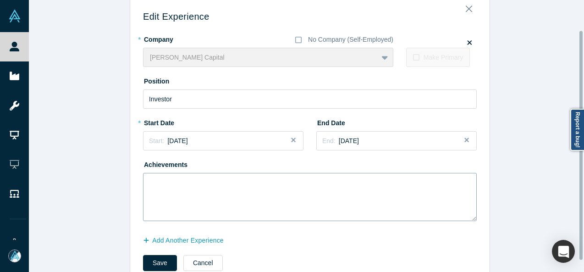
scroll to position [49, 0]
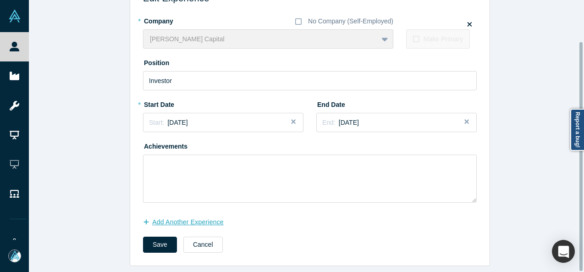
click at [206, 220] on button "Add Another Experience" at bounding box center [188, 222] width 90 height 16
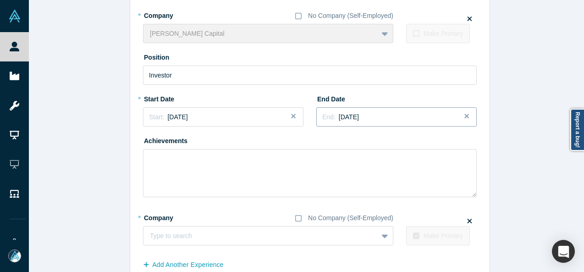
click at [343, 116] on span "[DATE]" at bounding box center [349, 116] width 20 height 7
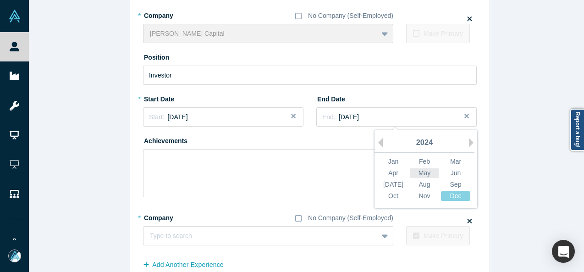
click at [426, 174] on div "May" at bounding box center [424, 173] width 29 height 10
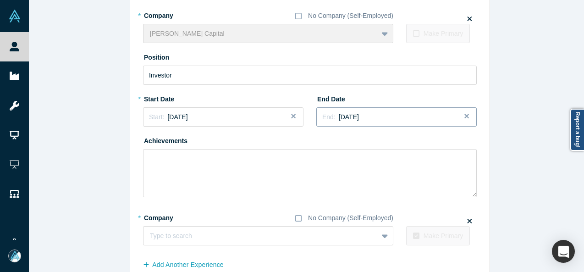
click at [382, 119] on div "End: [DATE]" at bounding box center [396, 117] width 148 height 10
click at [177, 236] on div at bounding box center [260, 235] width 221 height 11
paste input "Partner Partner Timeless"
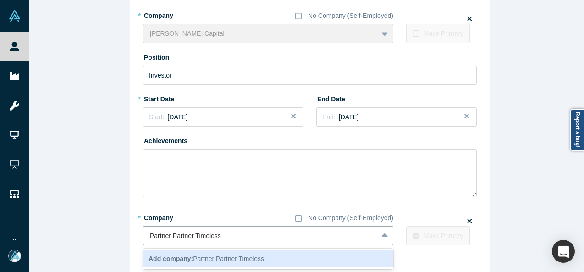
drag, startPoint x: 190, startPoint y: 235, endPoint x: 130, endPoint y: 234, distance: 60.0
click at [130, 234] on div "Edit Experience * Company No Company (Self-Employed) [PERSON_NAME] Capital To p…" at bounding box center [309, 139] width 359 height 337
type input "Timeless"
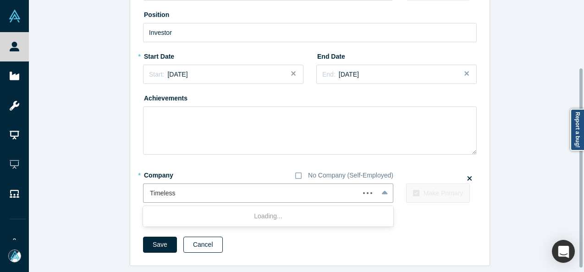
scroll to position [97, 0]
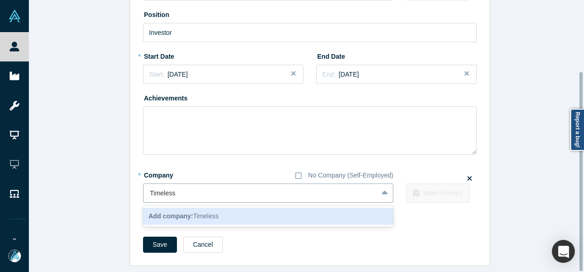
click at [179, 212] on b "Add company:" at bounding box center [170, 215] width 44 height 7
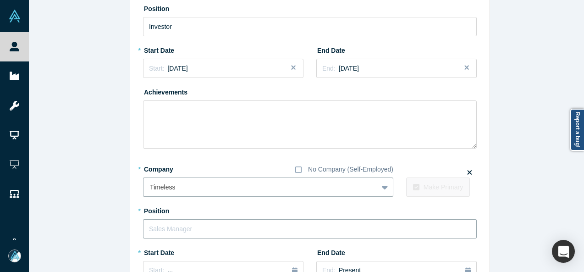
click at [191, 231] on input "text" at bounding box center [310, 228] width 334 height 19
paste input "Partner Partner"
drag, startPoint x: 171, startPoint y: 228, endPoint x: 223, endPoint y: 230, distance: 52.3
click at [223, 230] on input "Partner Partner" at bounding box center [310, 228] width 334 height 19
type input "Partner"
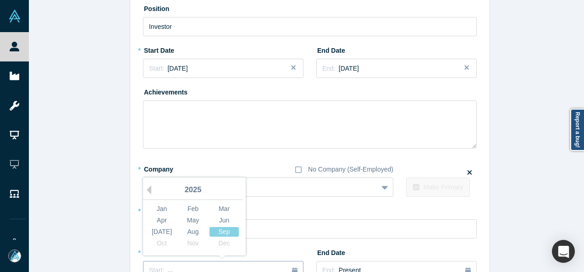
drag, startPoint x: 173, startPoint y: 266, endPoint x: 178, endPoint y: 266, distance: 4.6
click at [173, 266] on div "Start: ..." at bounding box center [223, 270] width 148 height 10
click at [146, 189] on button "Previous Year" at bounding box center [146, 189] width 9 height 9
click at [213, 221] on div "Jun" at bounding box center [223, 220] width 29 height 10
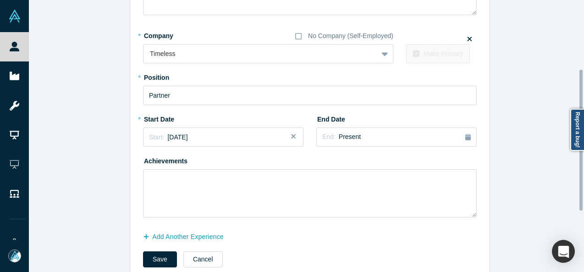
scroll to position [235, 0]
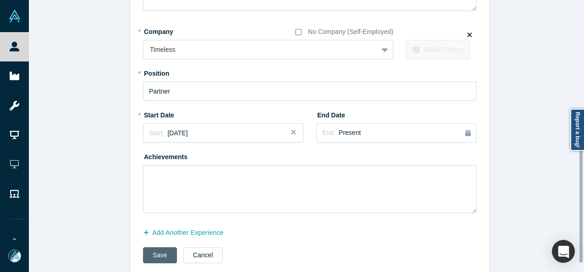
click at [154, 254] on button "Save" at bounding box center [160, 255] width 34 height 16
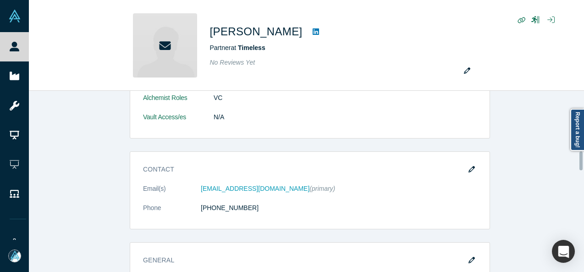
scroll to position [596, 0]
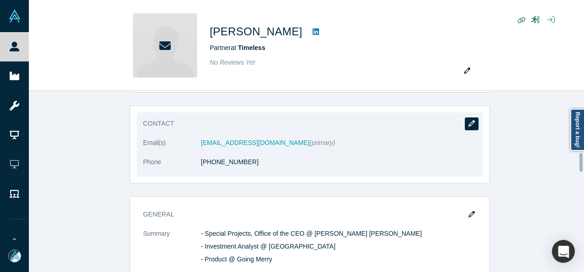
click at [466, 124] on button "button" at bounding box center [472, 123] width 14 height 13
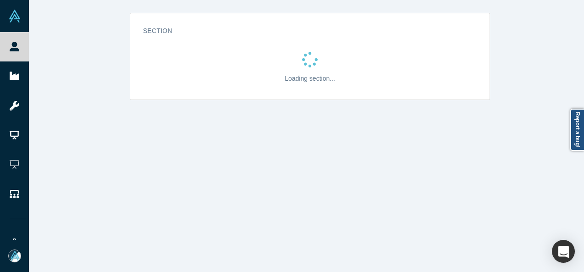
scroll to position [0, 0]
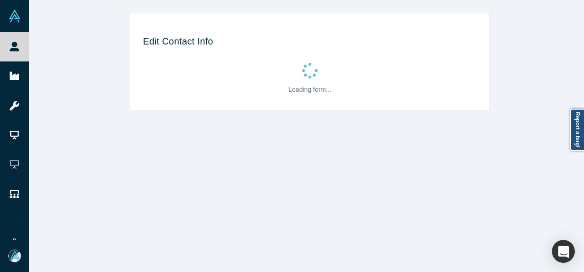
select select "US"
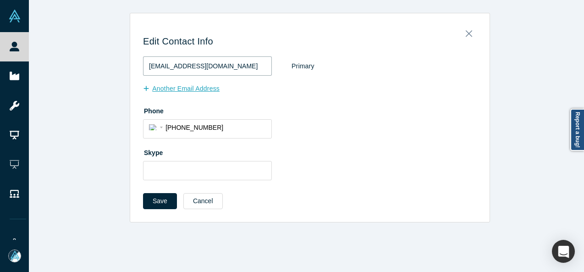
drag, startPoint x: 223, startPoint y: 71, endPoint x: 146, endPoint y: 81, distance: 78.1
click at [146, 81] on div "ary@kyberknight.com Primary Another Email Address" at bounding box center [310, 76] width 334 height 40
click at [147, 80] on div "ary@kyberknight.com Primary Another Email Address" at bounding box center [310, 76] width 334 height 40
paste input "timelesspartners"
type input "ary@timelesspartners.com"
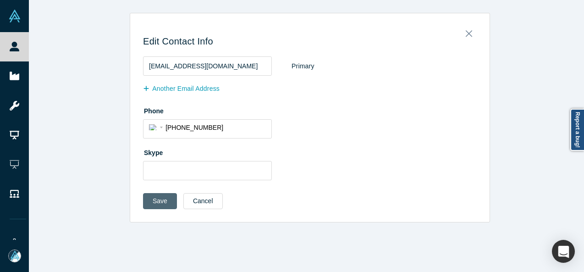
click at [158, 201] on button "Save" at bounding box center [160, 201] width 34 height 16
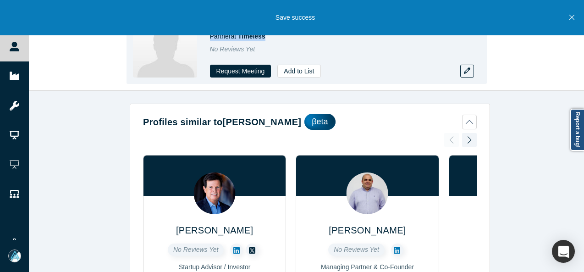
drag, startPoint x: 209, startPoint y: 37, endPoint x: 269, endPoint y: 38, distance: 60.0
click at [269, 38] on div "Partner at Timeless" at bounding box center [338, 37] width 257 height 10
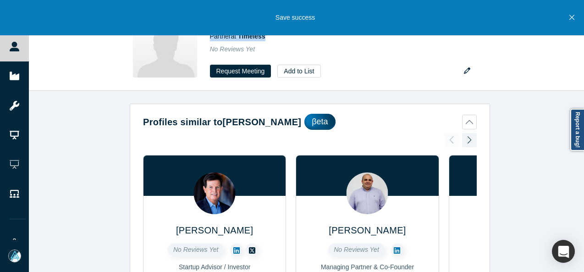
copy span "Partner at Timeless"
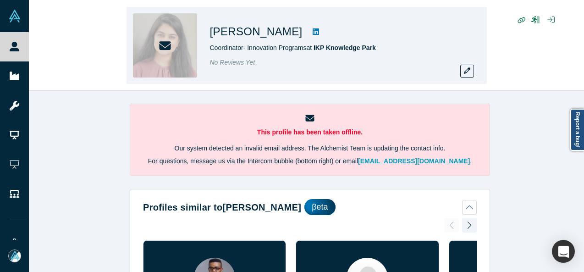
drag, startPoint x: 242, startPoint y: 33, endPoint x: 299, endPoint y: 33, distance: 57.3
click at [299, 33] on div "[PERSON_NAME] Coordinator- Innovation Programs at IKP Knowledge Park No Reviews…" at bounding box center [306, 45] width 360 height 77
copy h1 "[PERSON_NAME]"
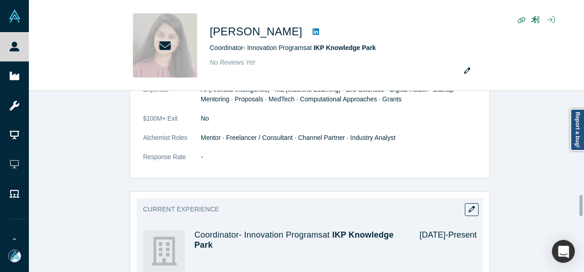
scroll to position [916, 0]
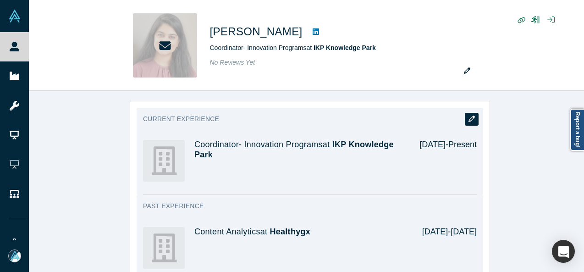
click at [468, 115] on icon "button" at bounding box center [471, 118] width 6 height 6
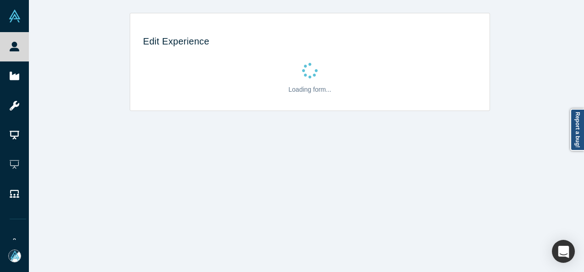
scroll to position [0, 0]
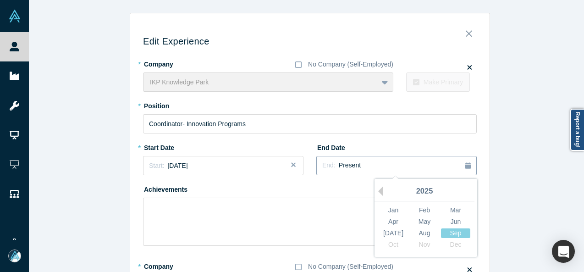
click at [353, 165] on div "End: Present" at bounding box center [396, 165] width 148 height 10
click at [379, 188] on button "Previous Year" at bounding box center [377, 191] width 9 height 9
click at [448, 209] on div "Mar" at bounding box center [455, 210] width 29 height 10
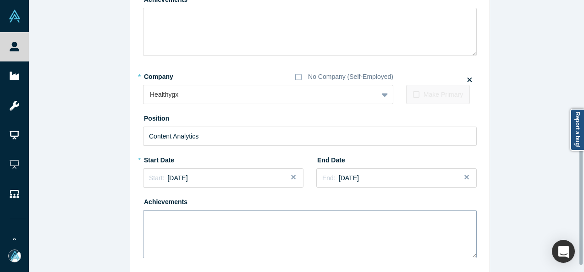
scroll to position [251, 0]
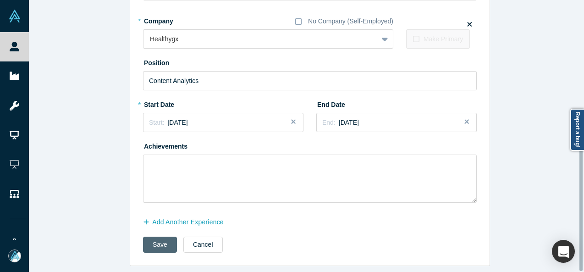
click at [155, 236] on button "Save" at bounding box center [160, 244] width 34 height 16
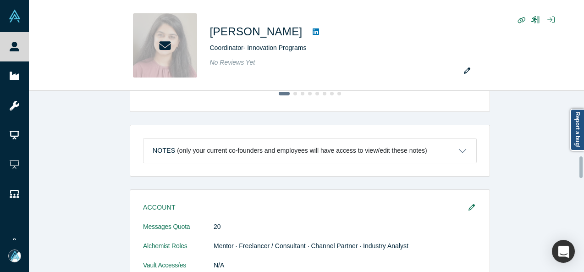
scroll to position [550, 0]
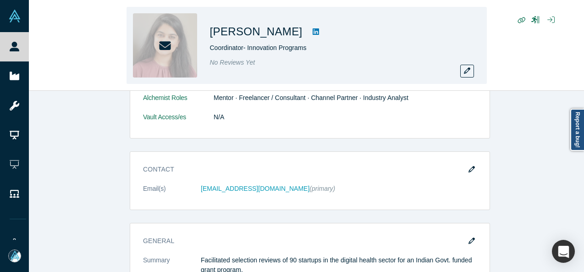
drag, startPoint x: 236, startPoint y: 33, endPoint x: 300, endPoint y: 36, distance: 63.3
click at [300, 36] on div "[PERSON_NAME] Coordinator- Innovation Programs No Reviews Yet" at bounding box center [306, 45] width 360 height 77
copy h1 "[PERSON_NAME]"
click at [470, 73] on button "button" at bounding box center [467, 71] width 14 height 13
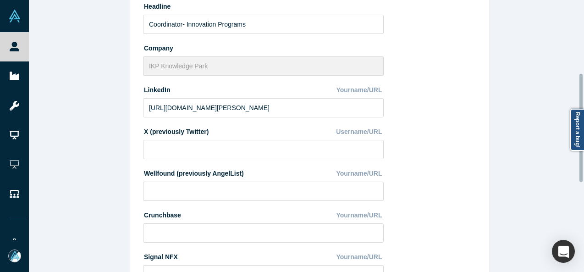
scroll to position [407, 0]
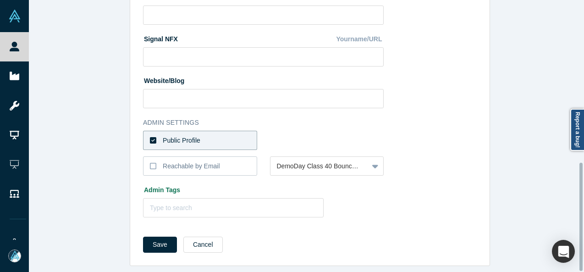
click at [227, 132] on label "Public Profile" at bounding box center [200, 140] width 114 height 19
click at [0, 0] on input "Public Profile" at bounding box center [0, 0] width 0 height 0
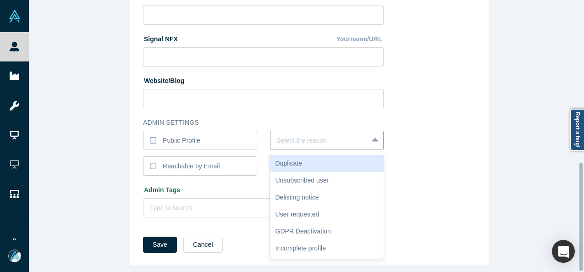
click at [290, 135] on div at bounding box center [319, 140] width 85 height 11
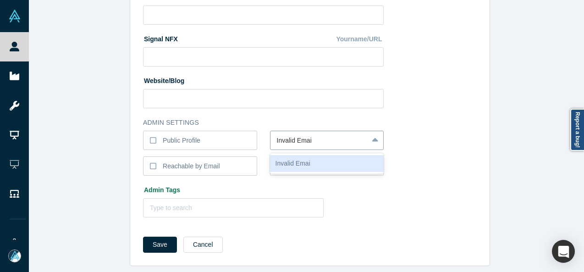
type input "Invalid Email"
drag, startPoint x: 311, startPoint y: 161, endPoint x: 273, endPoint y: 184, distance: 44.0
click at [310, 161] on div "Invalid Email" at bounding box center [327, 163] width 114 height 17
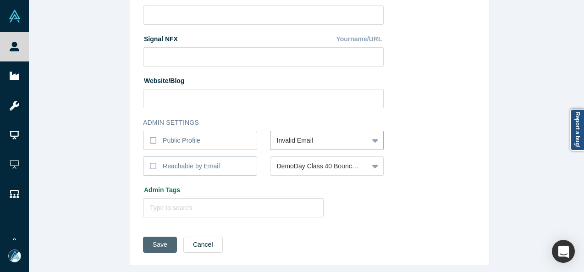
click at [158, 239] on button "Save" at bounding box center [160, 244] width 34 height 16
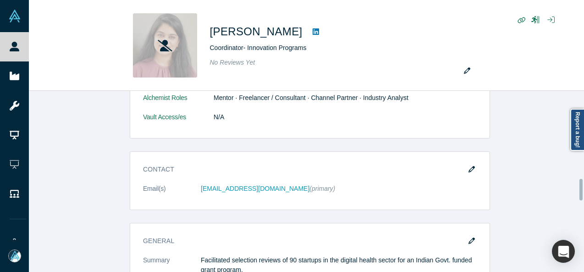
scroll to position [0, 0]
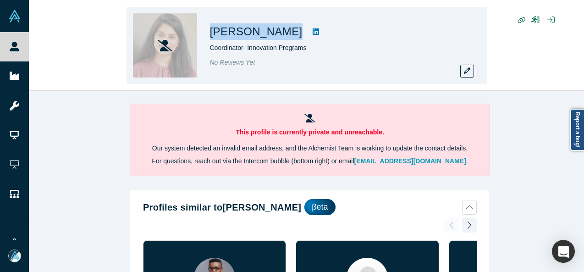
drag, startPoint x: 209, startPoint y: 26, endPoint x: 301, endPoint y: 35, distance: 91.6
click at [301, 35] on div "Gayatri Vadlamani Coordinator- Innovation Programs No Reviews Yet" at bounding box center [306, 45] width 360 height 77
copy div "Gayatri Vadlamani"
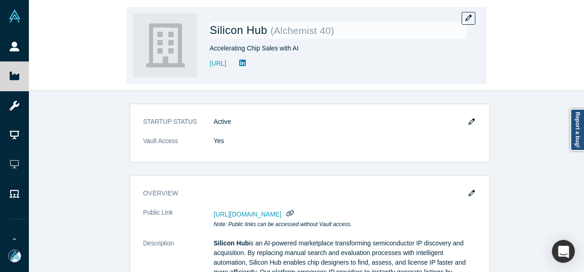
scroll to position [239, 0]
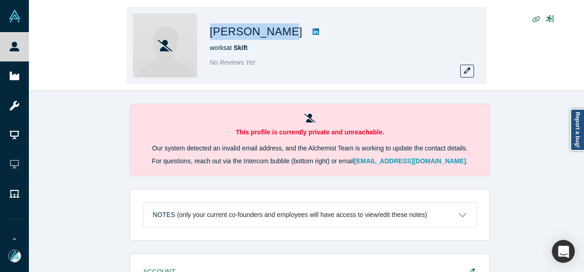
drag, startPoint x: 209, startPoint y: 33, endPoint x: 273, endPoint y: 37, distance: 63.8
click at [273, 37] on div "[PERSON_NAME] works at Skift No Reviews Yet" at bounding box center [306, 45] width 360 height 77
copy h1 "[PERSON_NAME]"
